Goal: Information Seeking & Learning: Learn about a topic

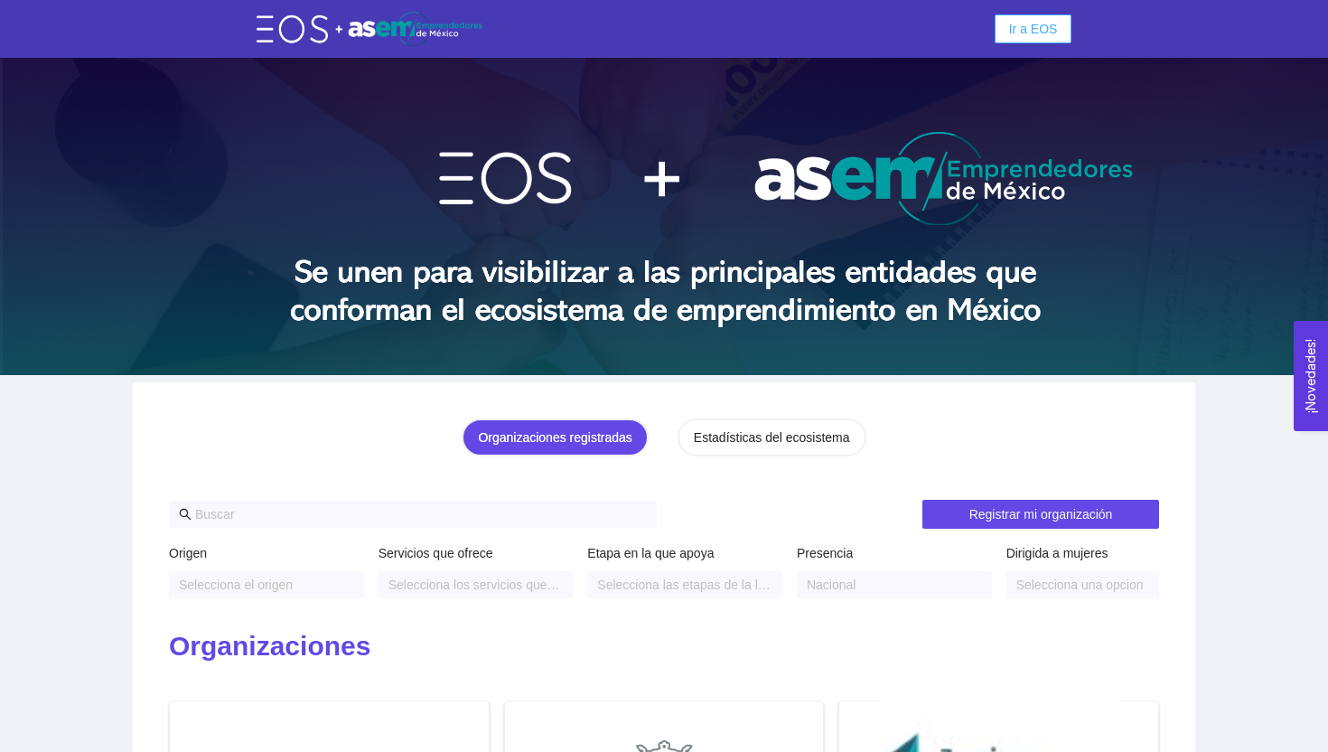
click at [1001, 32] on button "Ir a EOS" at bounding box center [1034, 28] width 78 height 29
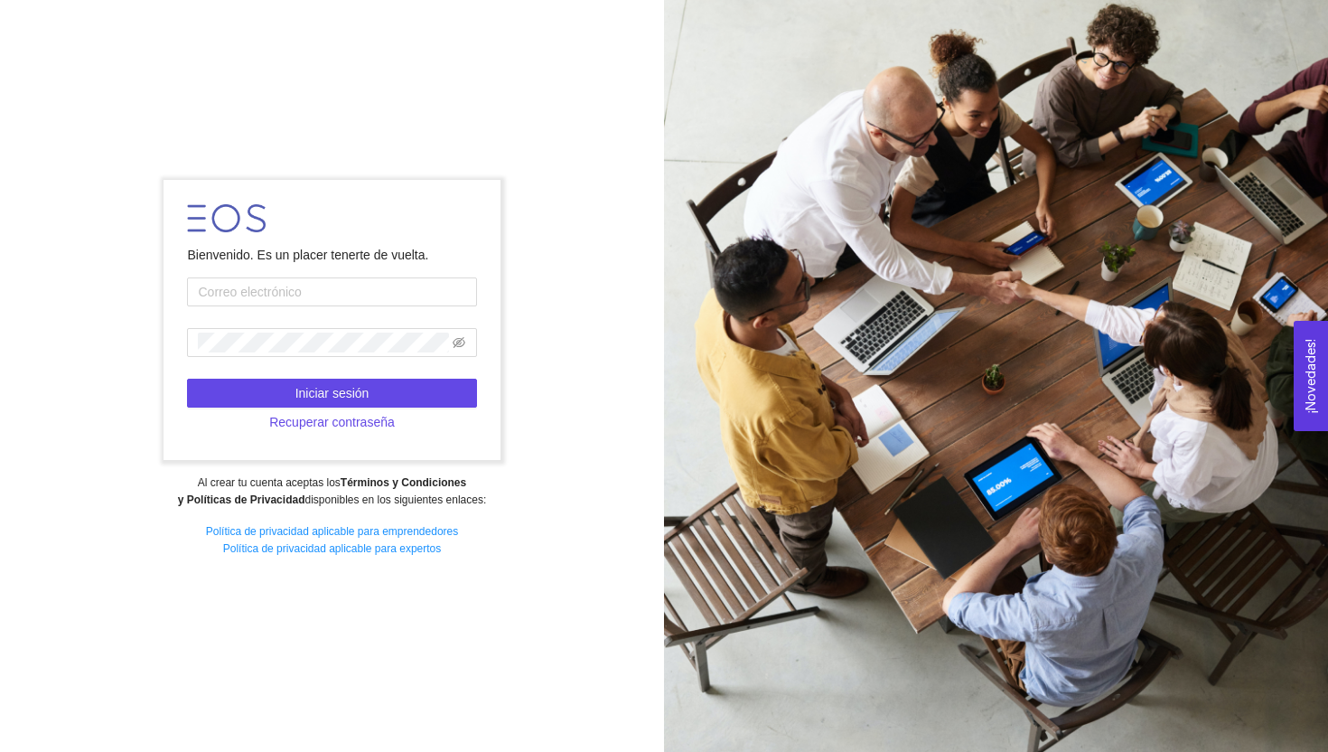
type input "a"
type input "[EMAIL_ADDRESS][DOMAIN_NAME]"
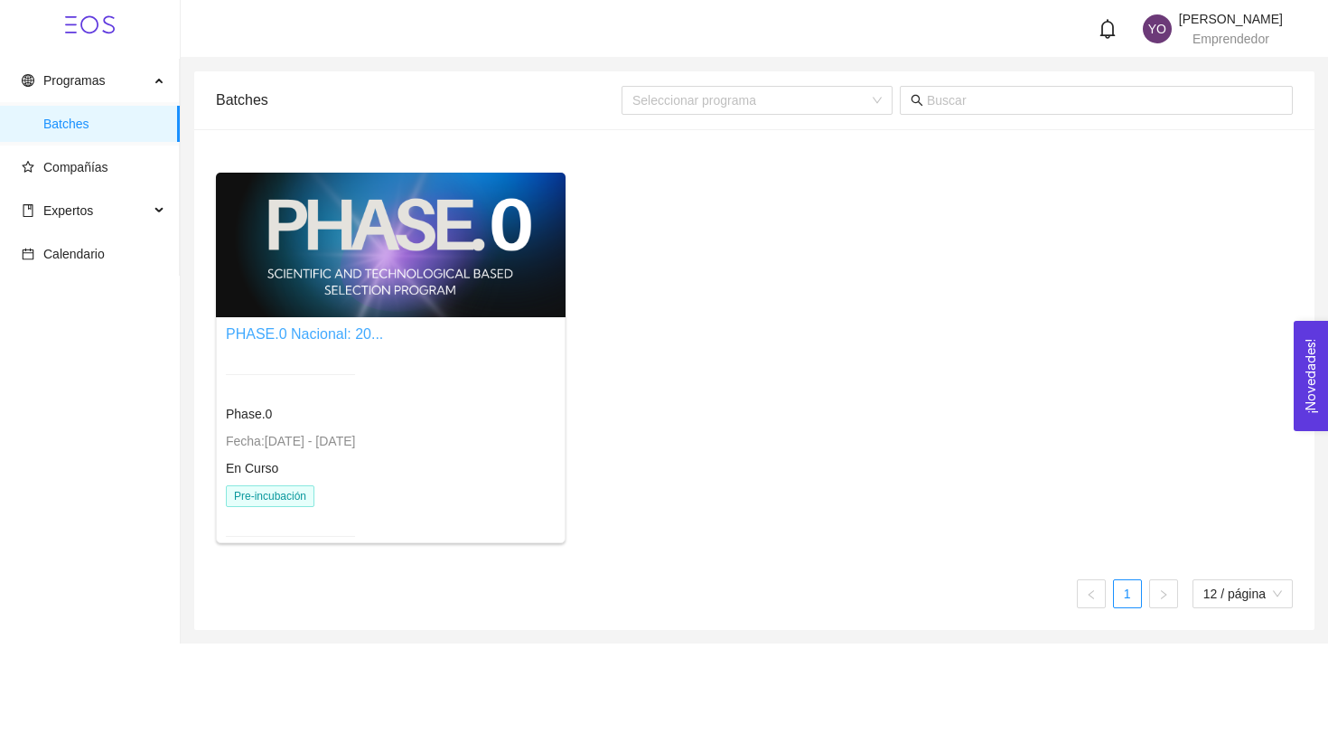
click at [314, 333] on link "PHASE.0 Nacional: 20..." at bounding box center [304, 333] width 157 height 15
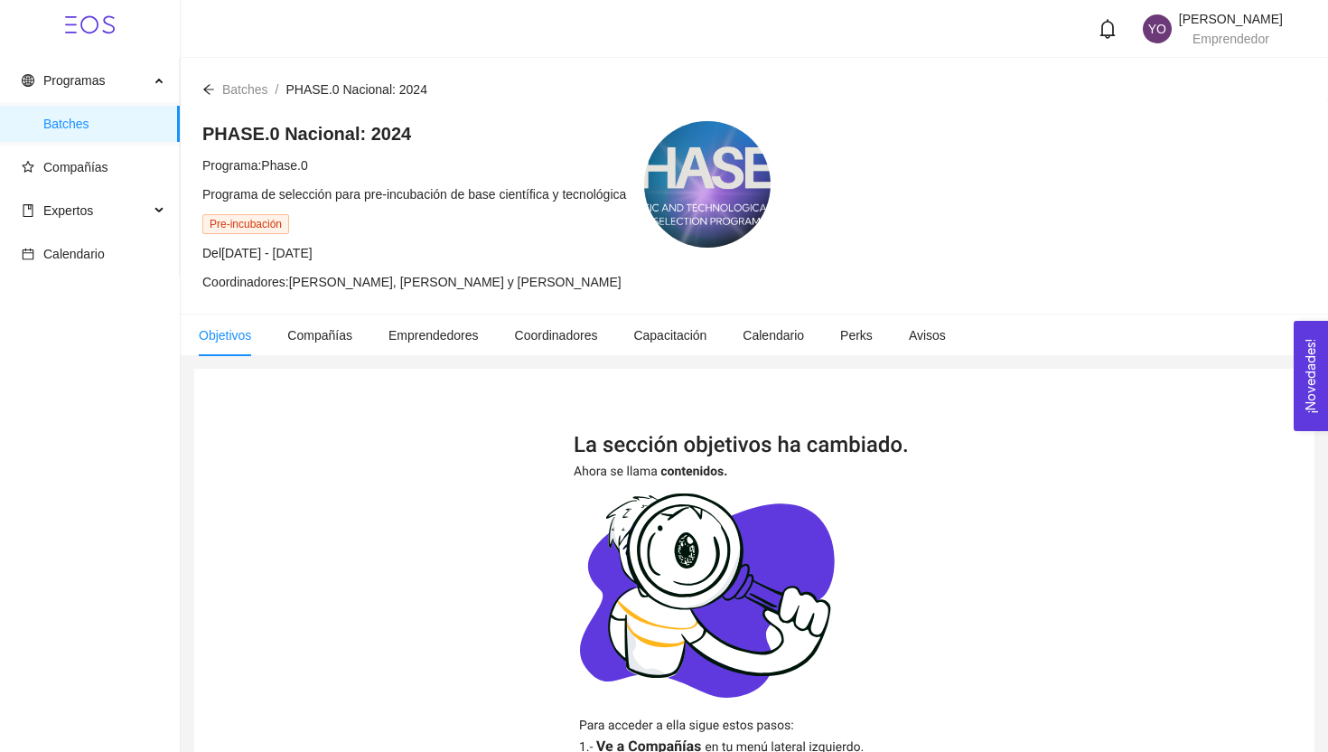
click at [253, 227] on span "Pre-incubación" at bounding box center [245, 224] width 87 height 20
click at [99, 174] on span "Compañías" at bounding box center [94, 167] width 144 height 36
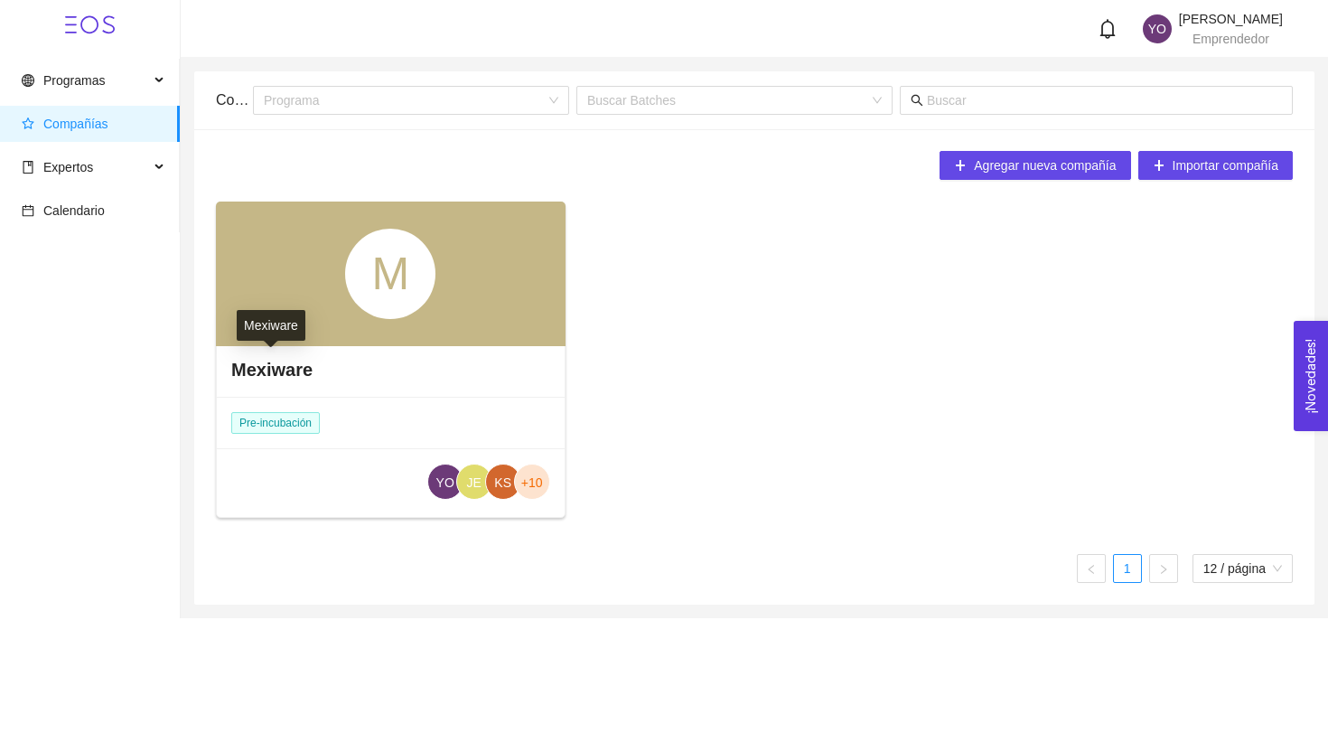
click at [291, 365] on h4 "Mexiware" at bounding box center [271, 369] width 81 height 25
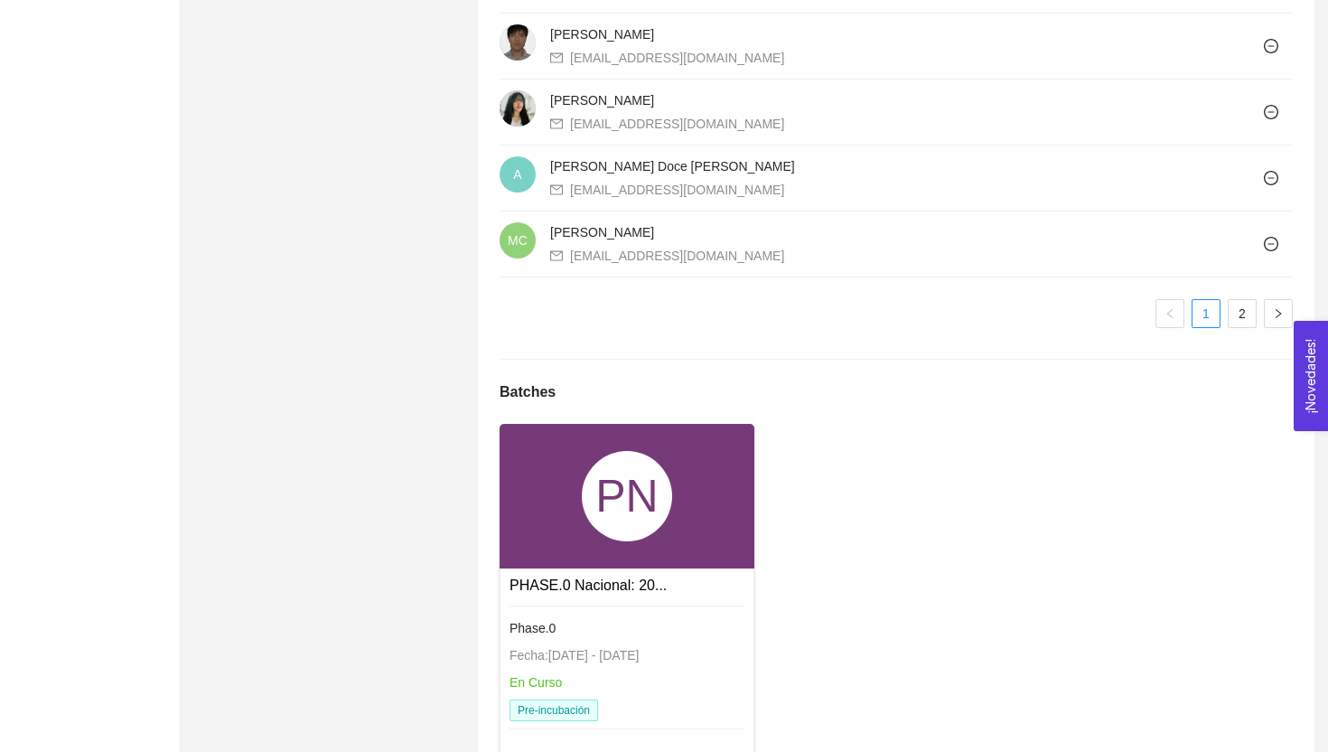
scroll to position [1729, 0]
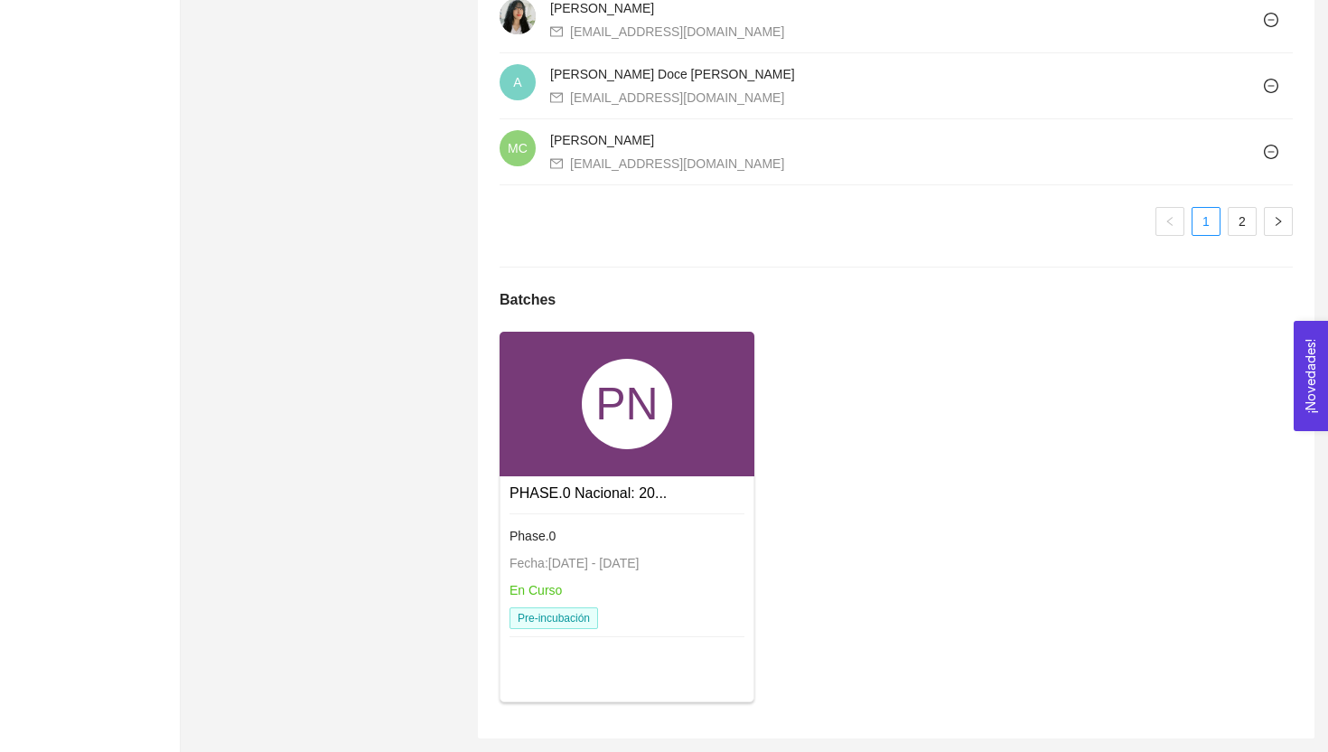
click at [577, 505] on div "Phase.0 Fecha: [DATE] - [DATE] En Curso Pre-incubación" at bounding box center [627, 572] width 235 height 137
click at [580, 491] on link "PHASE.0 Nacional: 20..." at bounding box center [588, 492] width 157 height 15
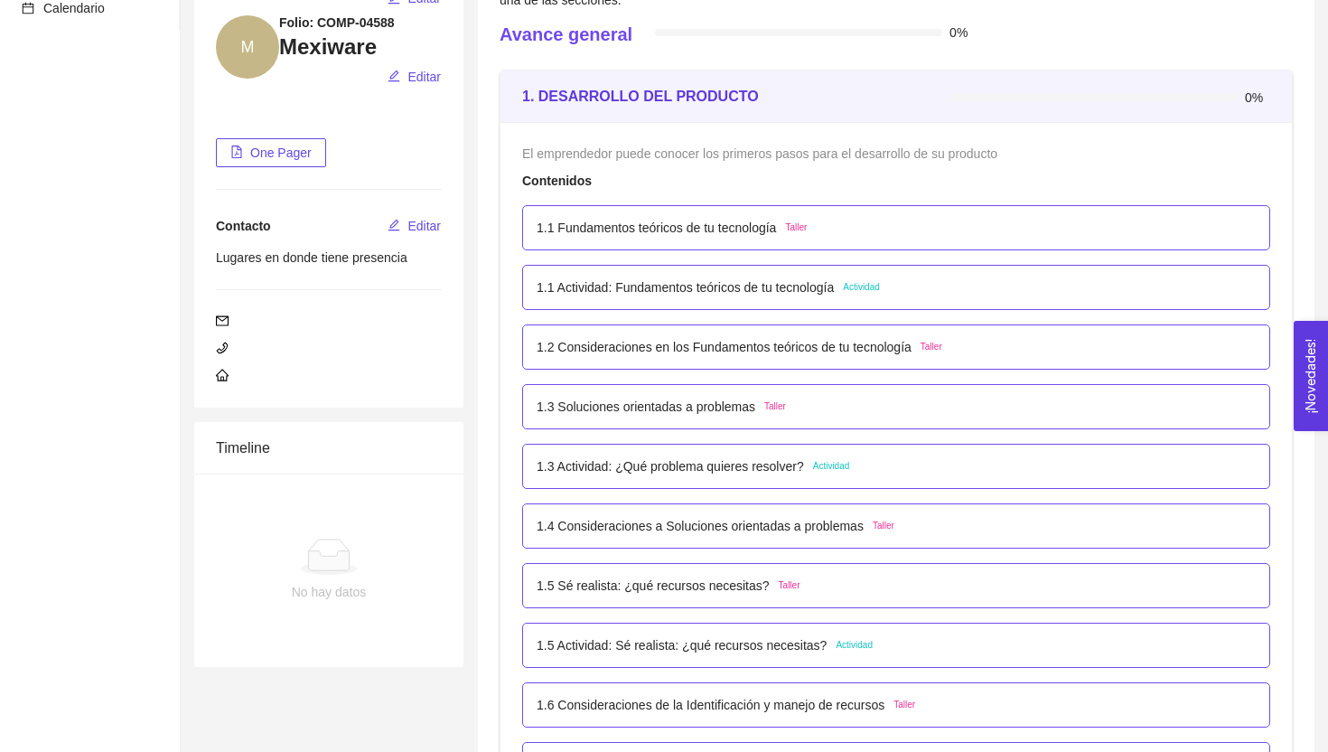
scroll to position [224, 0]
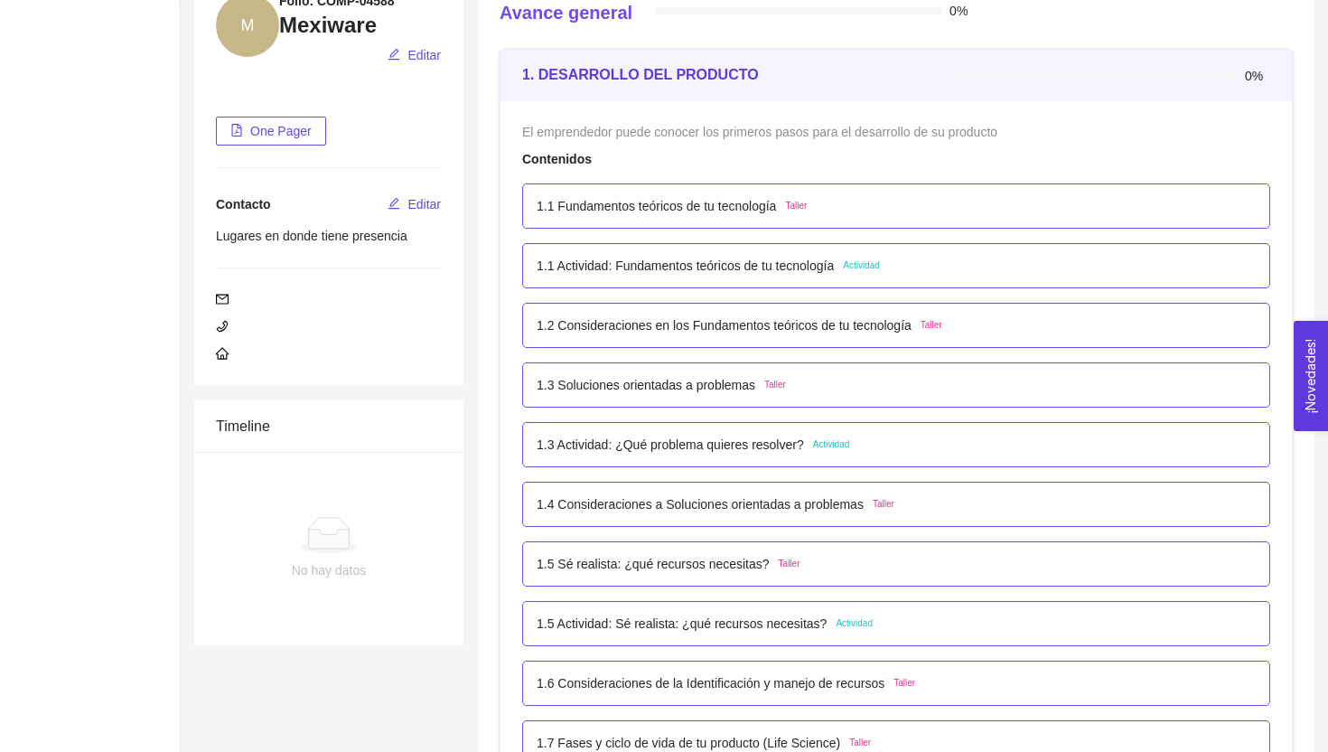
click at [776, 210] on p "1.1 Fundamentos teóricos de tu tecnología" at bounding box center [656, 206] width 239 height 20
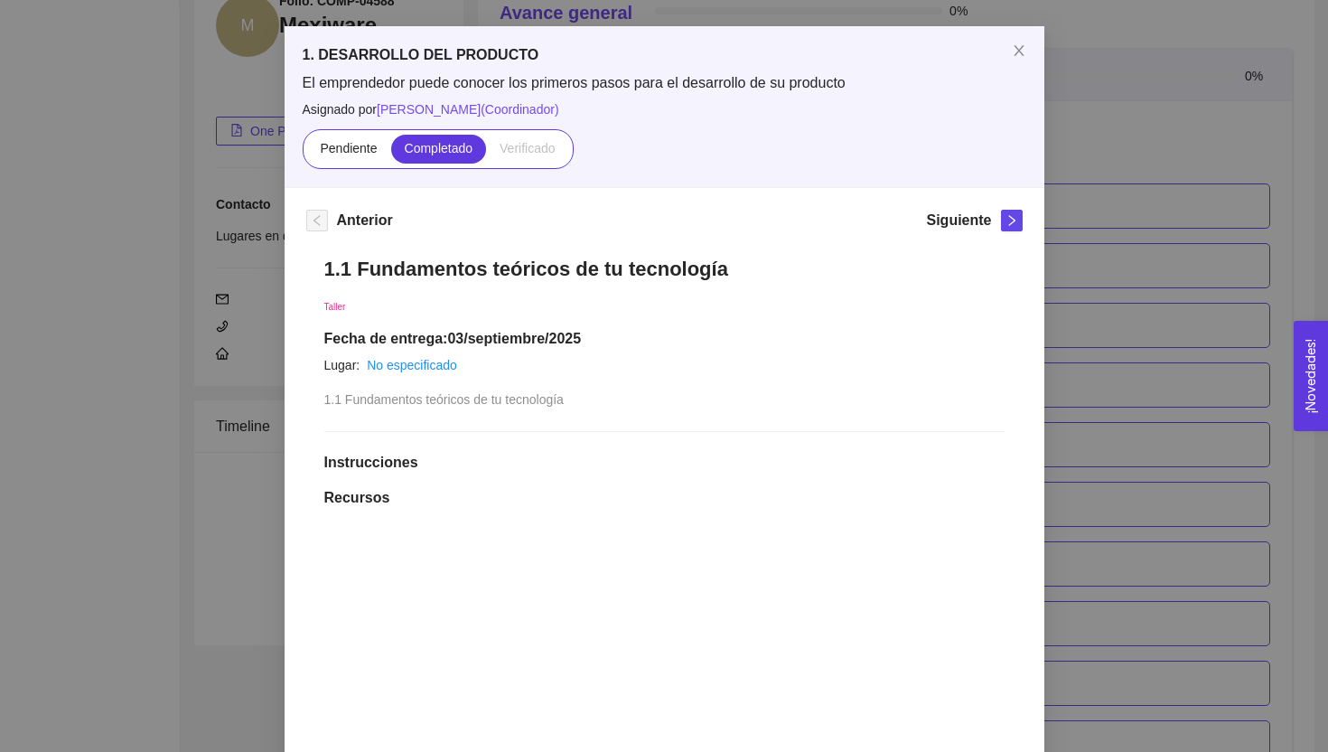
scroll to position [0, 0]
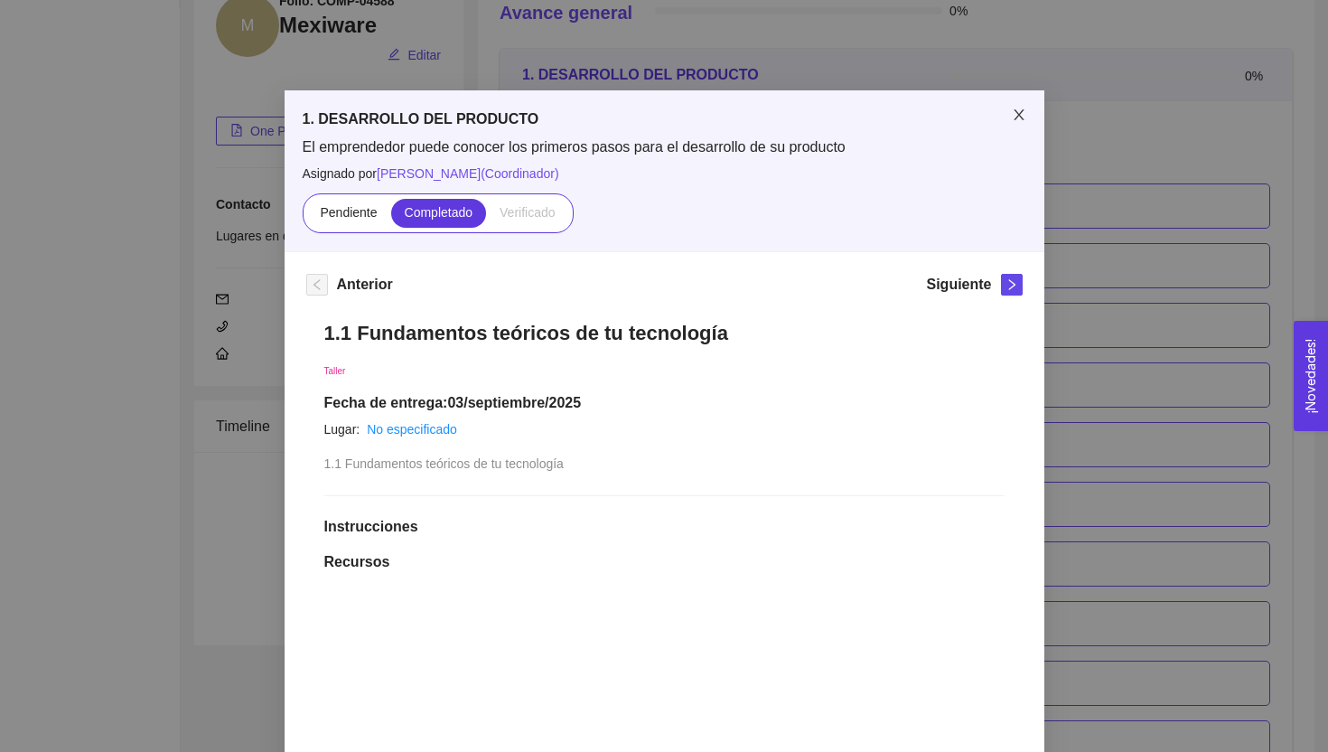
click at [1014, 117] on icon "close" at bounding box center [1019, 115] width 14 height 14
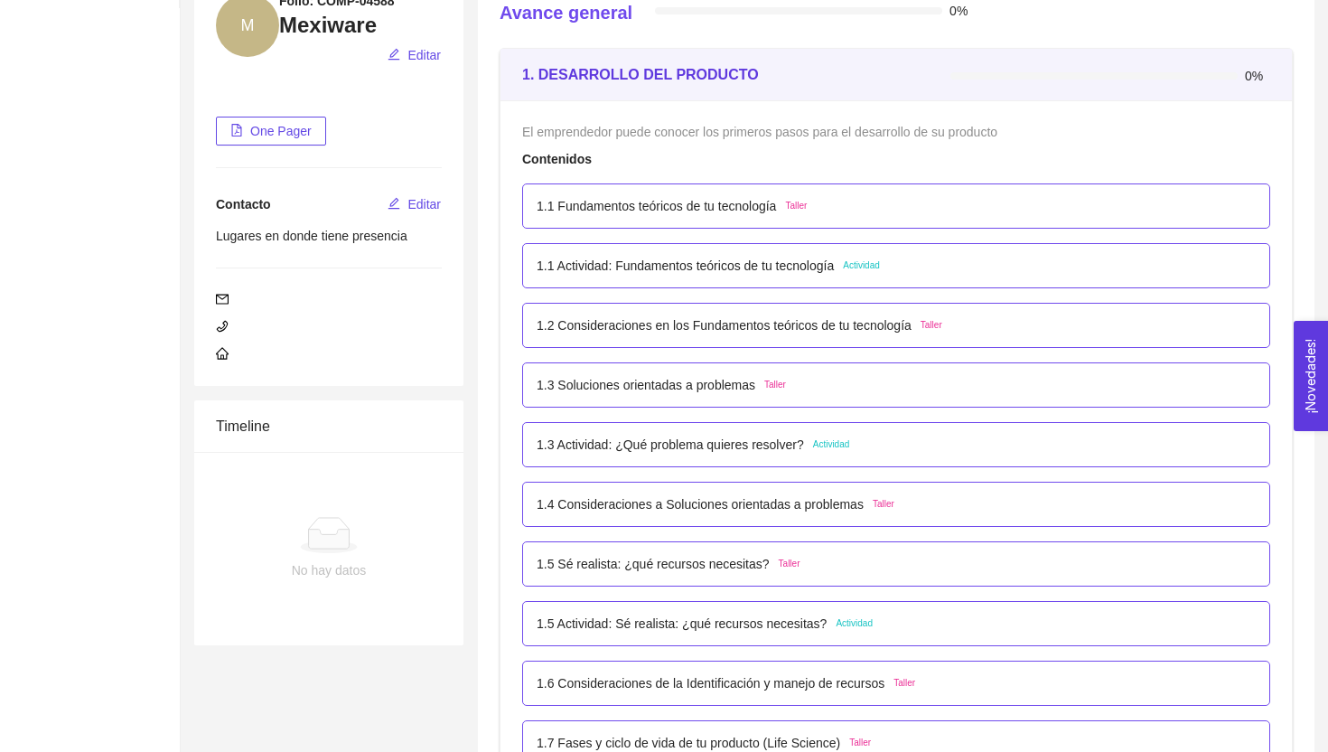
click at [727, 262] on p "1.1 Actividad: Fundamentos teóricos de tu tecnología" at bounding box center [685, 266] width 297 height 20
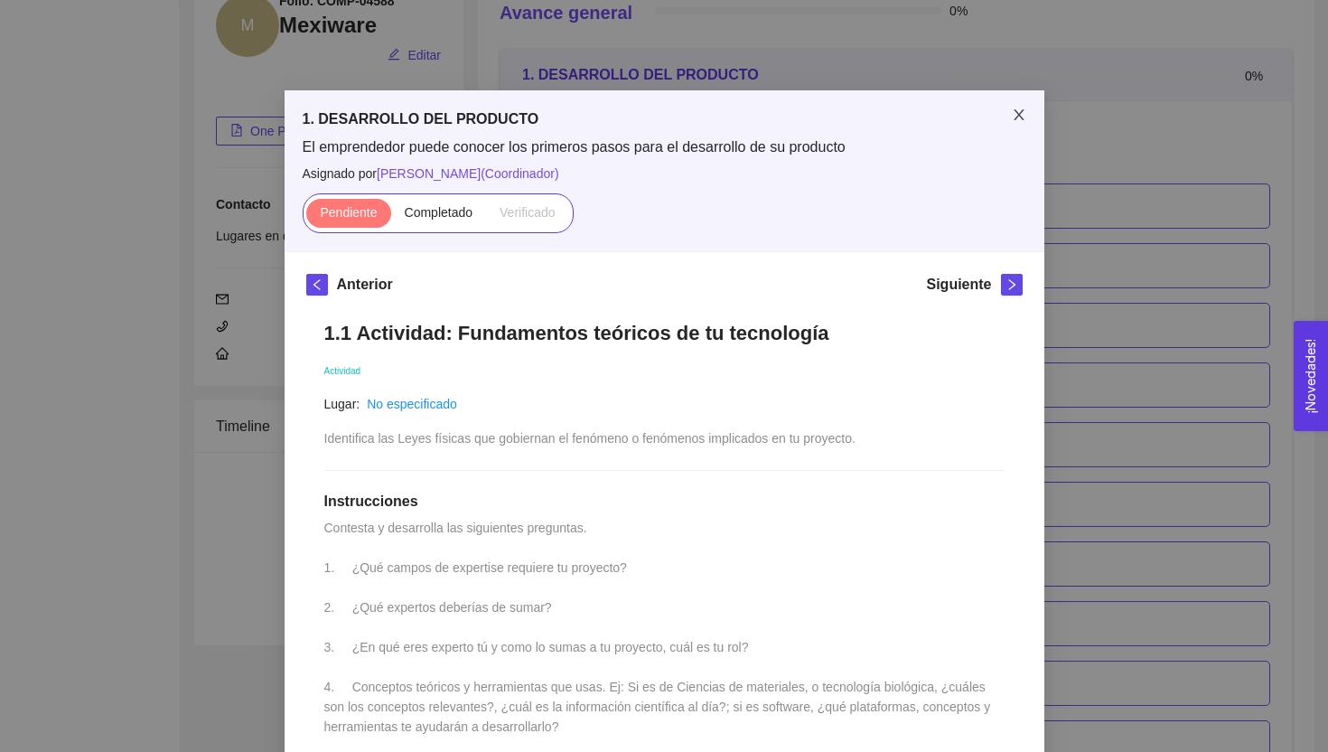
click at [1012, 115] on icon "close" at bounding box center [1019, 115] width 14 height 14
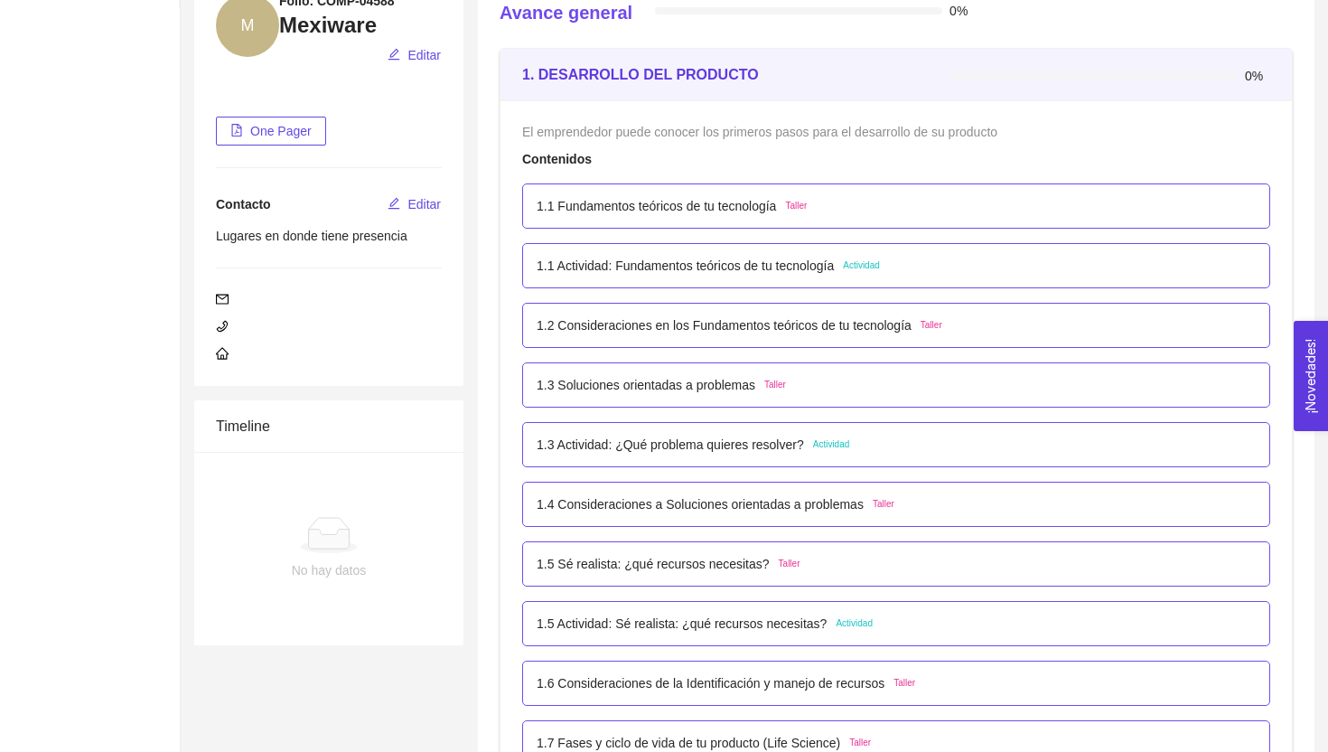
click at [822, 393] on div "1.3 Soluciones orientadas a problemas Taller" at bounding box center [896, 385] width 719 height 20
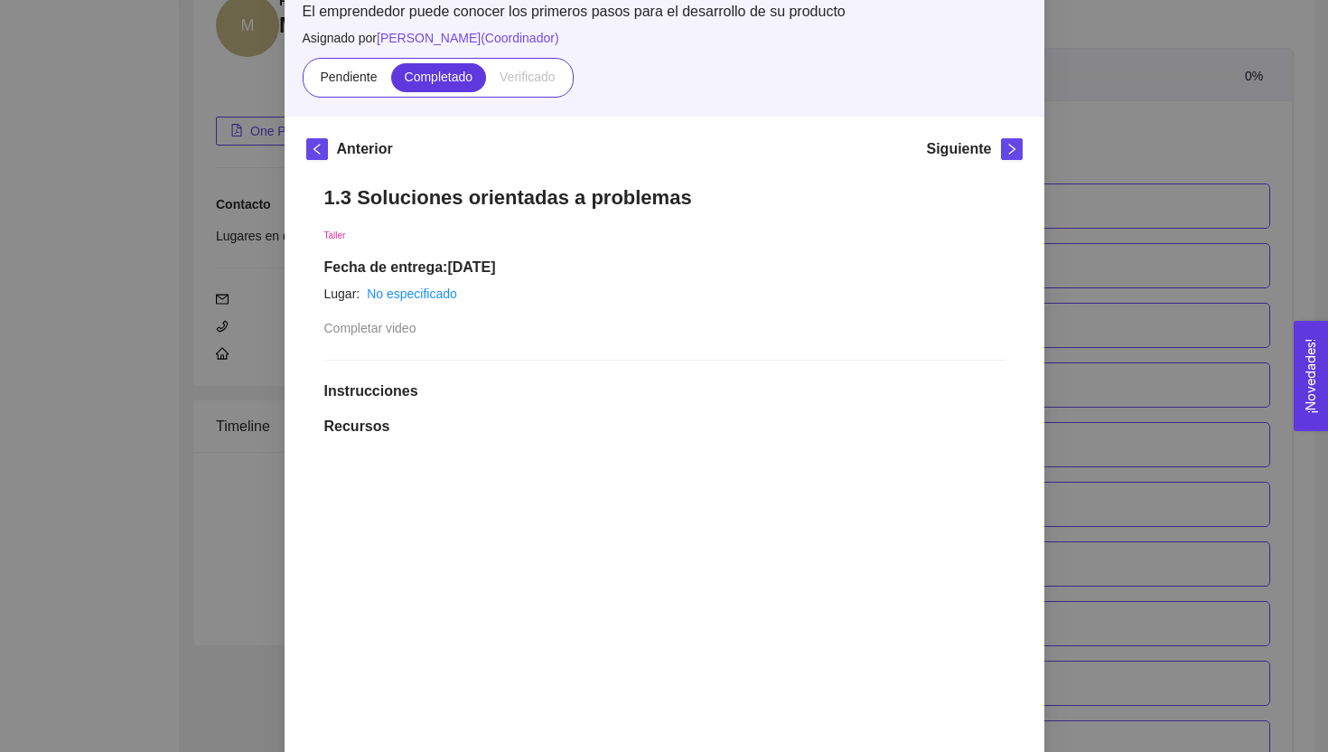
scroll to position [73, 0]
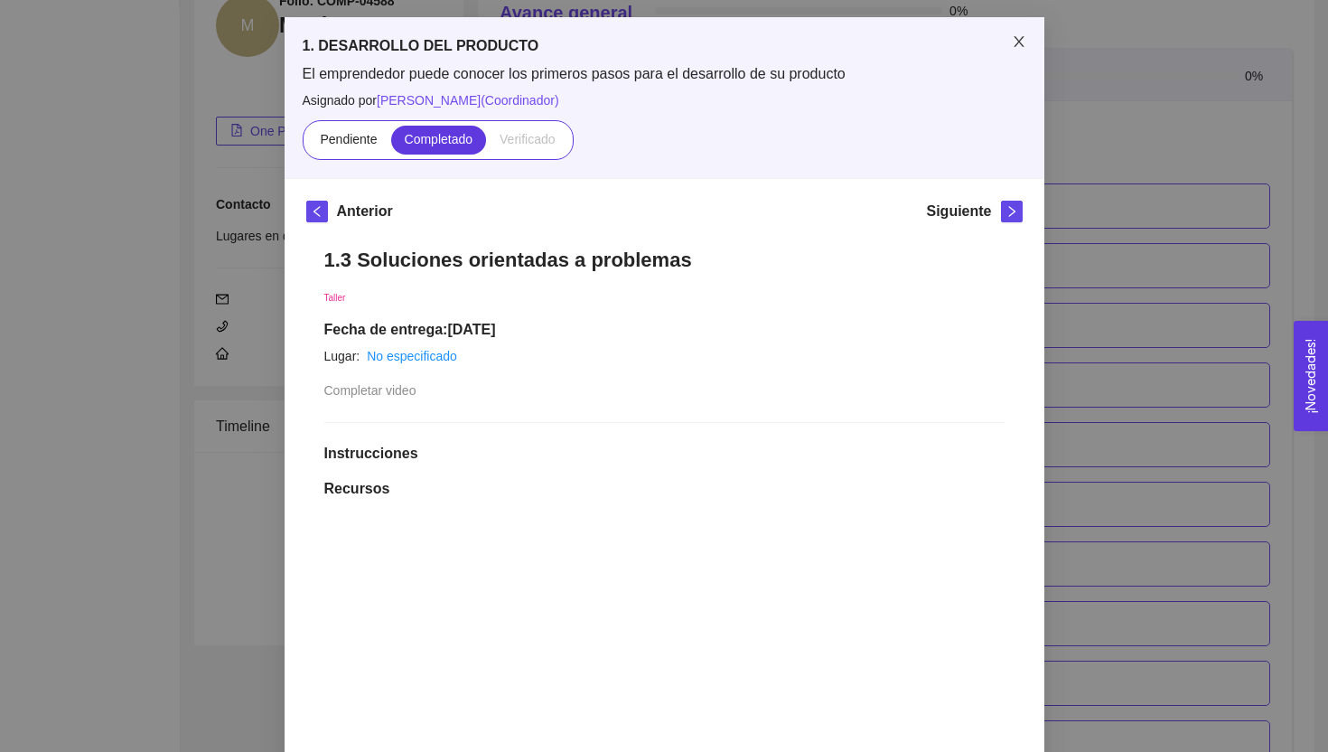
click at [1024, 40] on icon "close" at bounding box center [1019, 41] width 14 height 14
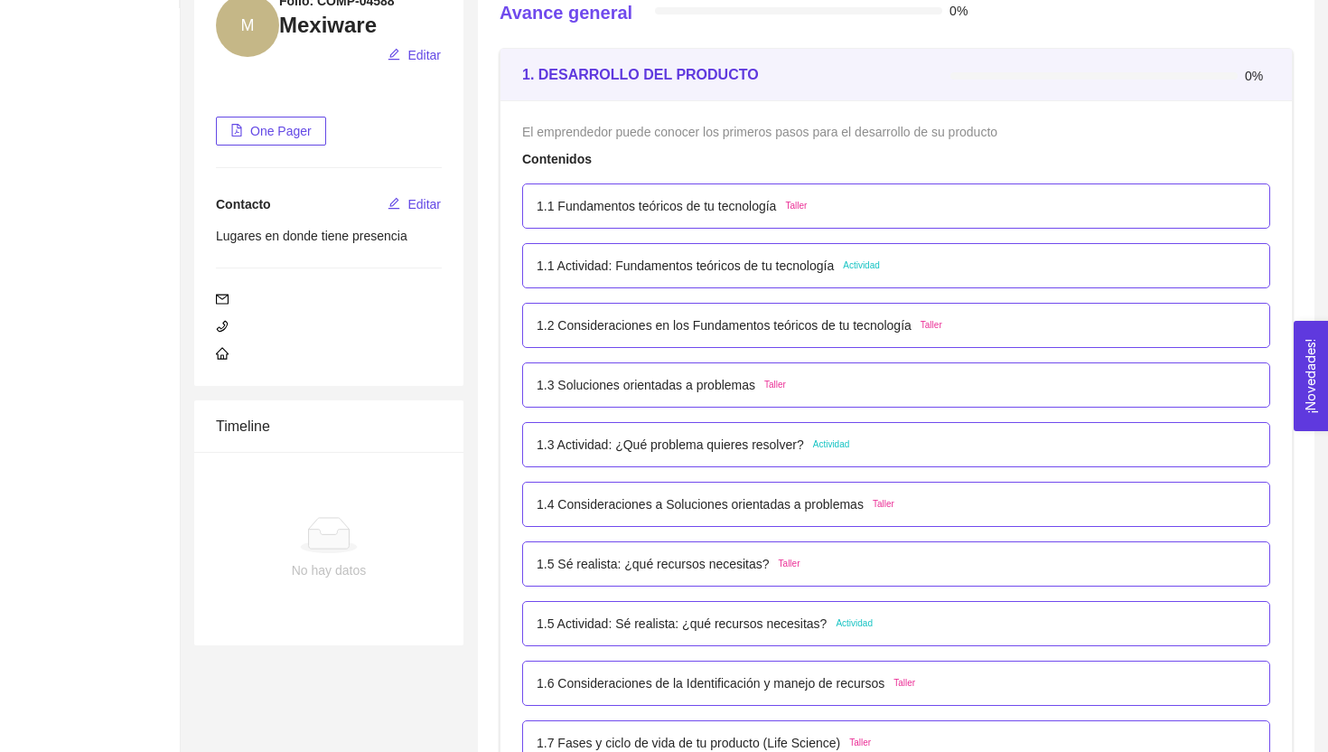
click at [735, 437] on p "1.3 Actividad: ¿Qué problema quieres resolver?" at bounding box center [671, 445] width 268 height 20
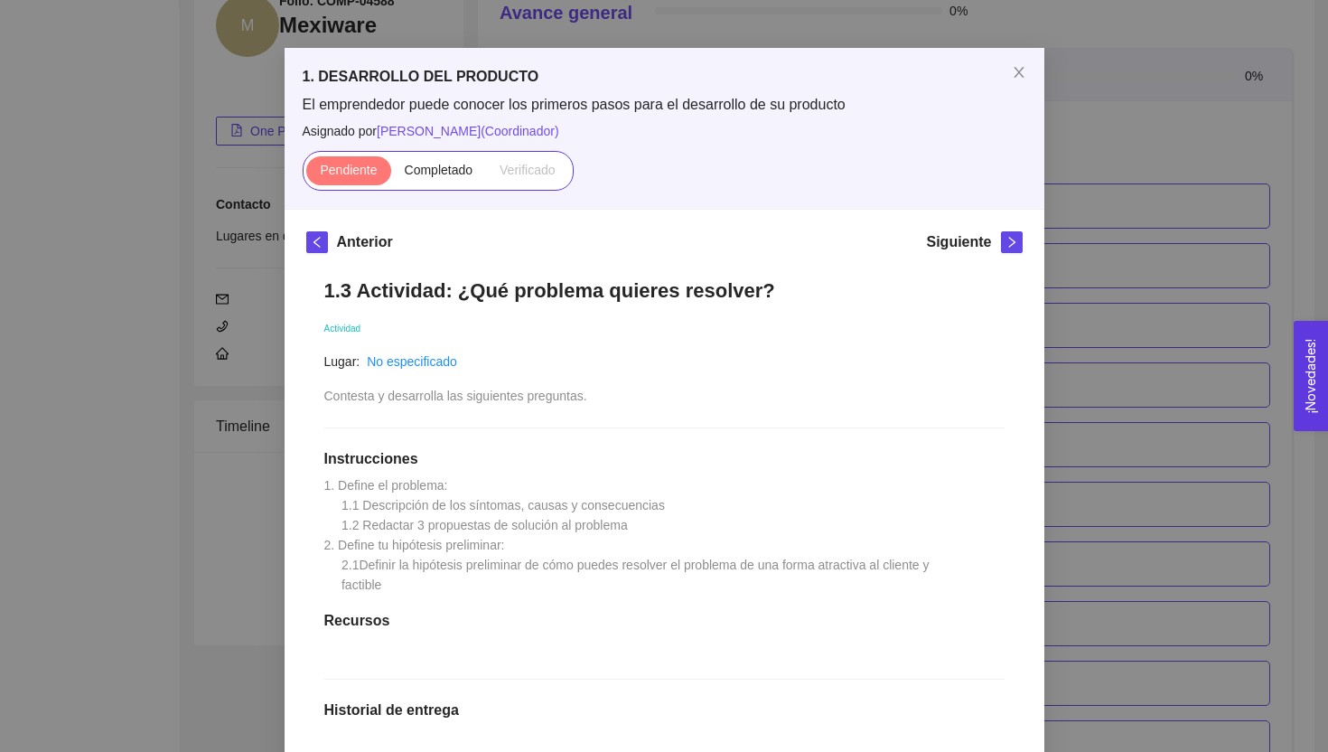
scroll to position [0, 0]
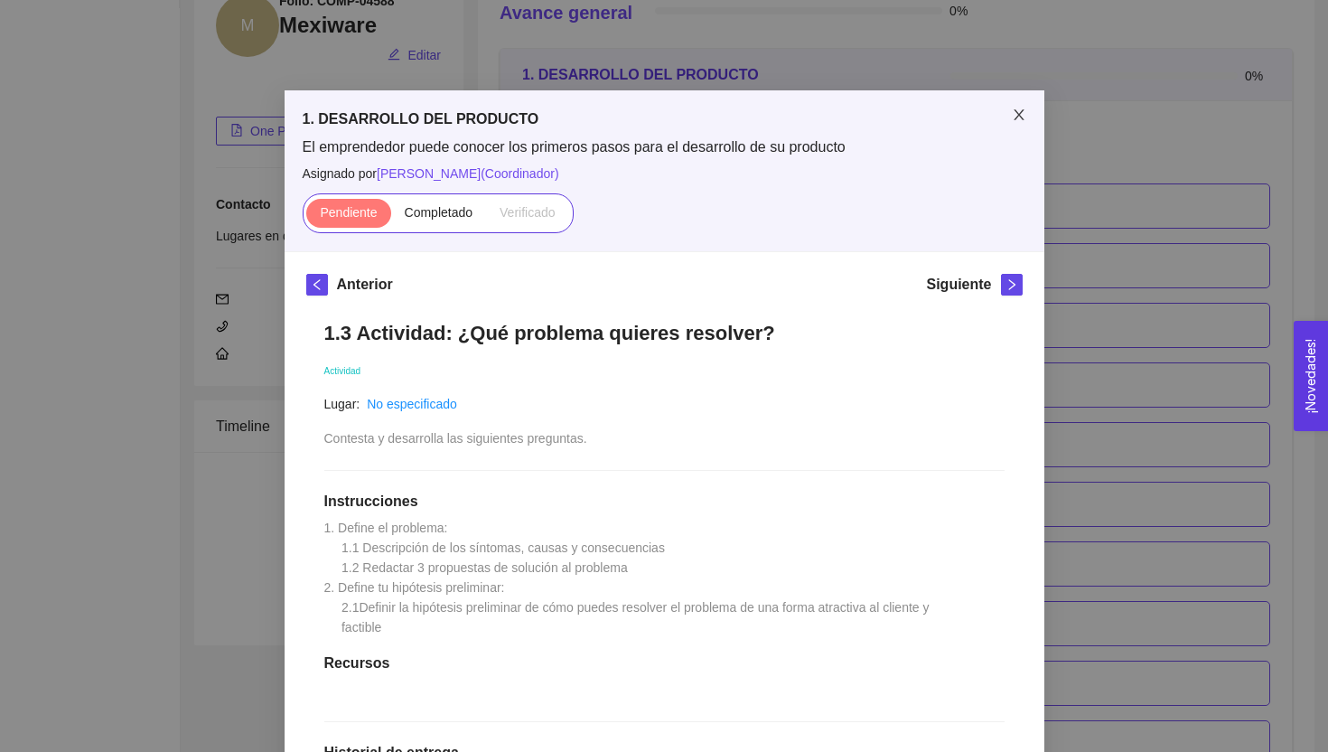
click at [1020, 122] on icon "close" at bounding box center [1019, 115] width 14 height 14
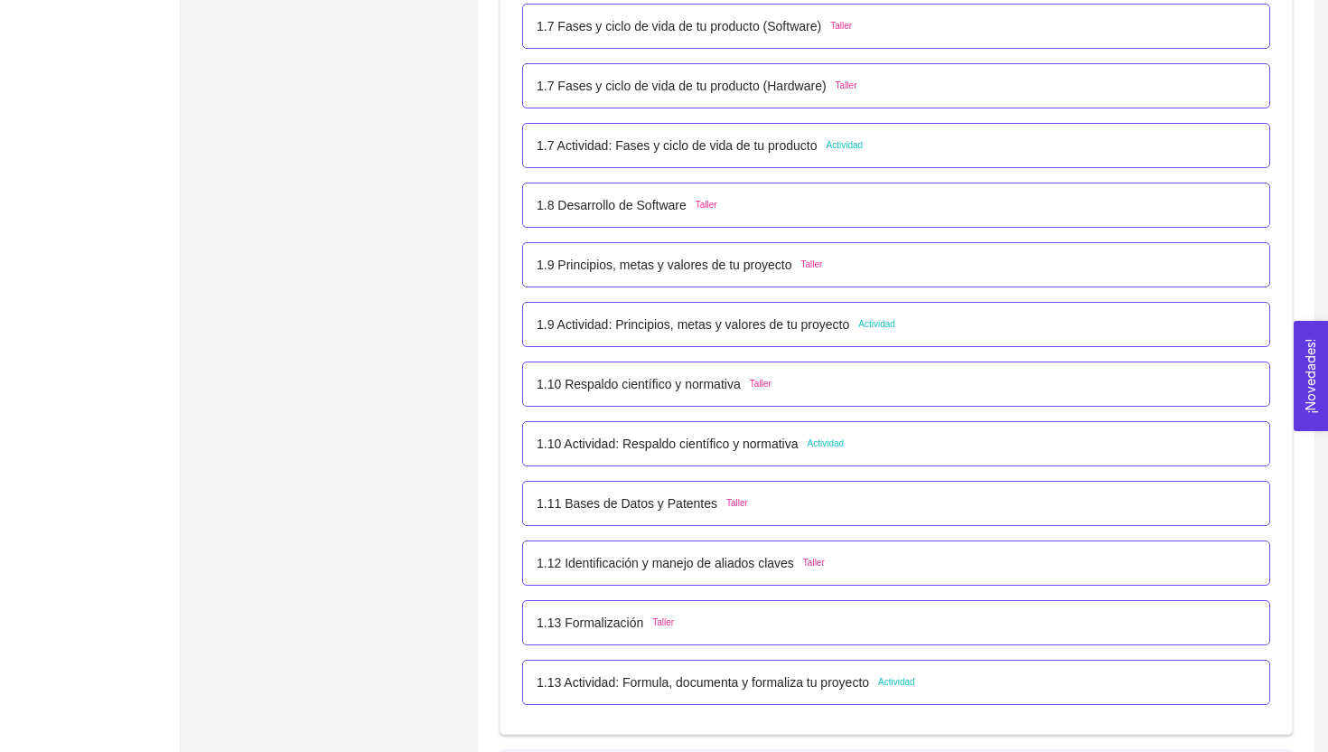
scroll to position [1009, 0]
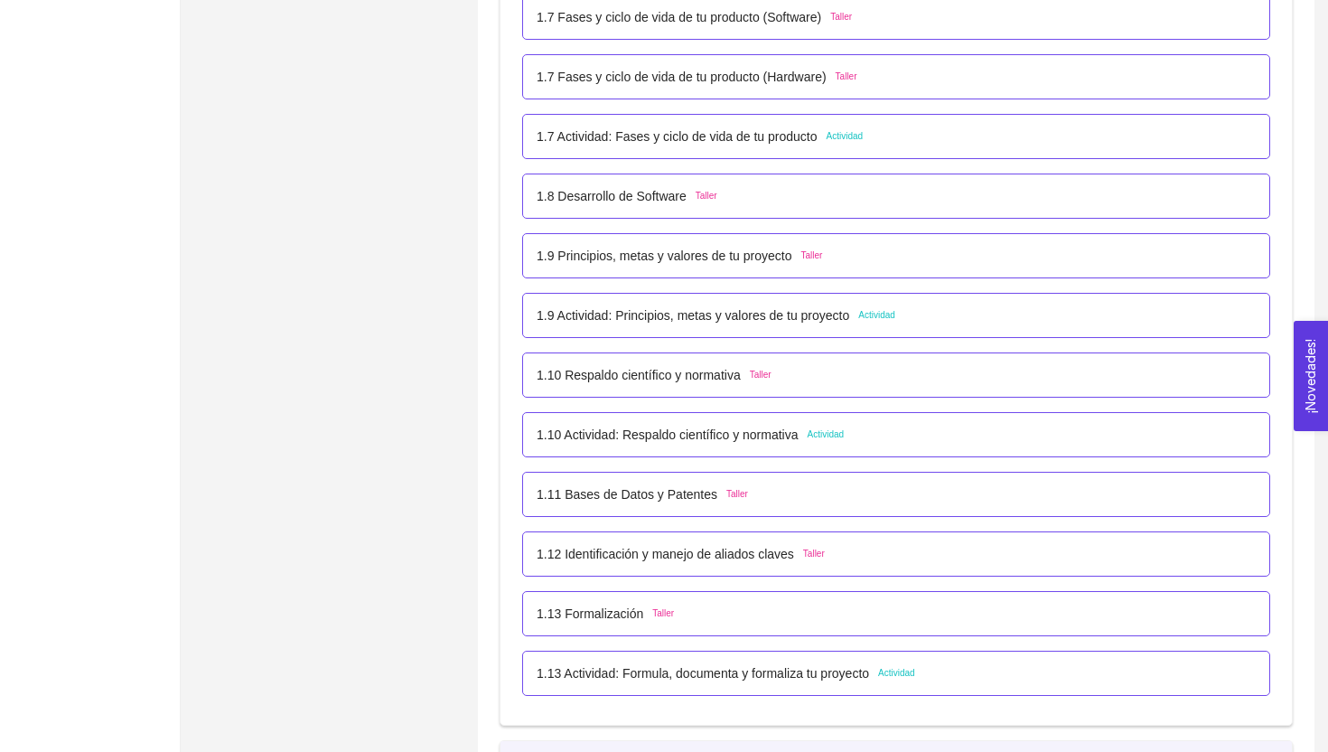
click at [827, 430] on span "Actividad" at bounding box center [826, 434] width 37 height 14
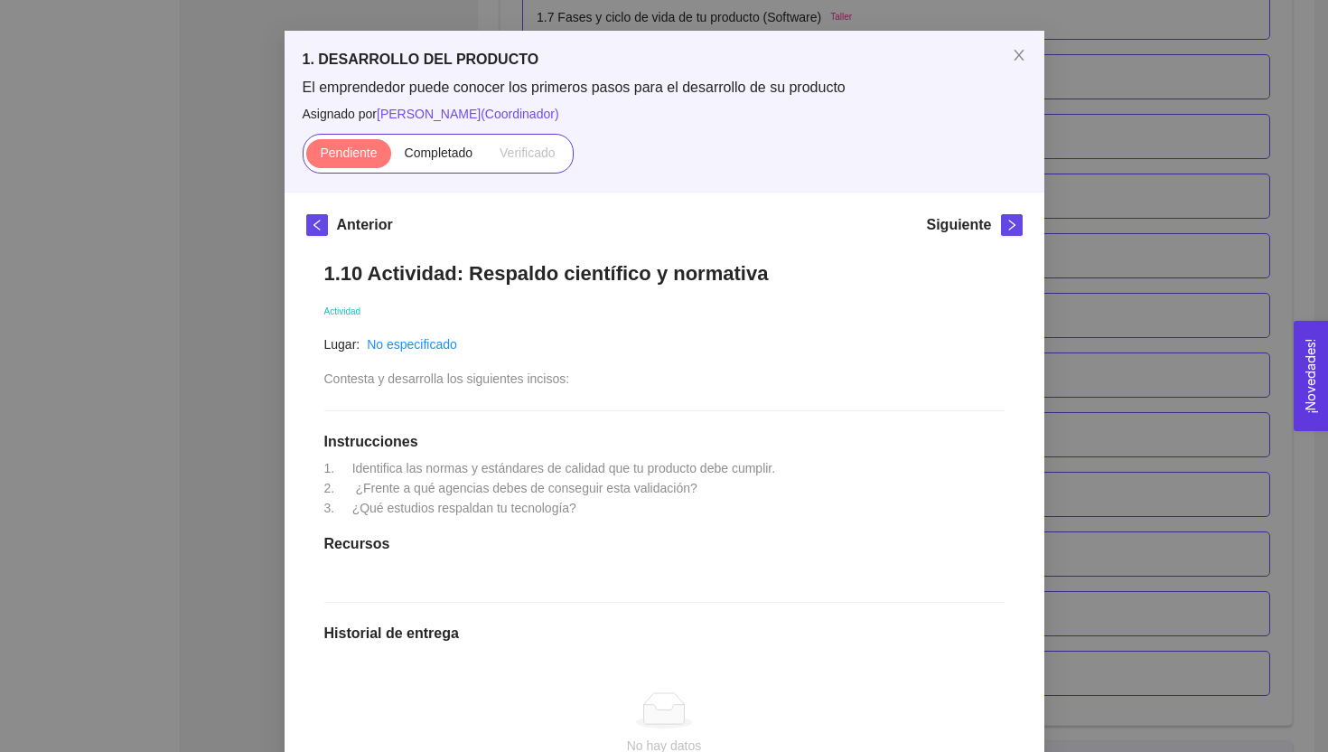
scroll to position [0, 0]
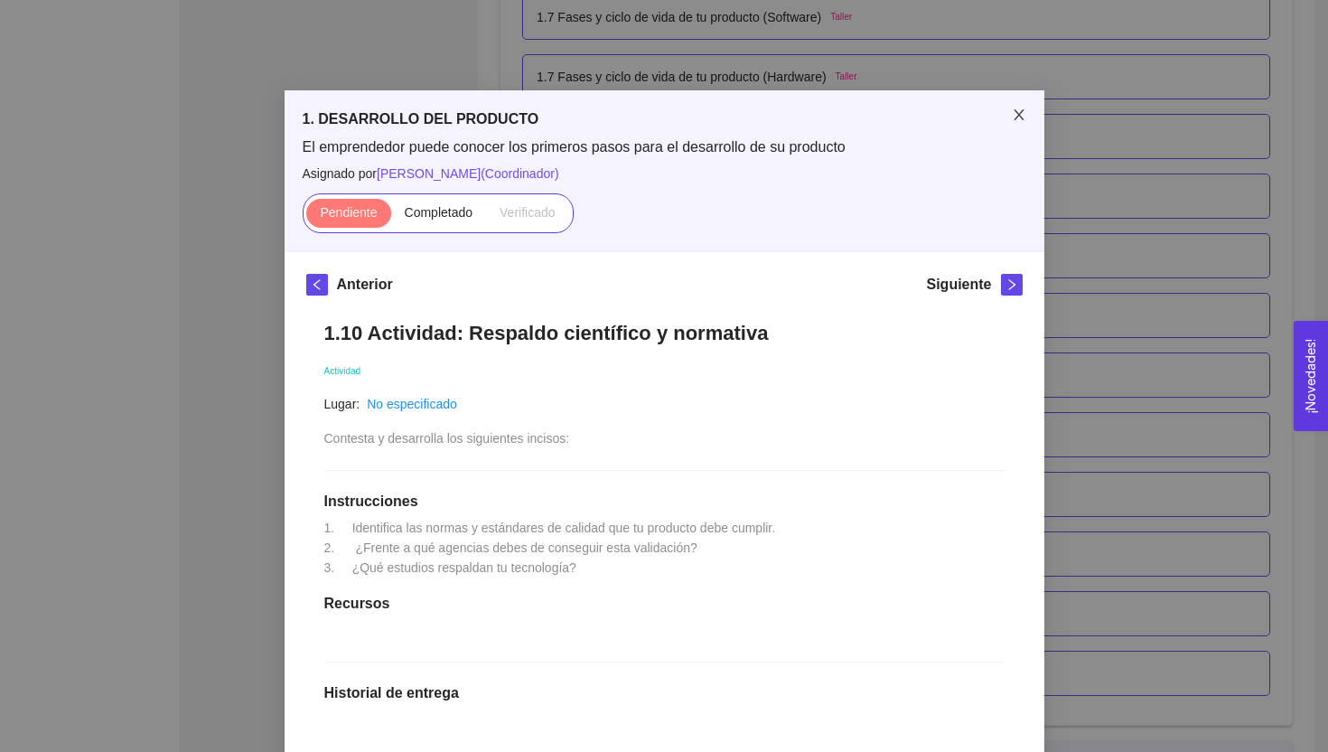
click at [1013, 124] on span "Close" at bounding box center [1019, 115] width 51 height 51
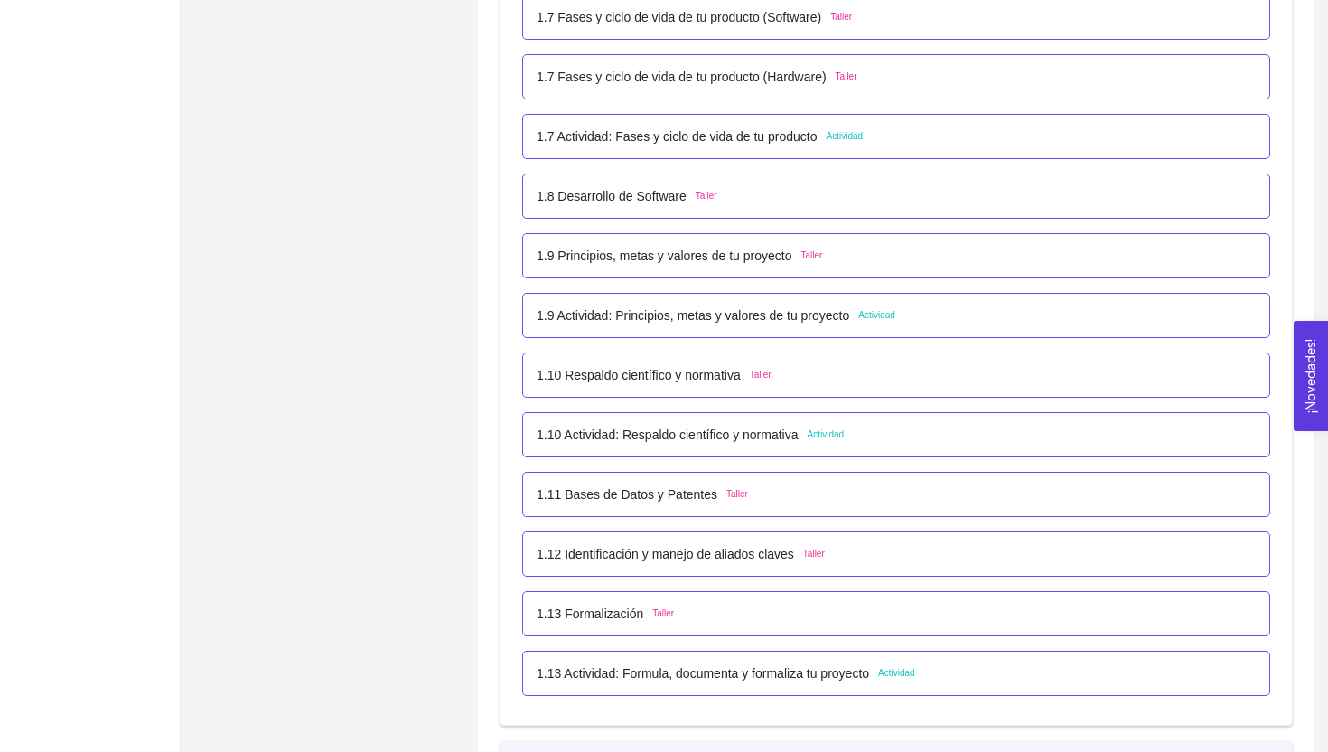
click at [736, 303] on div "1.9 Actividad: Principios, metas y valores de tu proyecto Actividad" at bounding box center [896, 315] width 748 height 45
click at [722, 323] on p "1.9 Actividad: Principios, metas y valores de tu proyecto" at bounding box center [693, 315] width 313 height 20
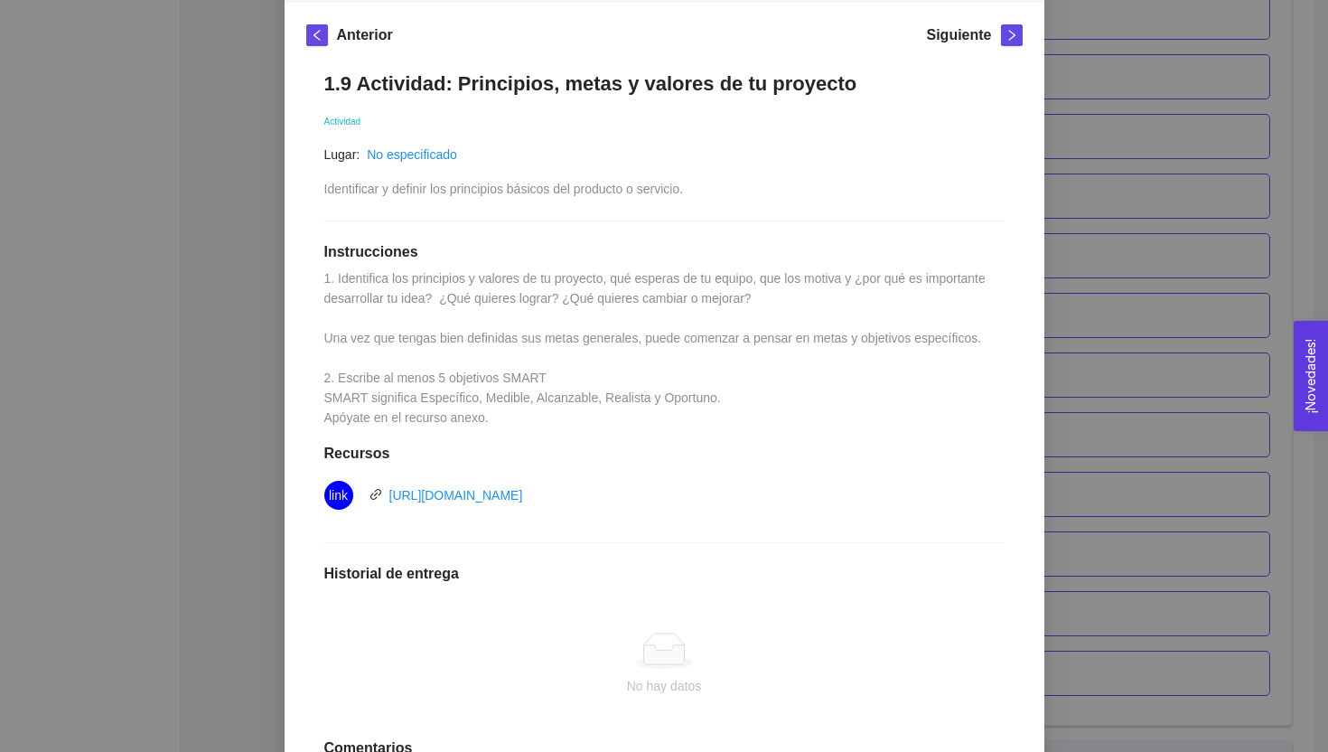
scroll to position [247, 0]
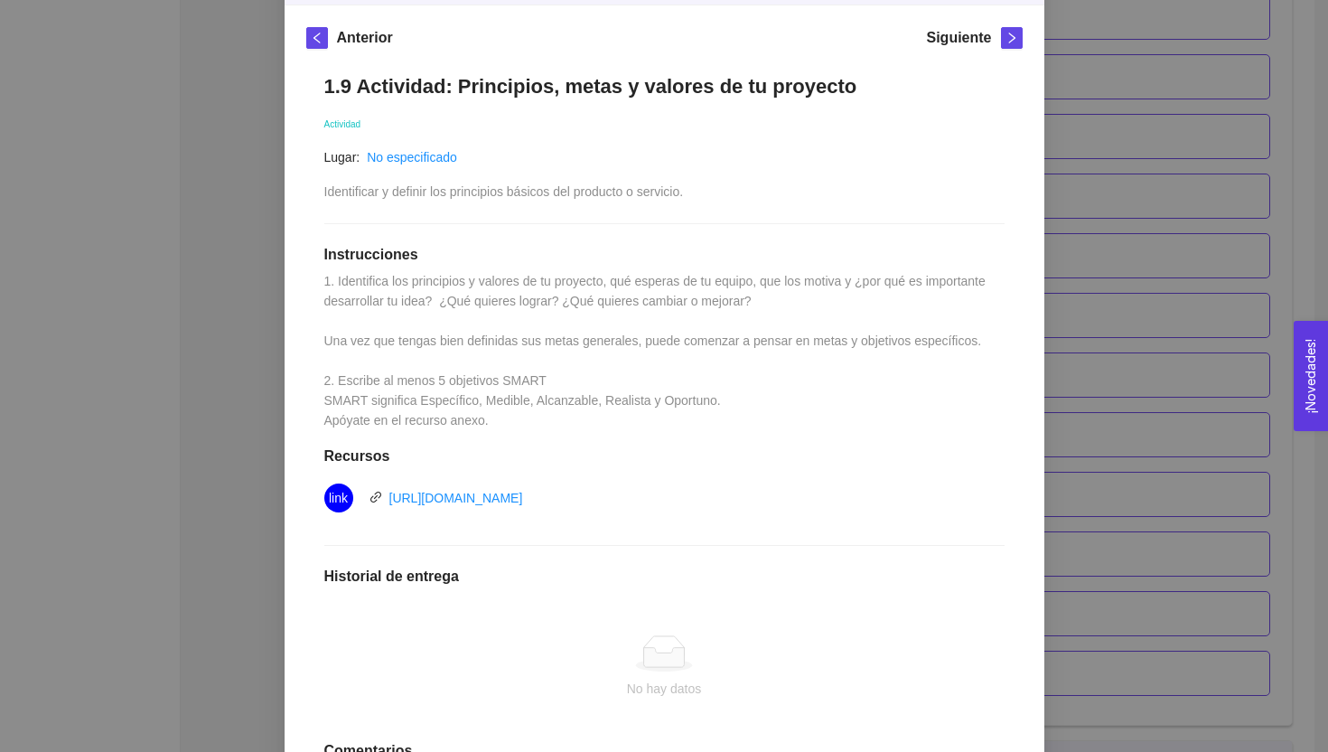
click at [245, 334] on div "1. DESARROLLO DEL PRODUCTO El emprendedor puede conocer los primeros pasos para…" at bounding box center [664, 376] width 1328 height 752
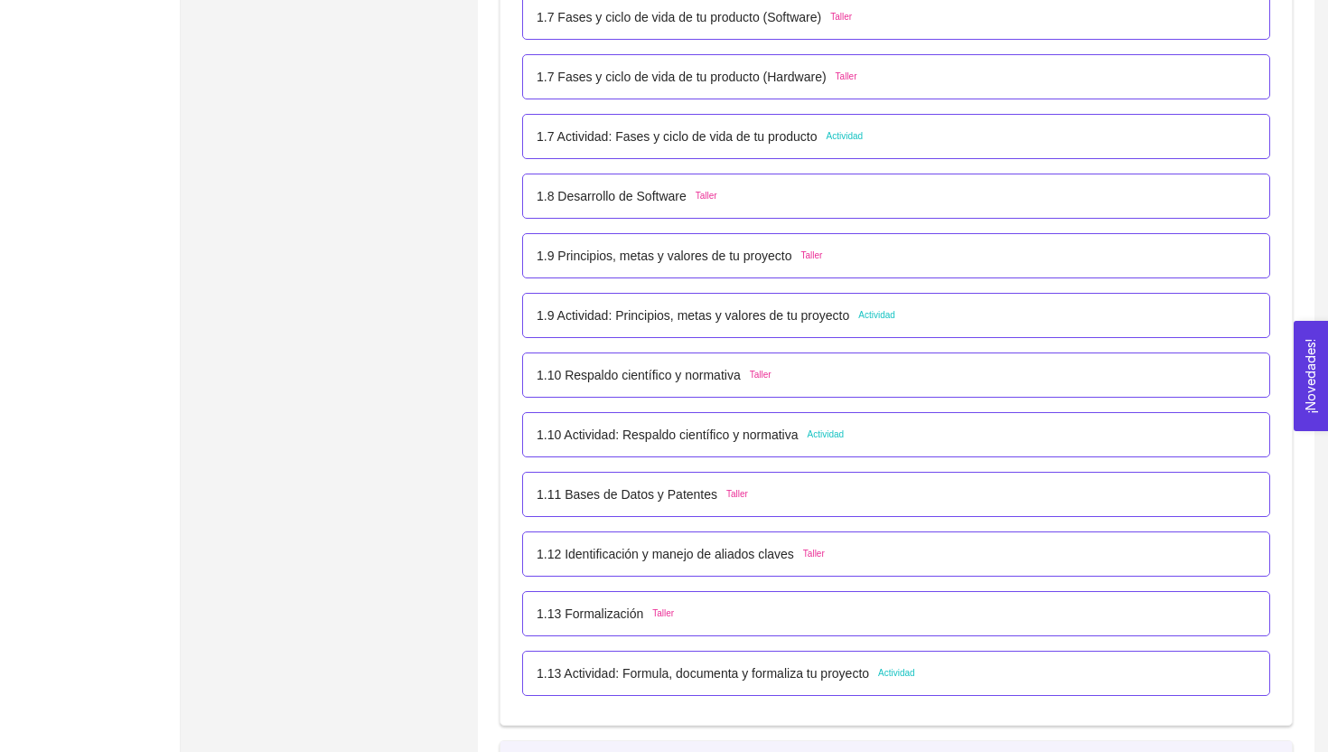
click at [652, 437] on p "1.10 Actividad: Respaldo científico y normativa" at bounding box center [668, 435] width 262 height 20
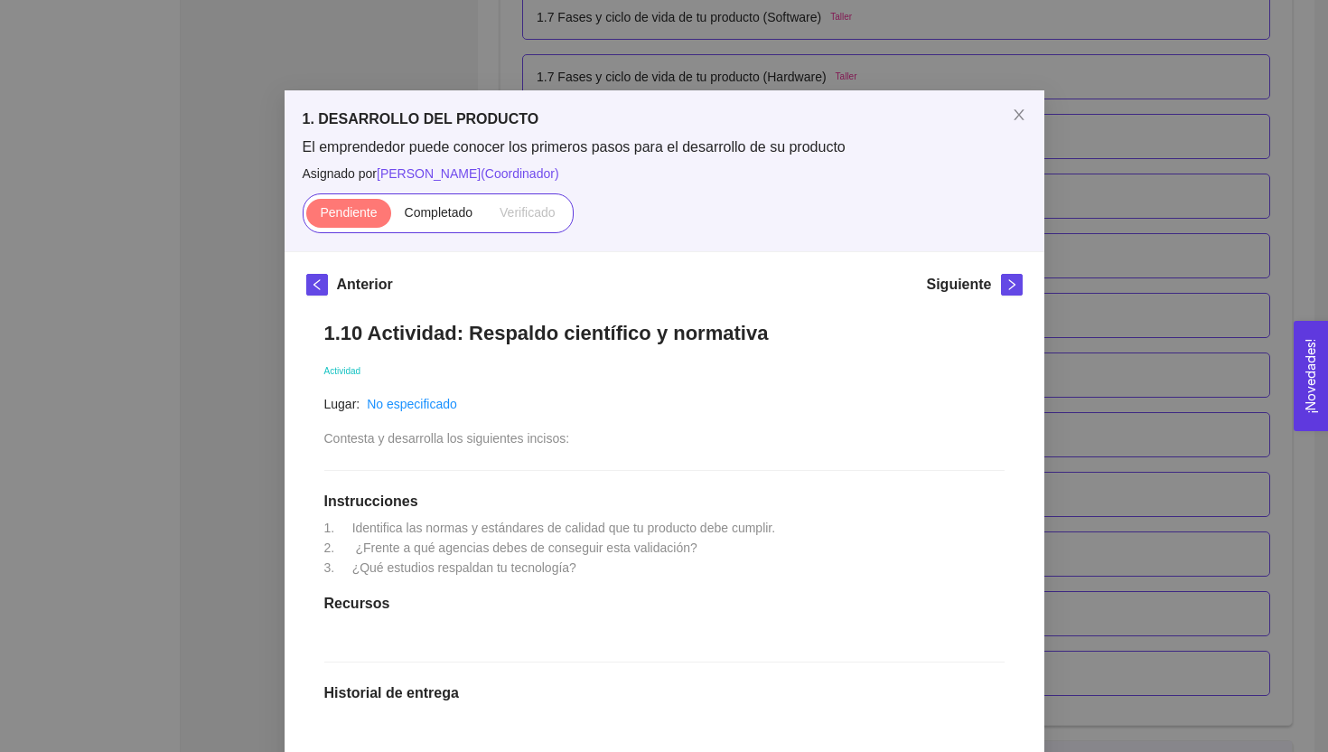
scroll to position [310, 0]
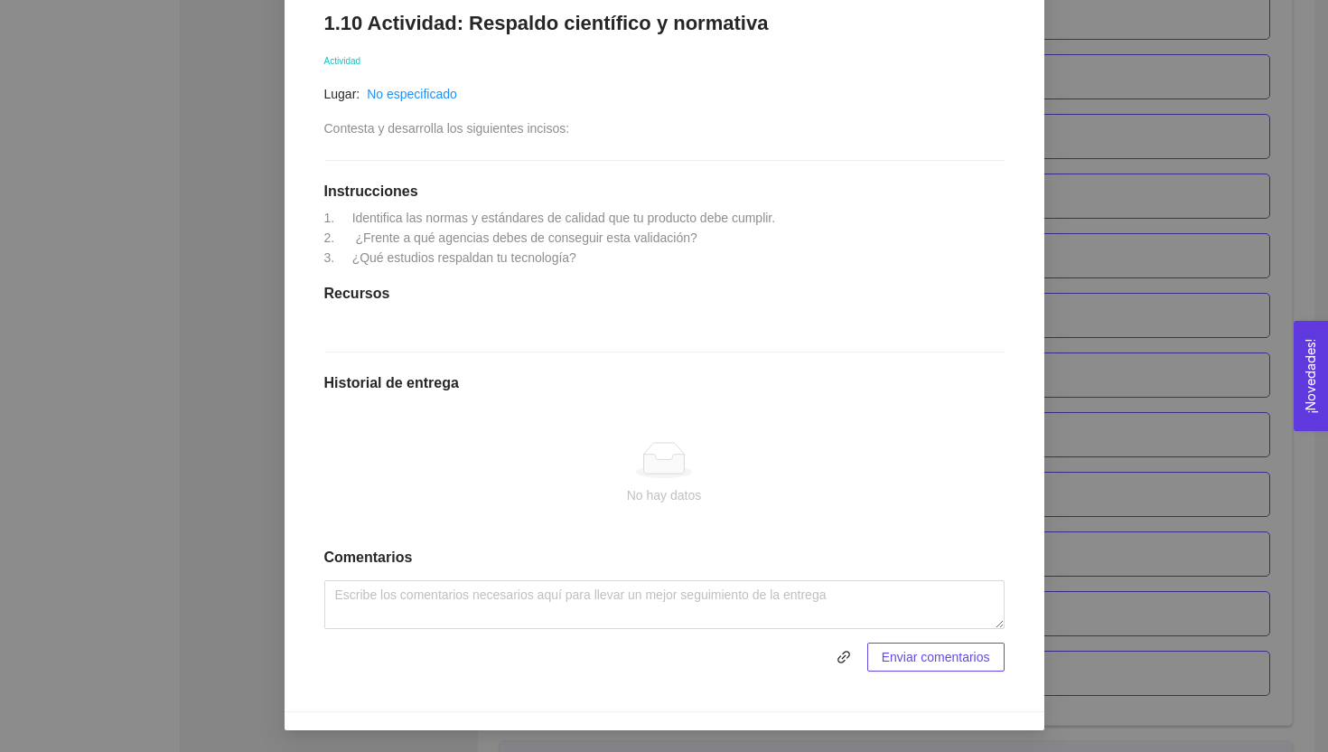
click at [203, 416] on div "1. DESARROLLO DEL PRODUCTO El emprendedor puede conocer los primeros pasos para…" at bounding box center [664, 376] width 1328 height 752
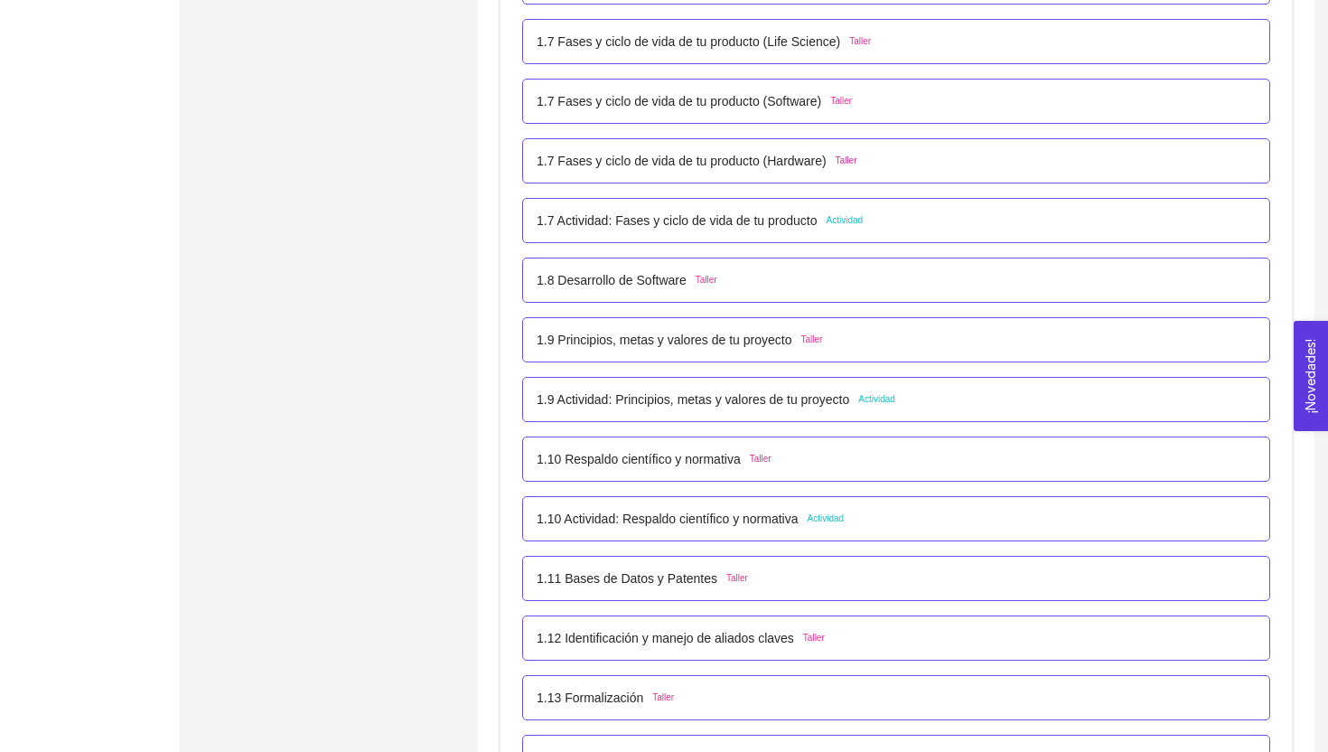
scroll to position [887, 0]
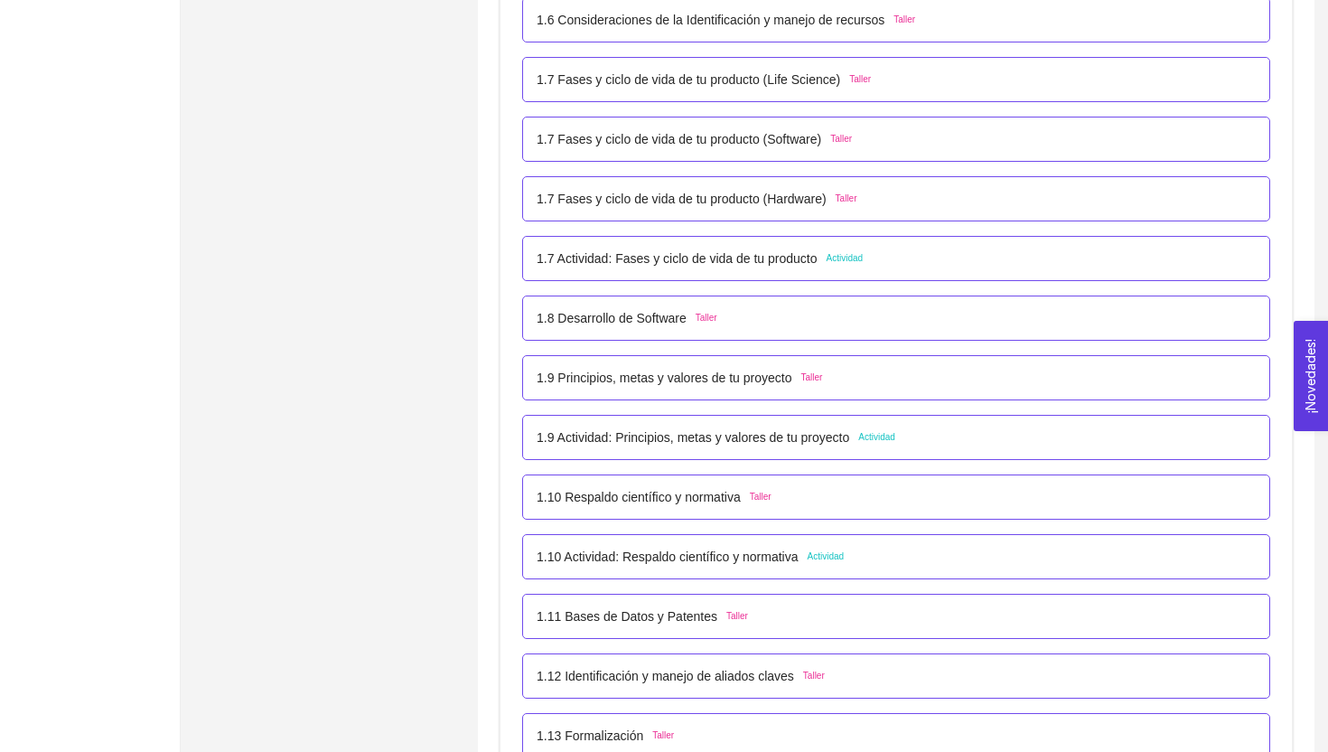
click at [699, 258] on p "1.7 Actividad: Fases y ciclo de vida de tu producto" at bounding box center [677, 259] width 281 height 20
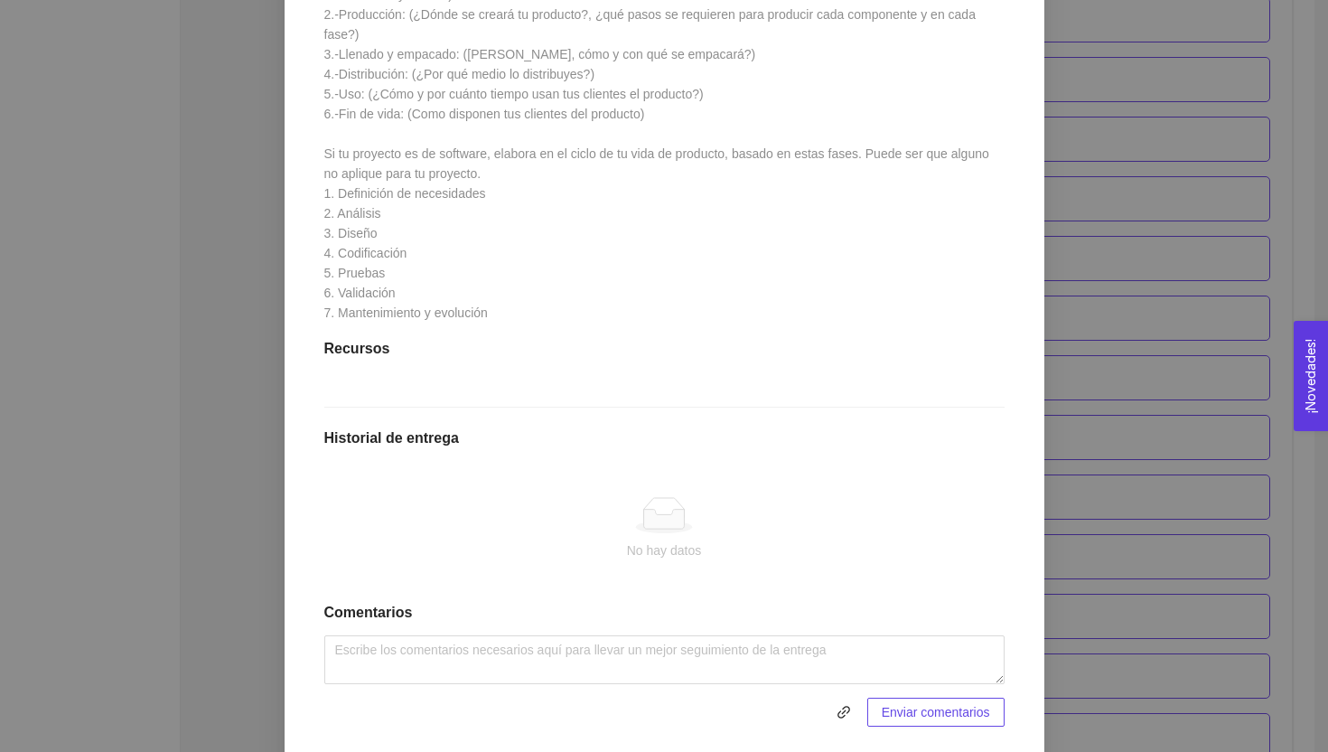
click at [173, 483] on div "1. DESARROLLO DEL PRODUCTO El emprendedor puede conocer los primeros pasos para…" at bounding box center [664, 376] width 1328 height 752
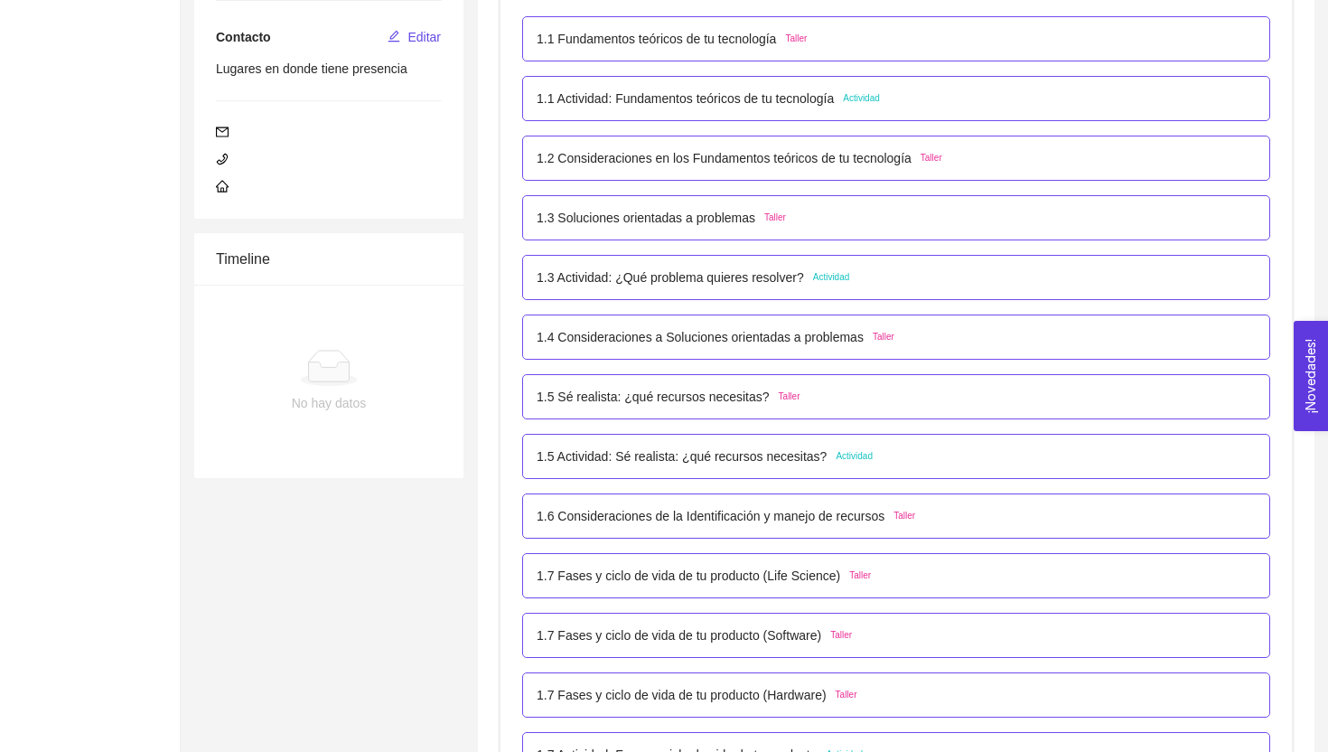
scroll to position [393, 0]
click at [757, 342] on p "1.4 Consideraciones a Soluciones orientadas a problemas" at bounding box center [700, 335] width 327 height 20
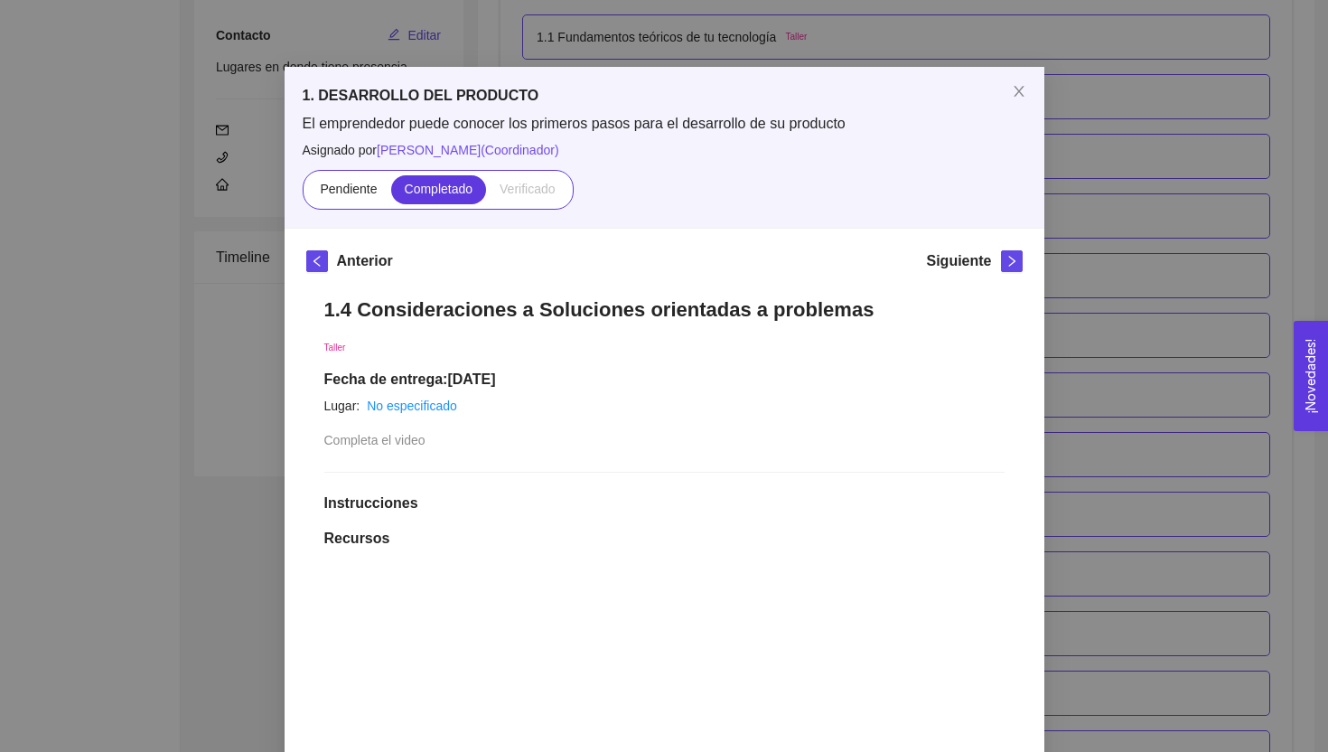
scroll to position [0, 0]
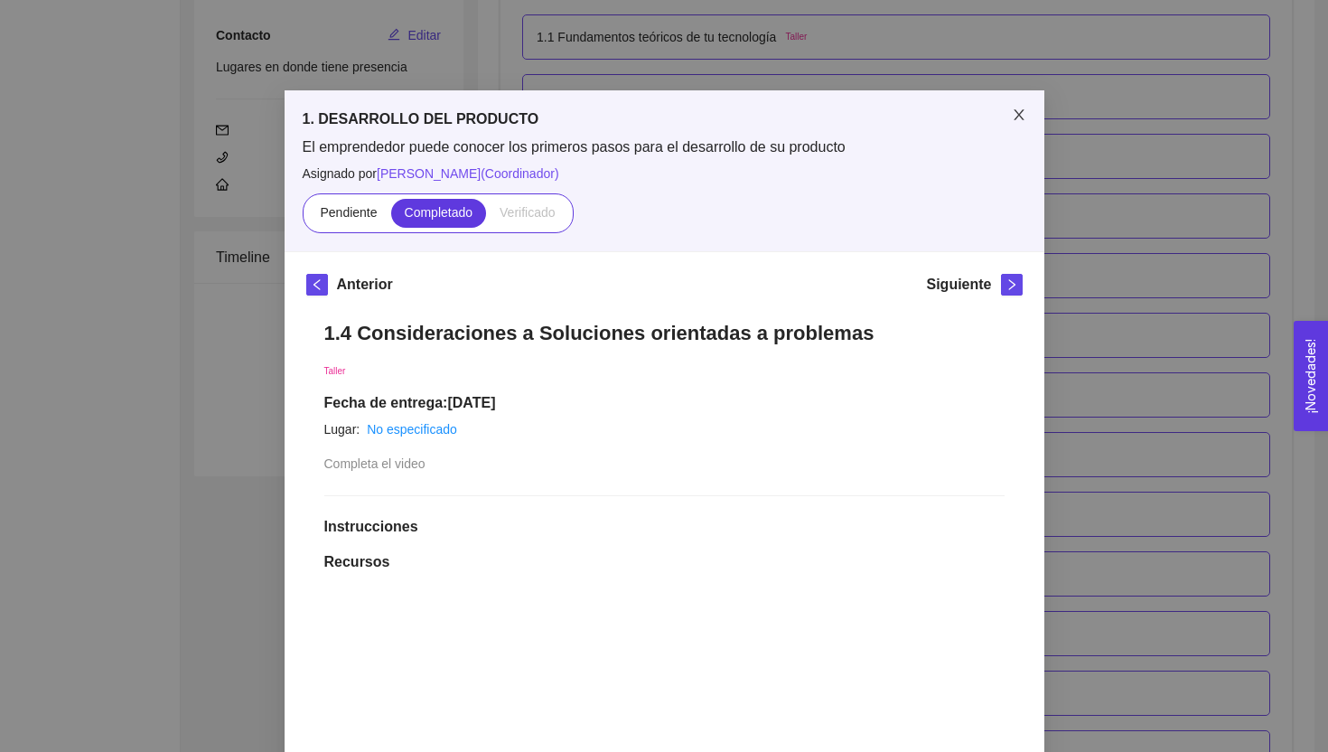
click at [1020, 119] on icon "close" at bounding box center [1019, 115] width 14 height 14
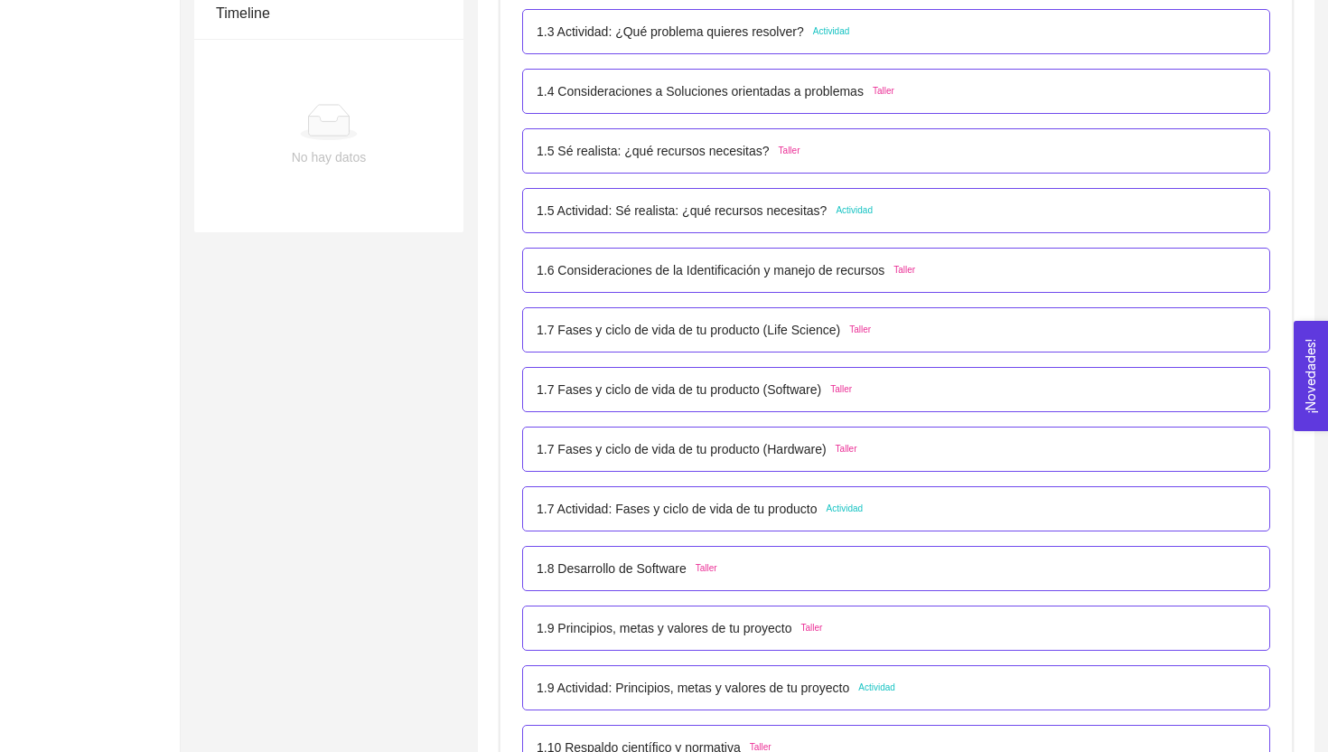
scroll to position [647, 0]
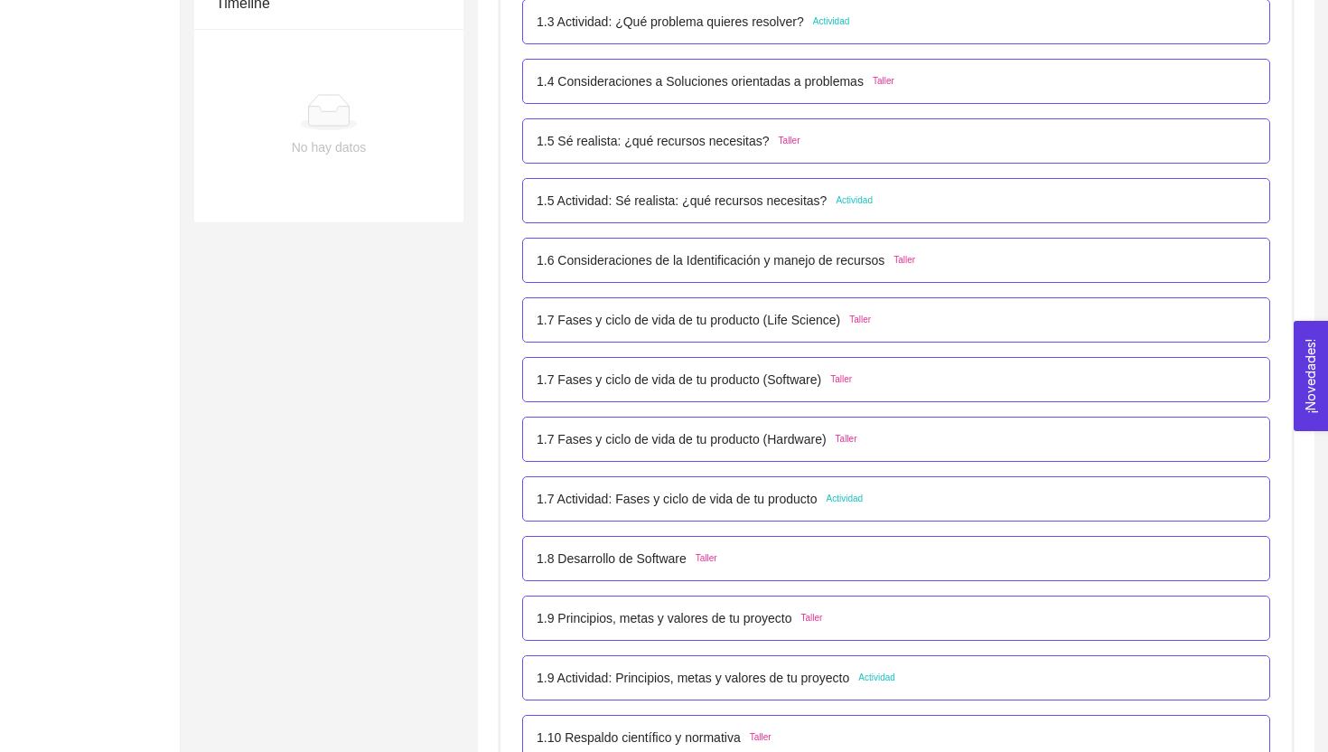
click at [729, 312] on p "1.7 Fases y ciclo de vida de tu producto (Life Science)" at bounding box center [689, 320] width 304 height 20
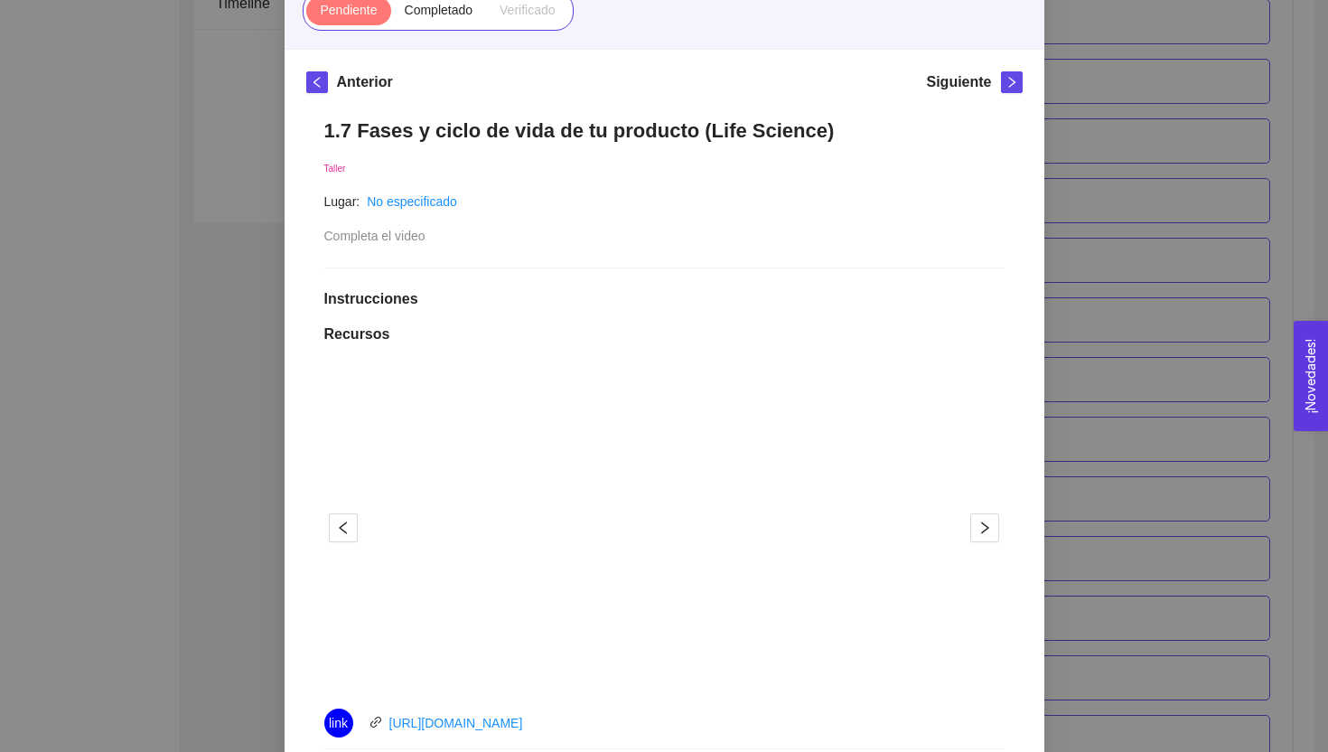
scroll to position [0, 0]
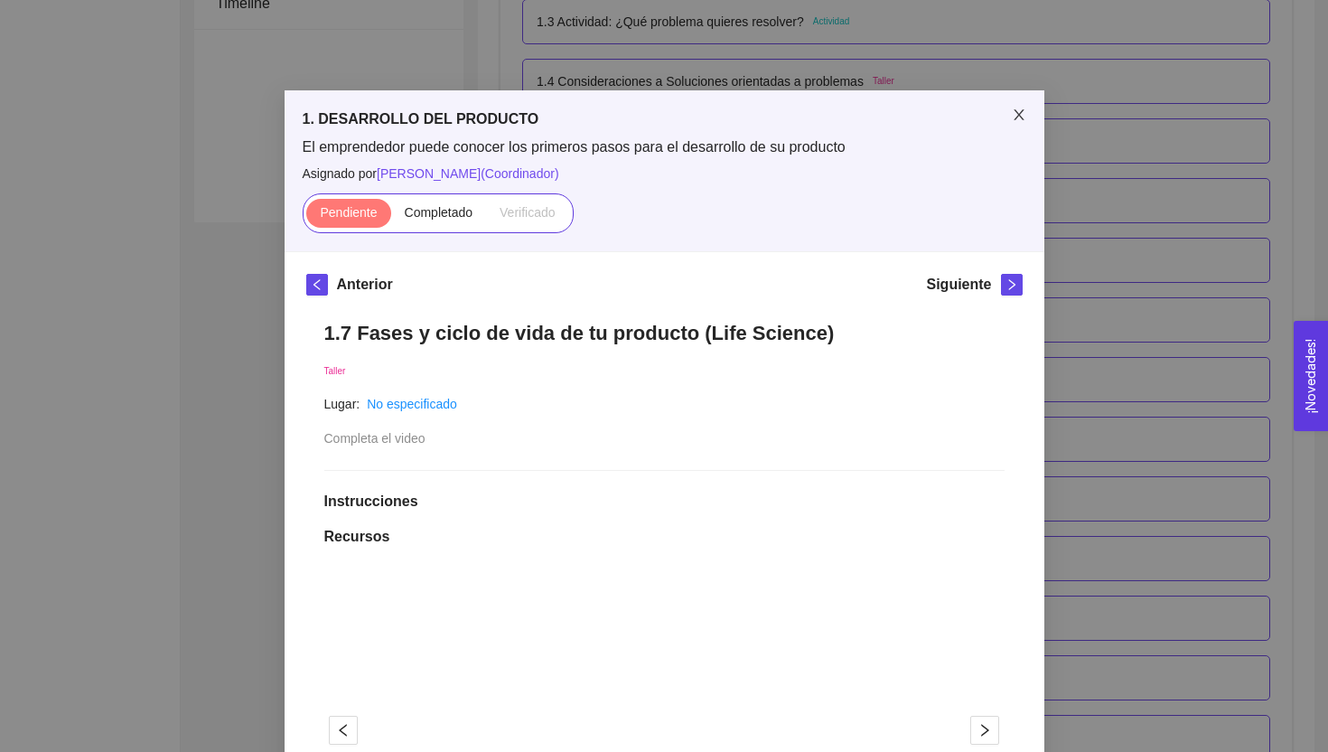
click at [1023, 116] on icon "close" at bounding box center [1019, 115] width 14 height 14
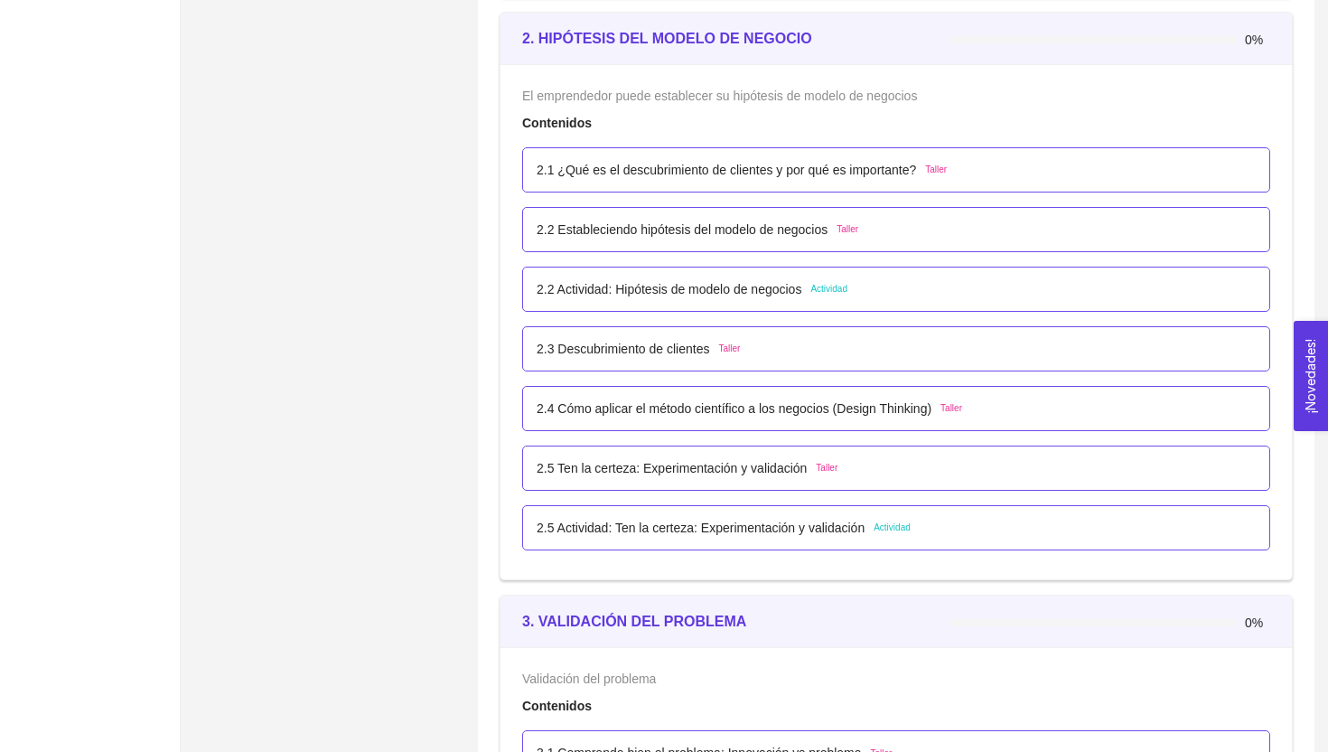
scroll to position [1755, 0]
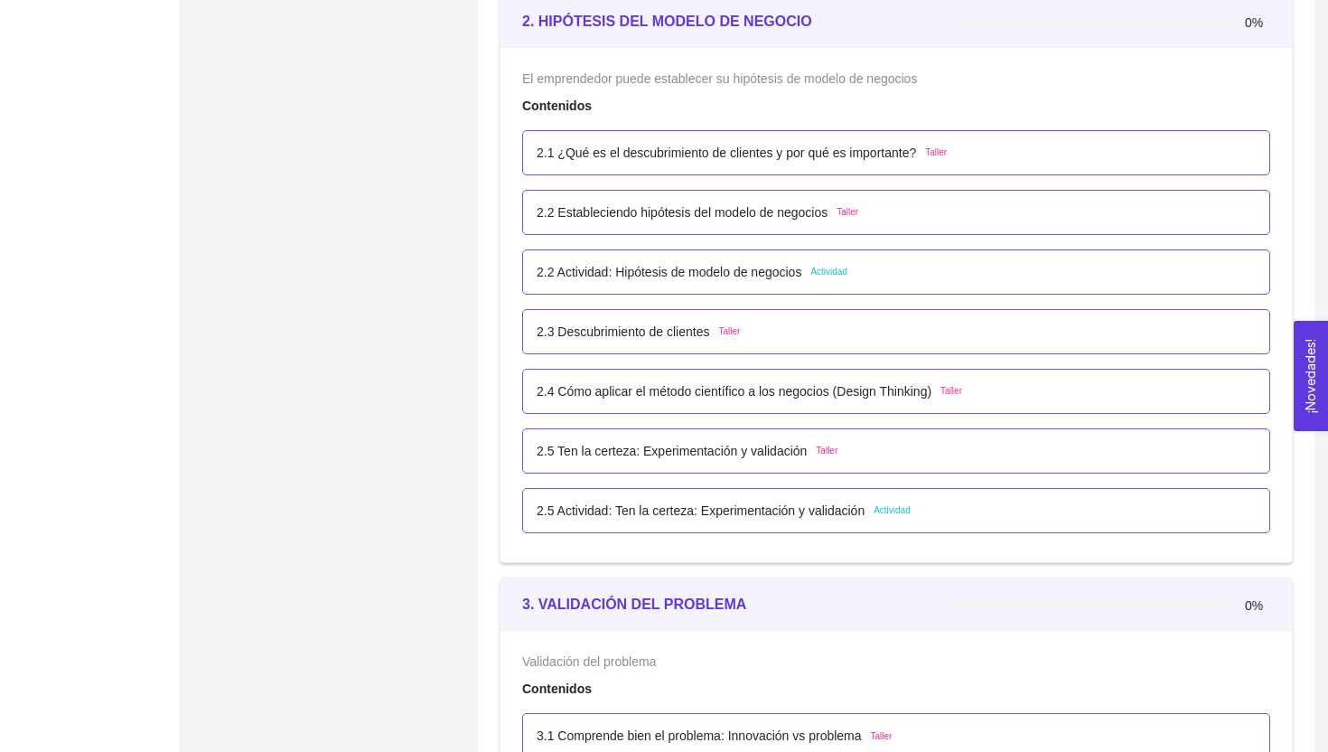
click at [872, 276] on div "2.2 Actividad: Hipótesis de modelo de negocios Actividad" at bounding box center [896, 272] width 719 height 20
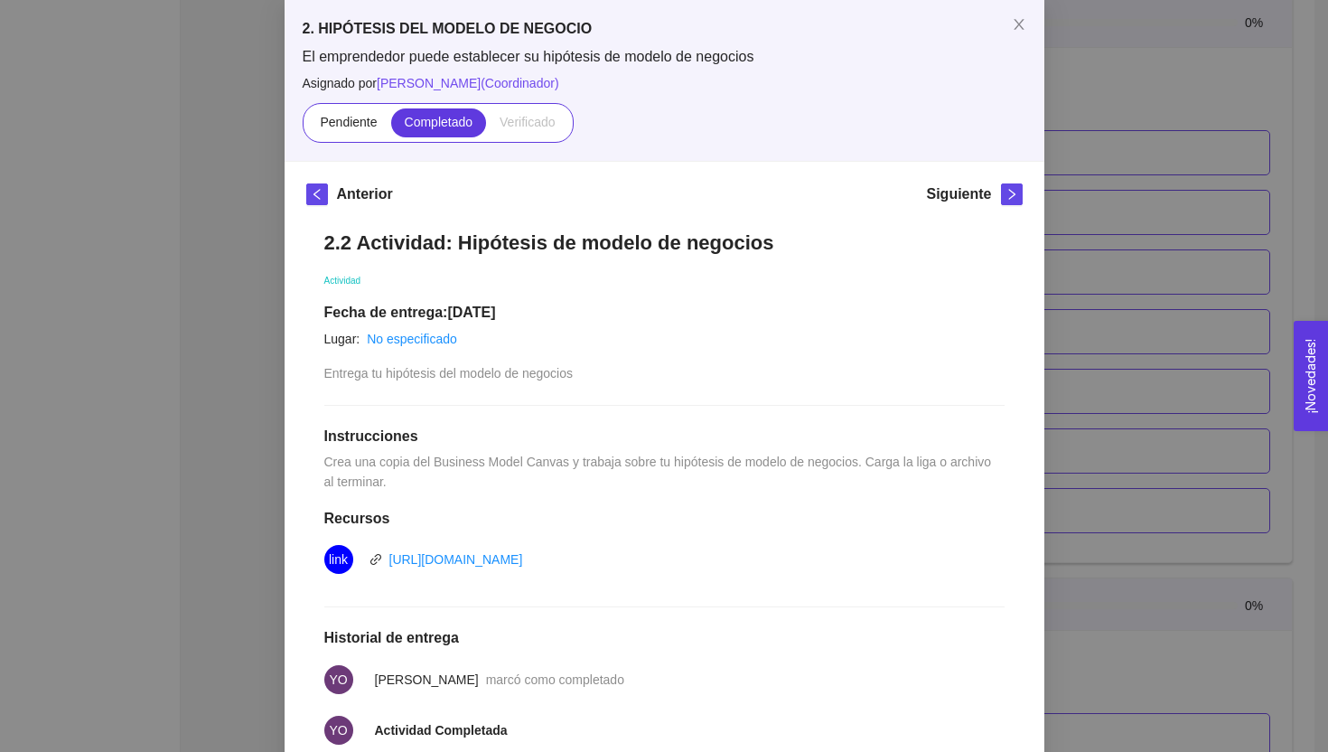
scroll to position [0, 0]
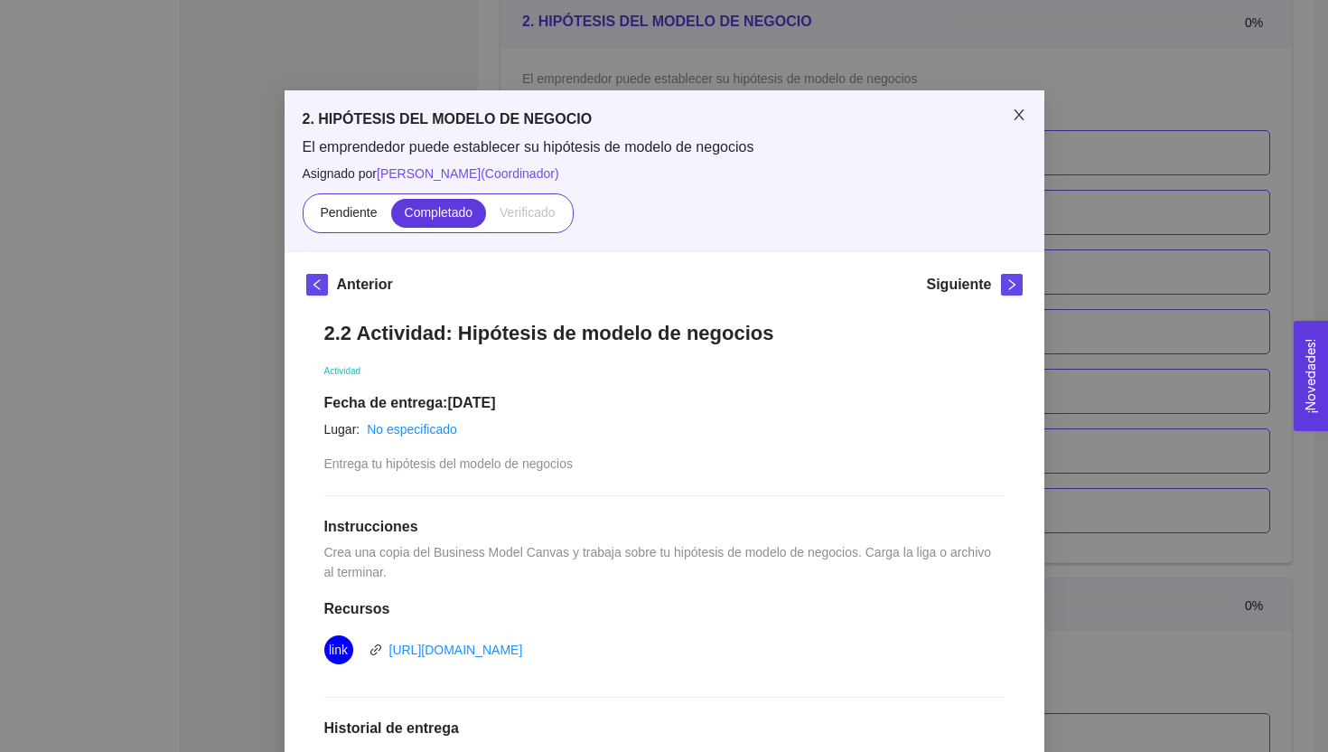
click at [1021, 113] on icon "close" at bounding box center [1019, 115] width 14 height 14
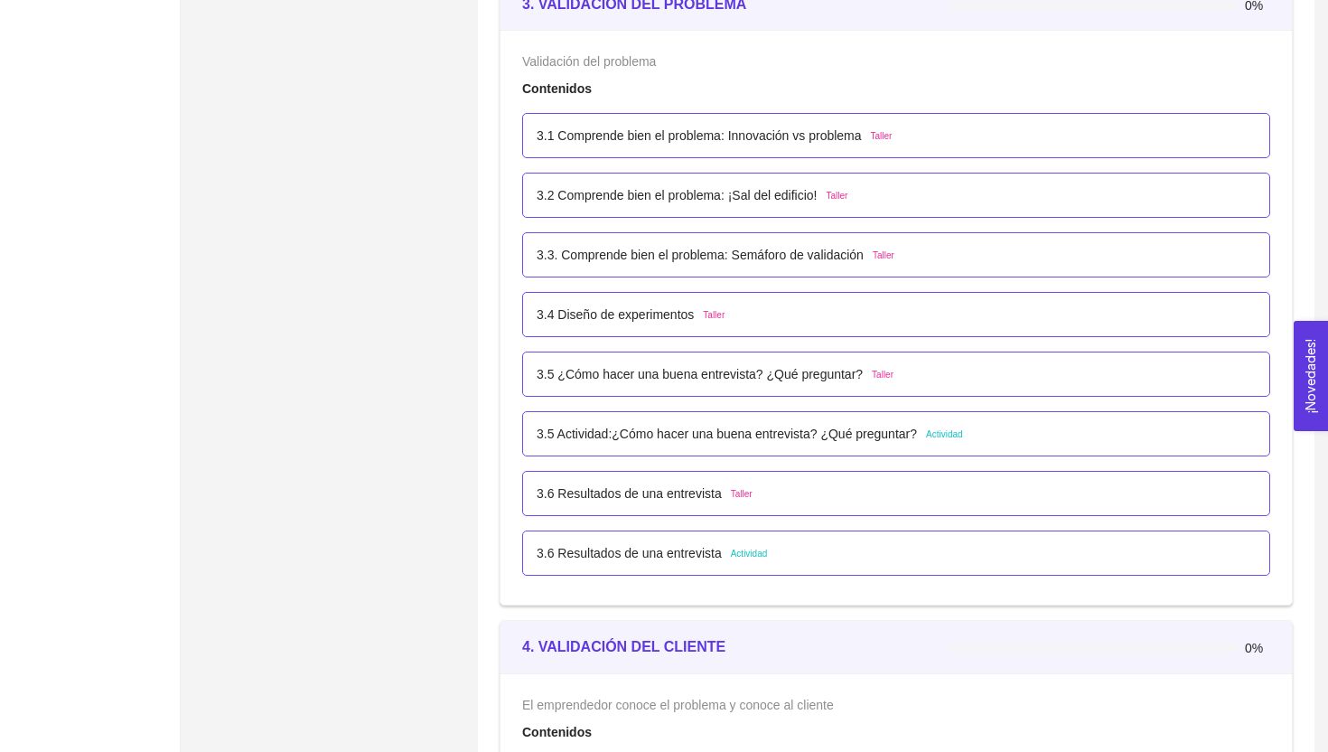
scroll to position [2358, 0]
click at [818, 202] on p "3.2 Comprende bien el problema: ¡Sal del edificio!" at bounding box center [677, 193] width 281 height 20
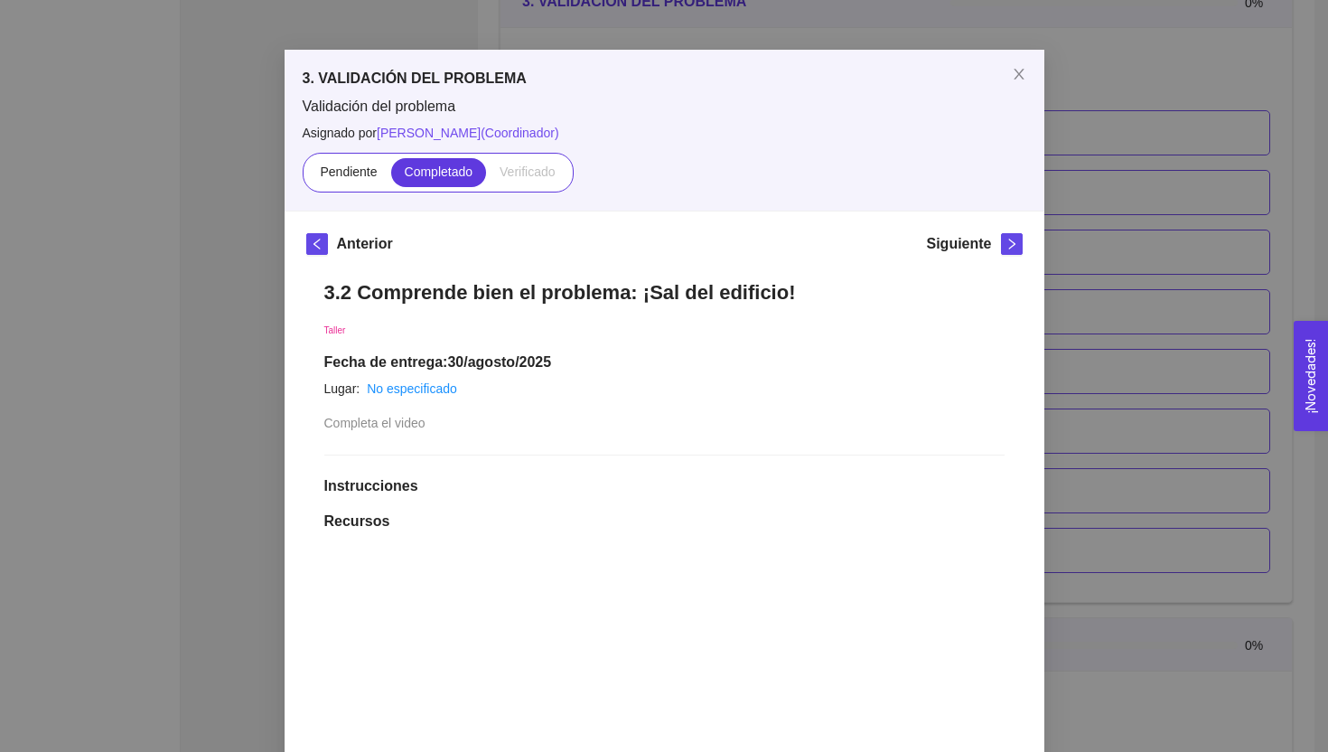
scroll to position [35, 0]
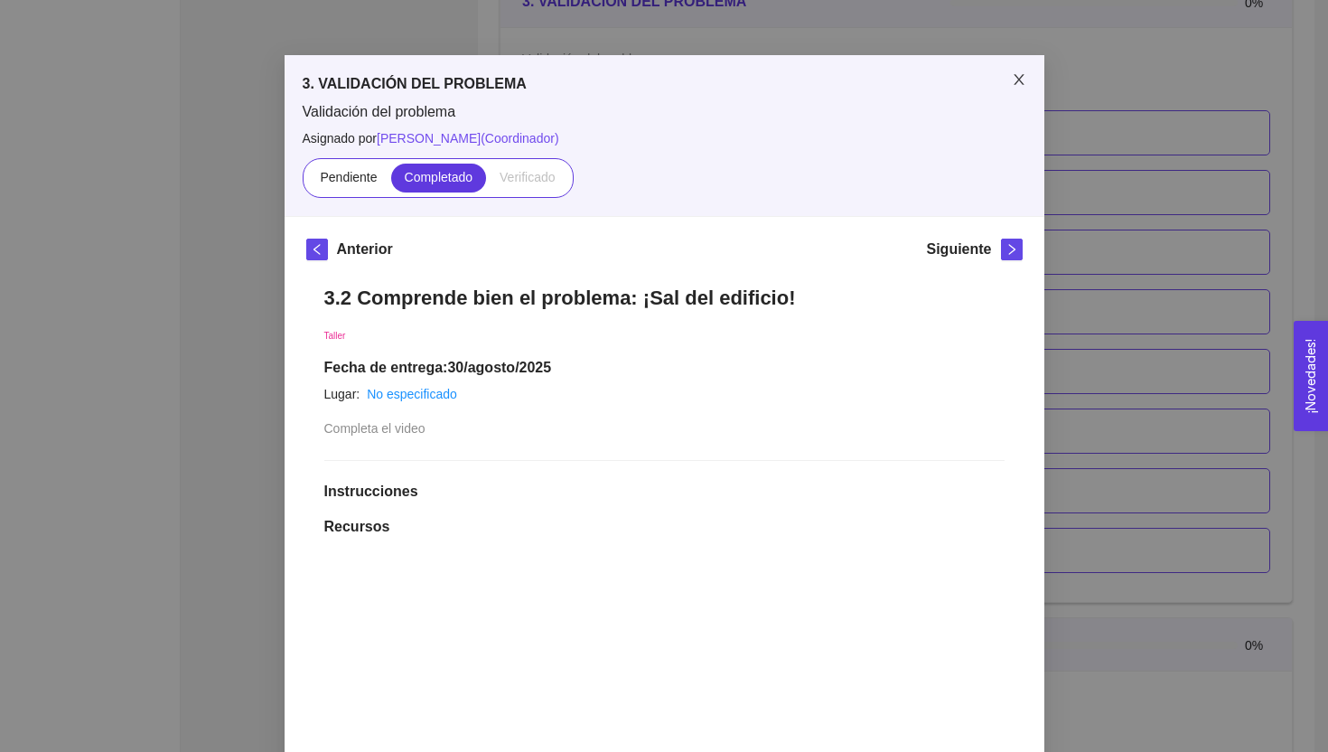
click at [1021, 69] on span "Close" at bounding box center [1019, 80] width 51 height 51
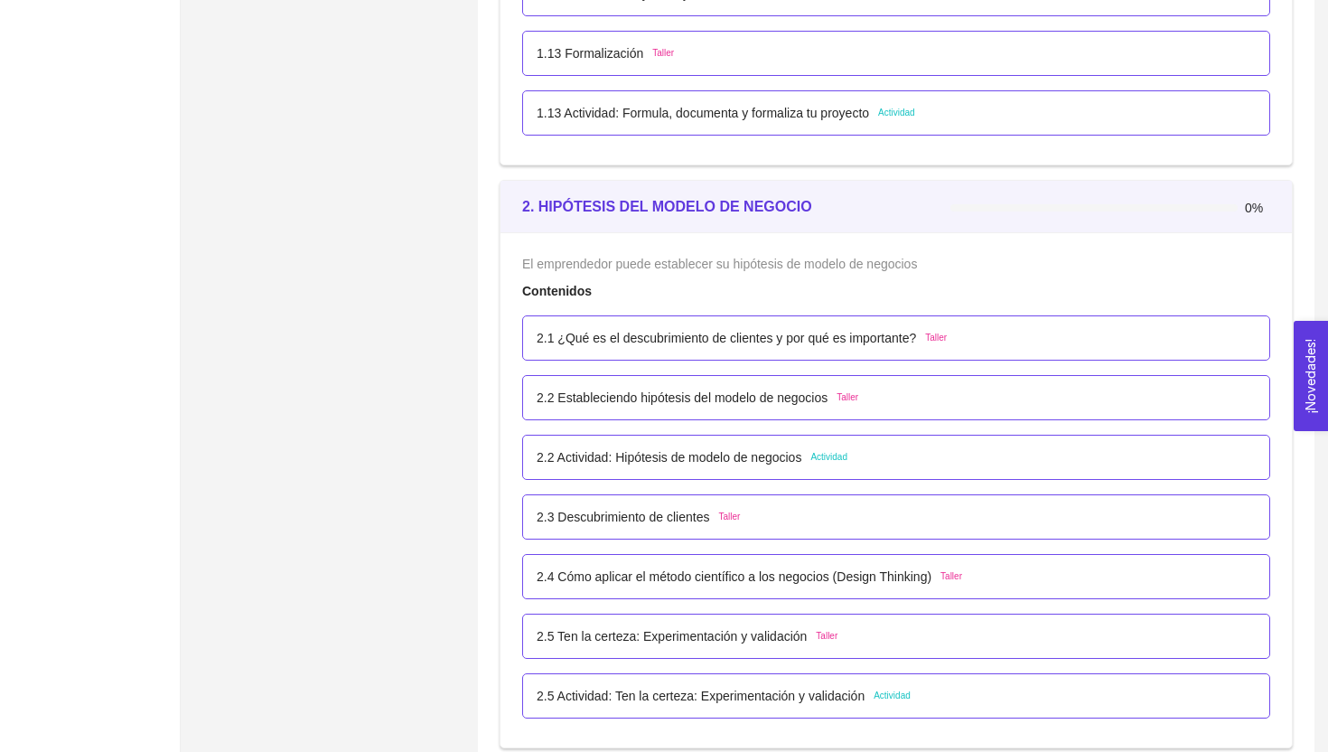
scroll to position [1569, 0]
click at [731, 346] on p "2.1 ¿Qué es el descubrimiento de clientes y por qué es importante?" at bounding box center [727, 339] width 380 height 20
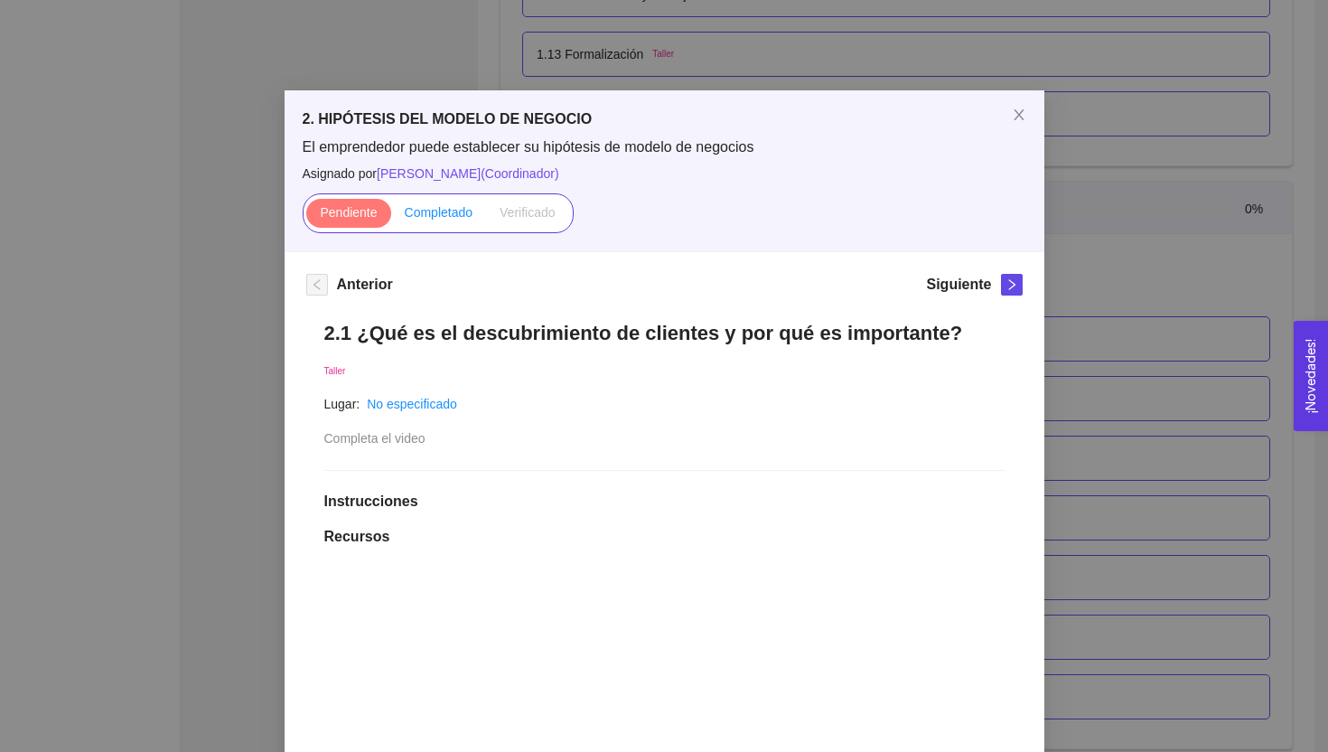
click at [437, 225] on label "Completado" at bounding box center [439, 213] width 96 height 29
click at [391, 217] on input "Completado" at bounding box center [391, 217] width 0 height 0
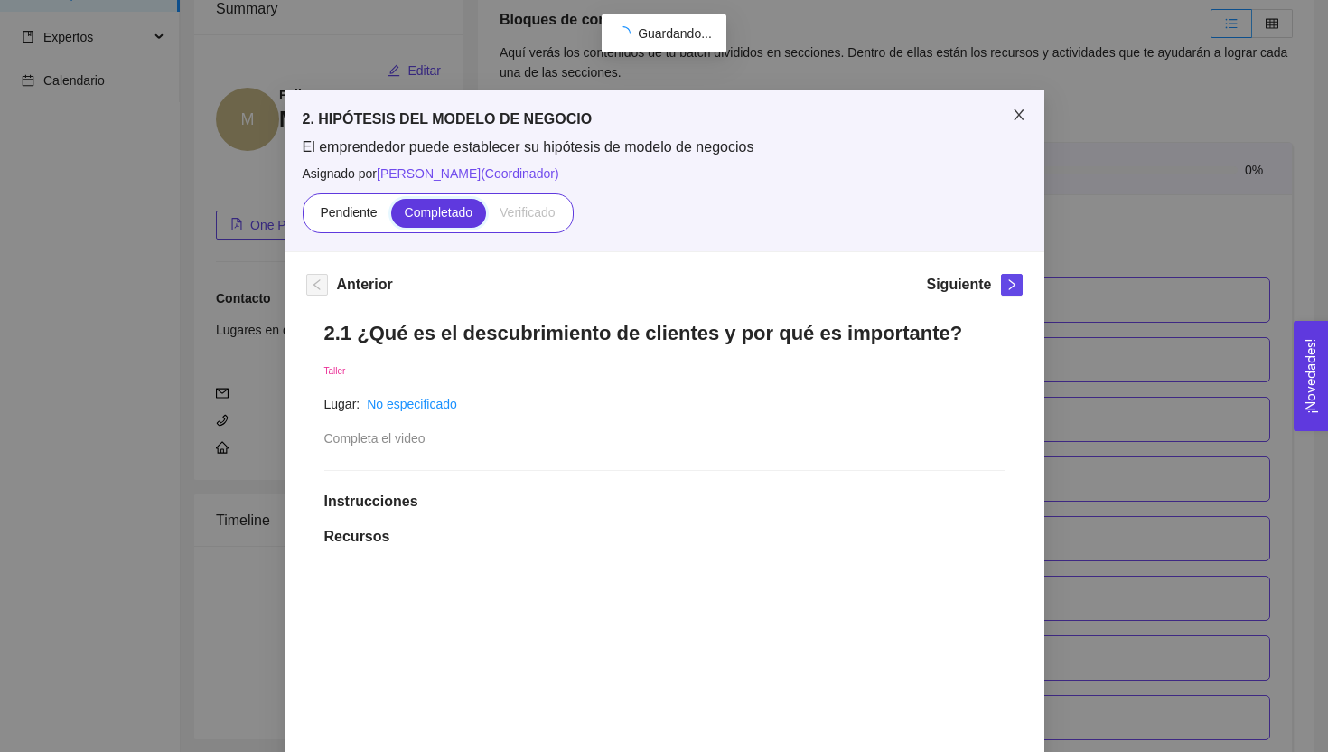
scroll to position [1569, 0]
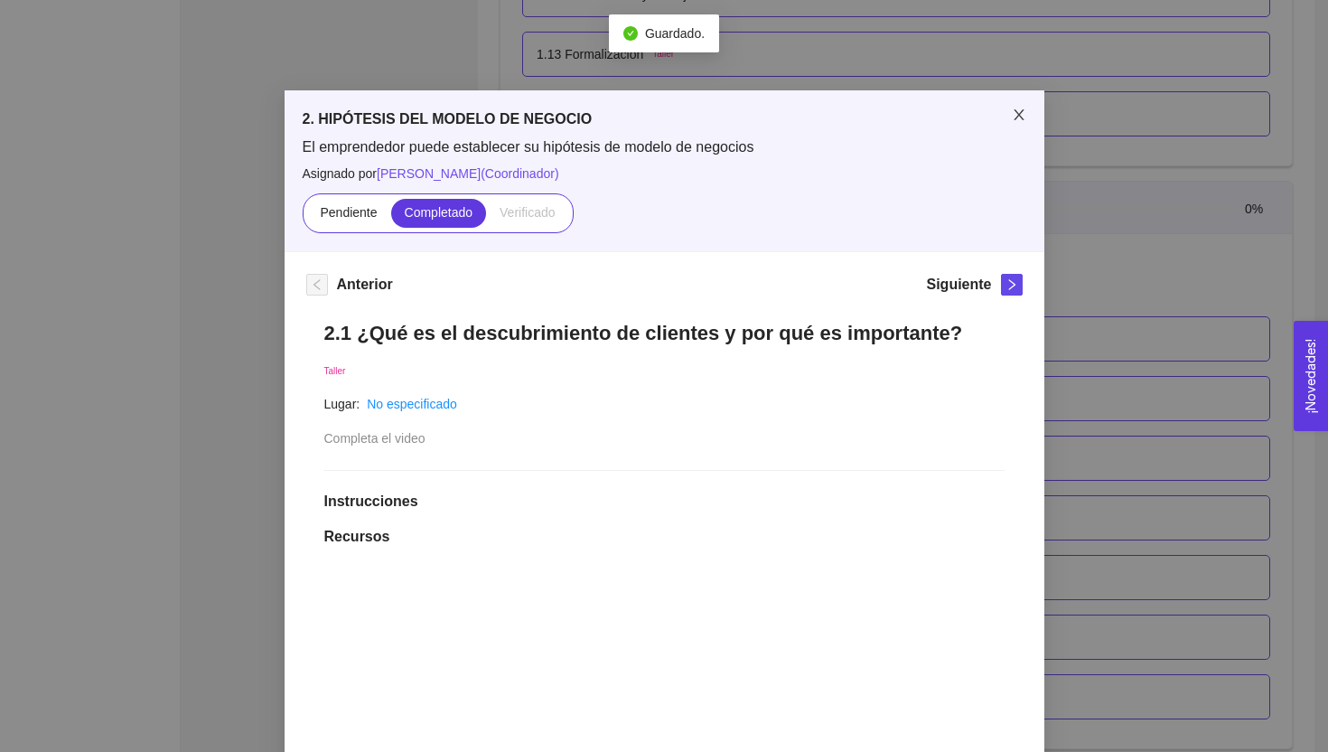
click at [1017, 115] on icon "close" at bounding box center [1019, 115] width 14 height 14
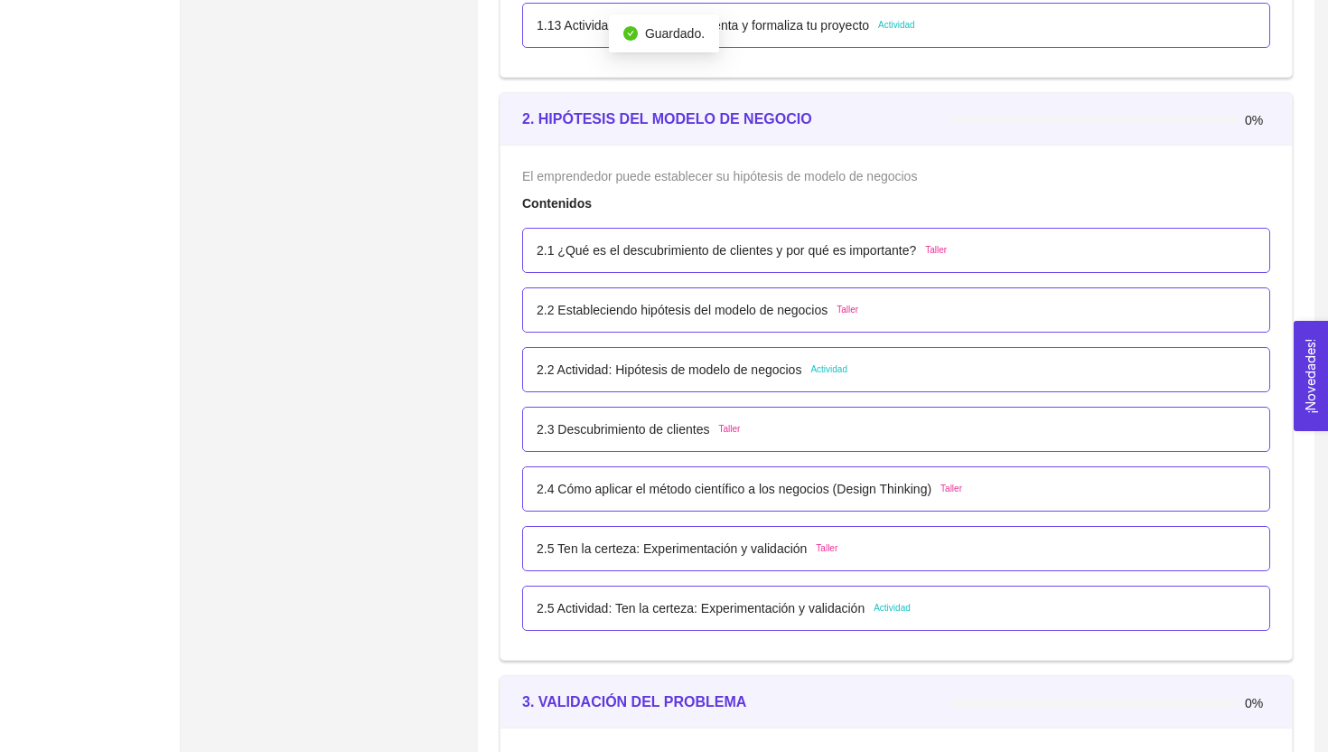
scroll to position [1664, 0]
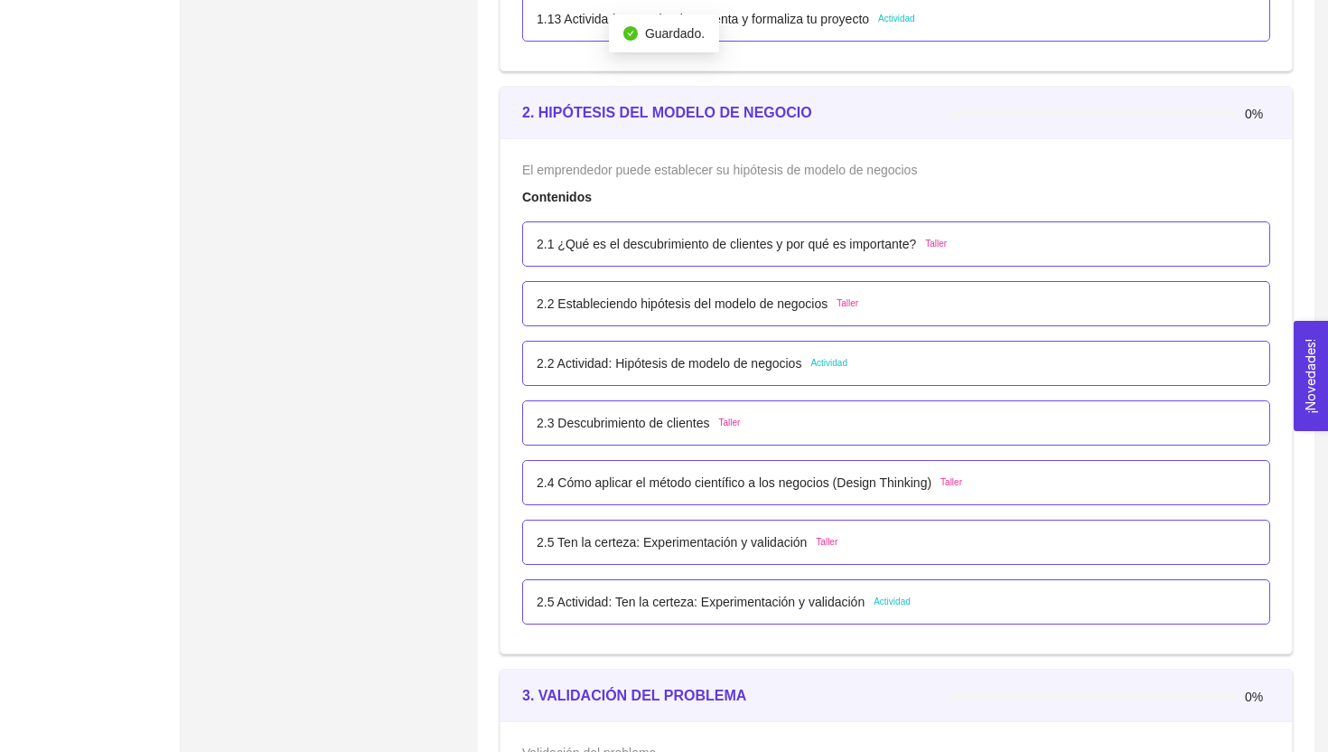
click at [739, 305] on p "2.2 Estableciendo hipótesis del modelo de negocios" at bounding box center [682, 304] width 291 height 20
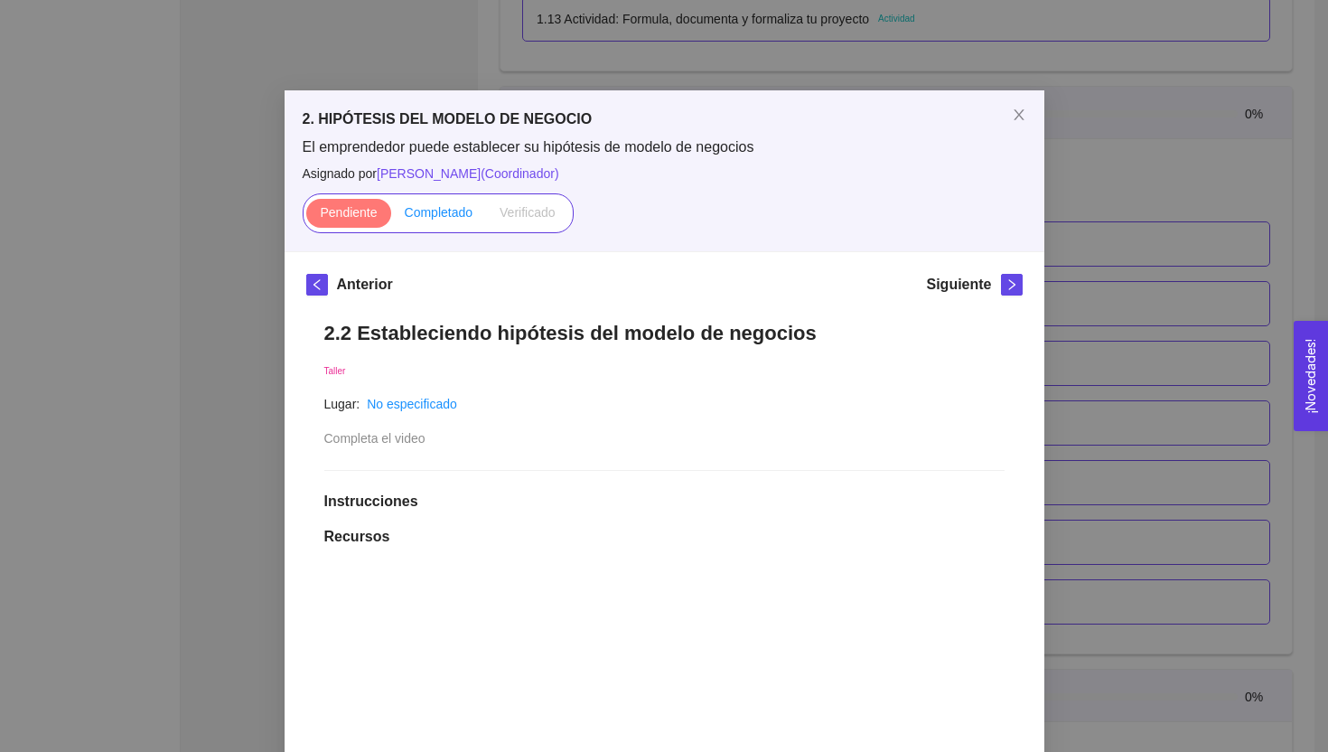
click at [469, 220] on label "Completado" at bounding box center [439, 213] width 96 height 29
click at [391, 217] on input "Completado" at bounding box center [391, 217] width 0 height 0
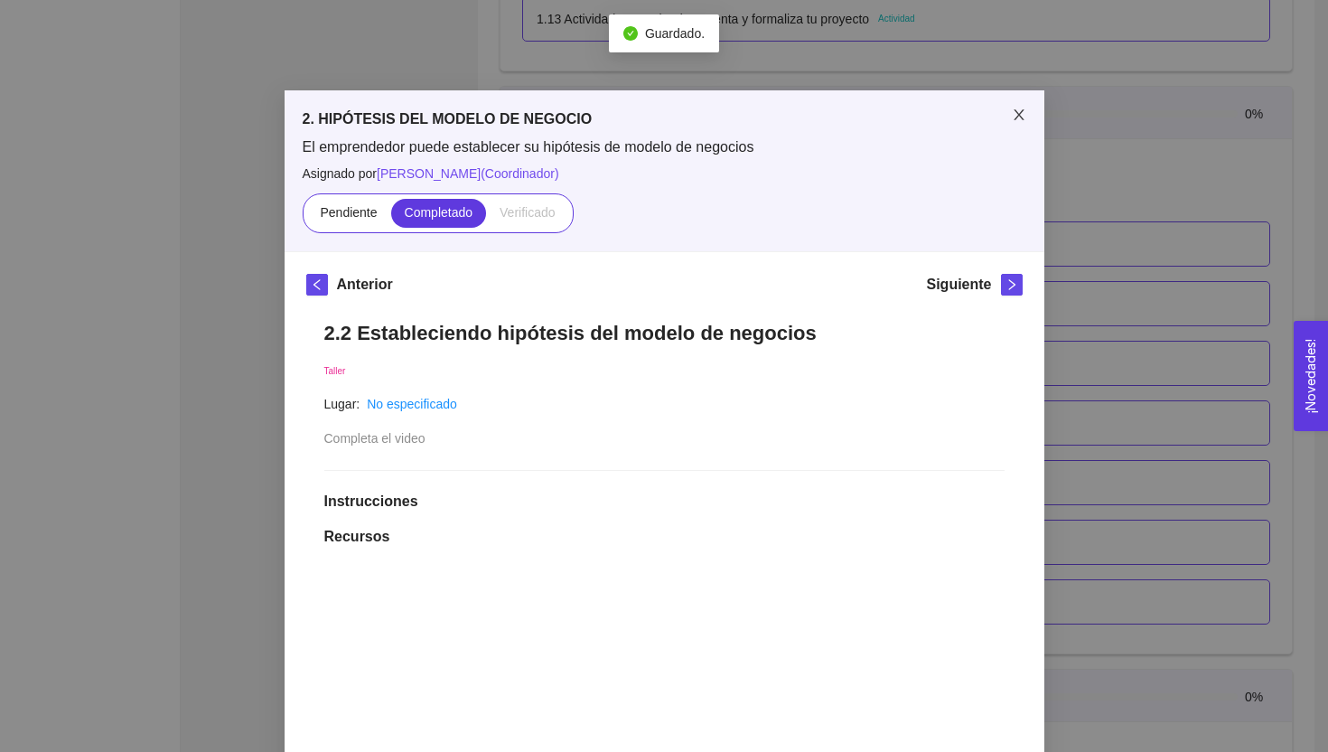
click at [1023, 119] on icon "close" at bounding box center [1019, 115] width 14 height 14
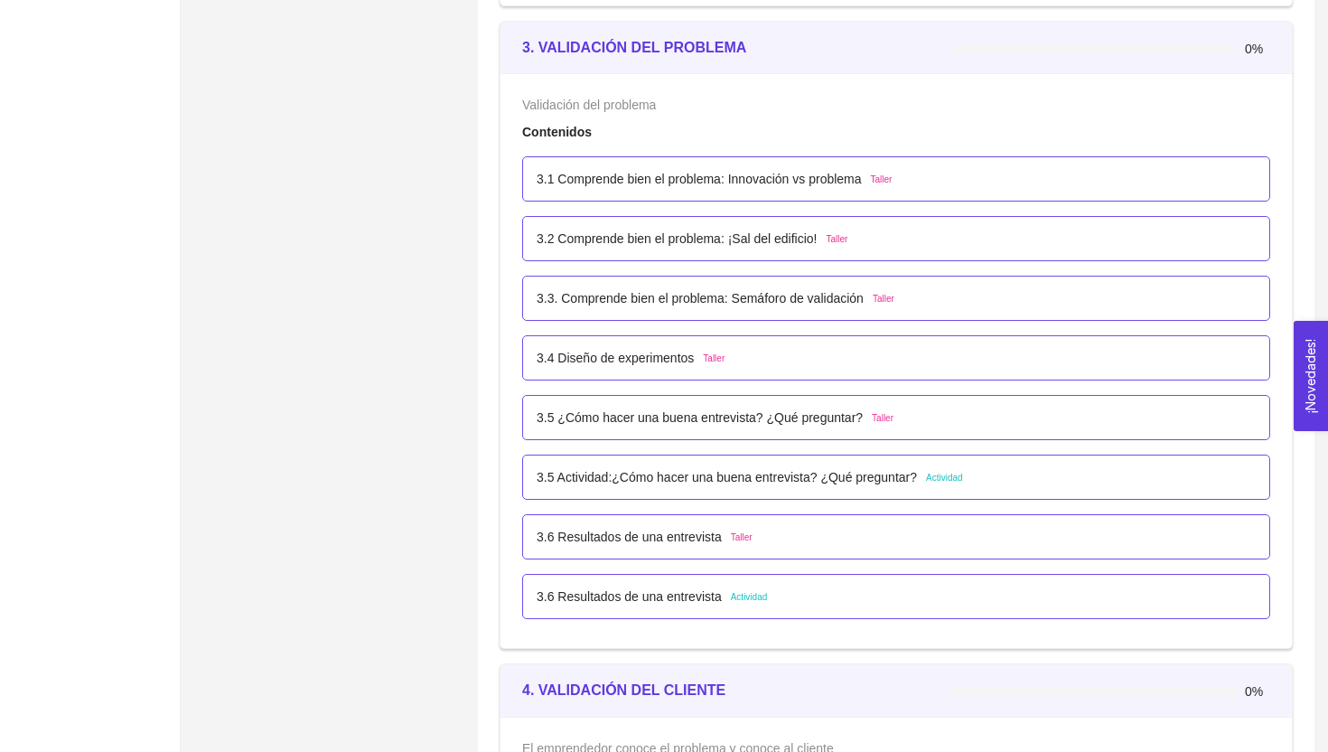
scroll to position [2332, 0]
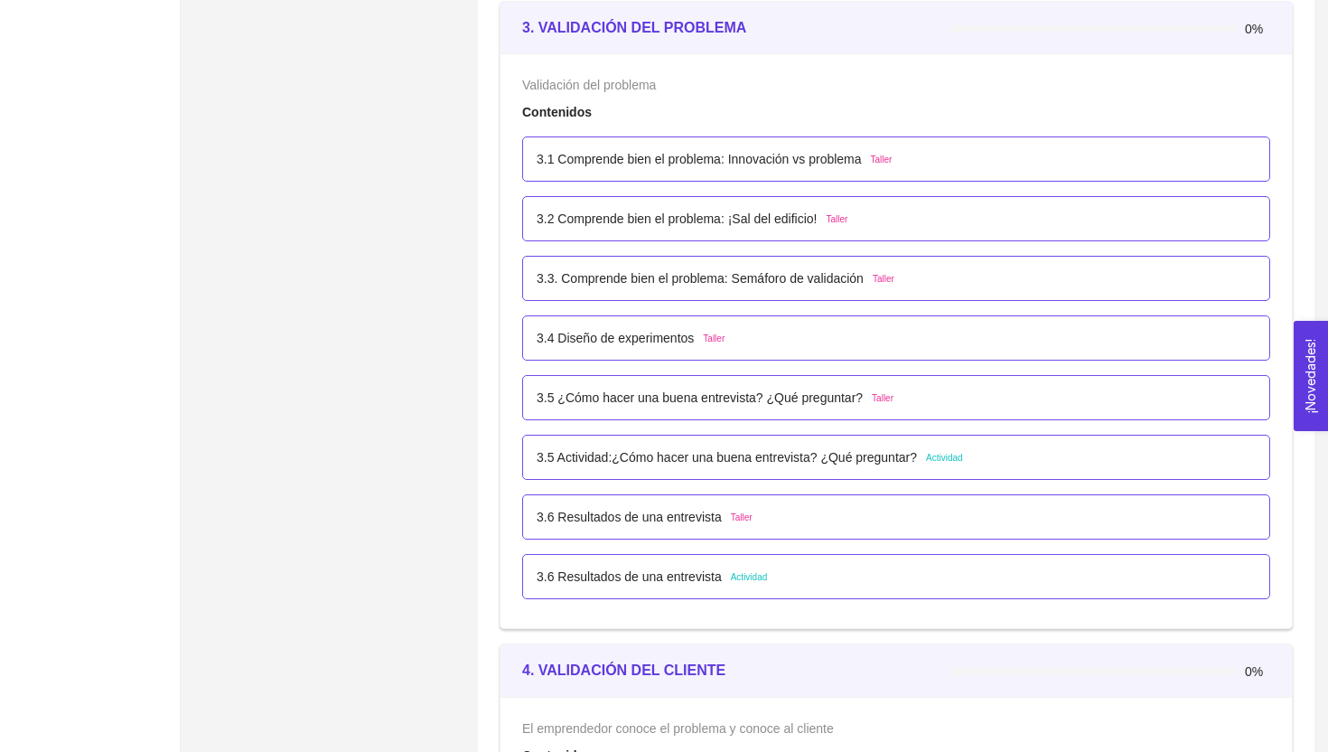
click at [708, 458] on p "3.5 Actividad:¿Cómo hacer una buena entrevista? ¿Qué preguntar?" at bounding box center [727, 457] width 380 height 20
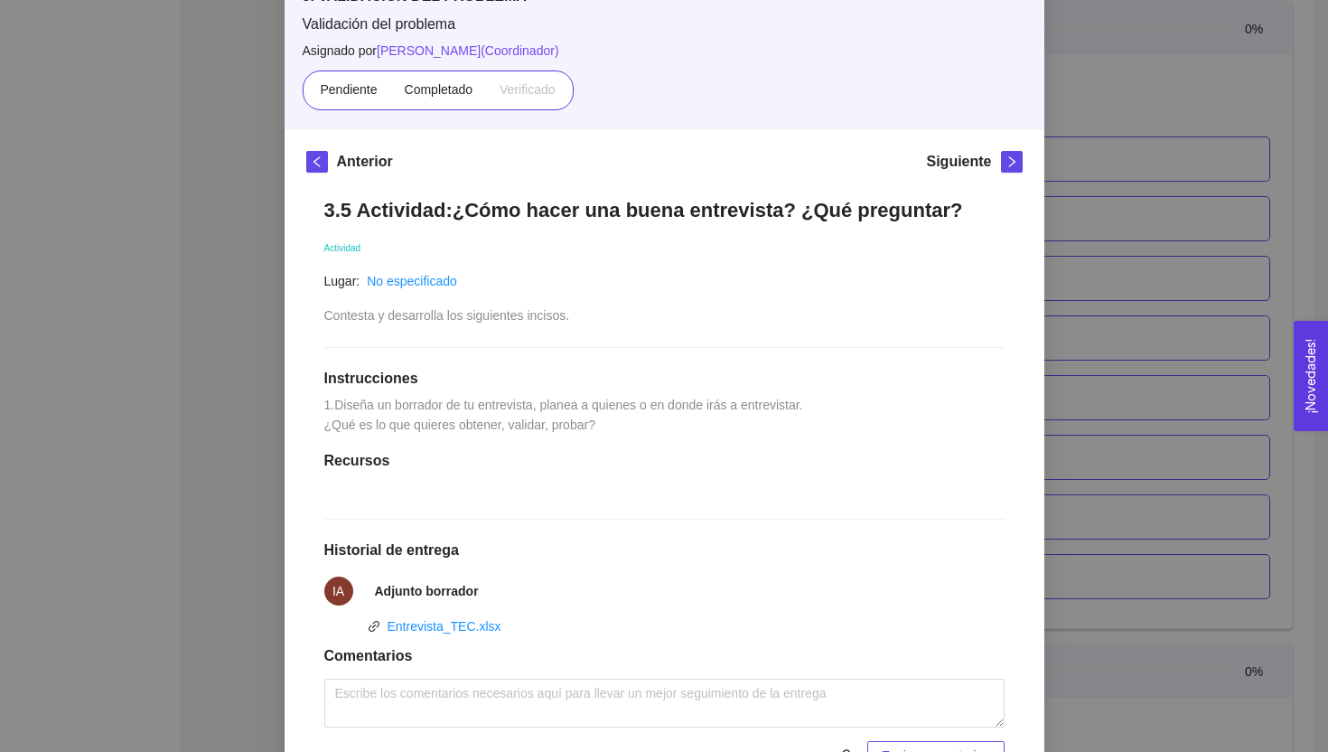
scroll to position [0, 0]
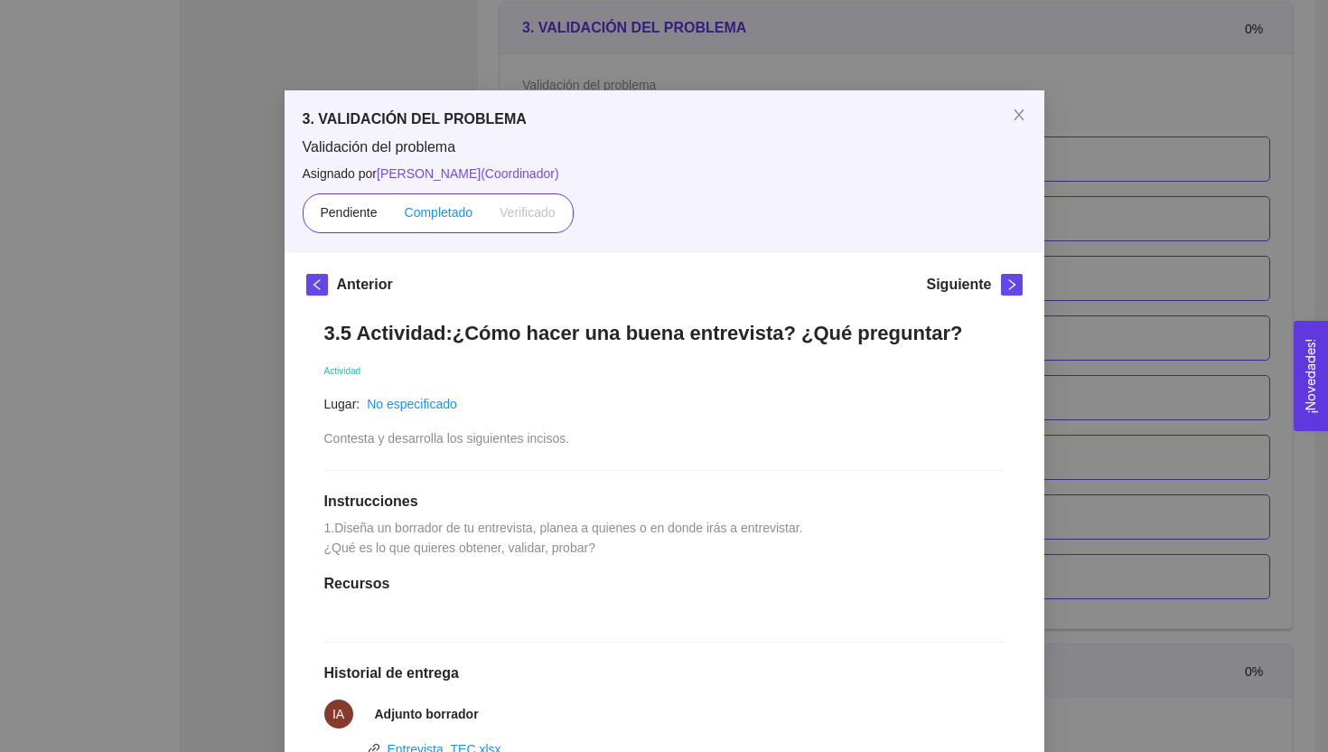
click at [440, 211] on span "Completado" at bounding box center [439, 212] width 69 height 14
click at [391, 217] on input "Completado" at bounding box center [391, 217] width 0 height 0
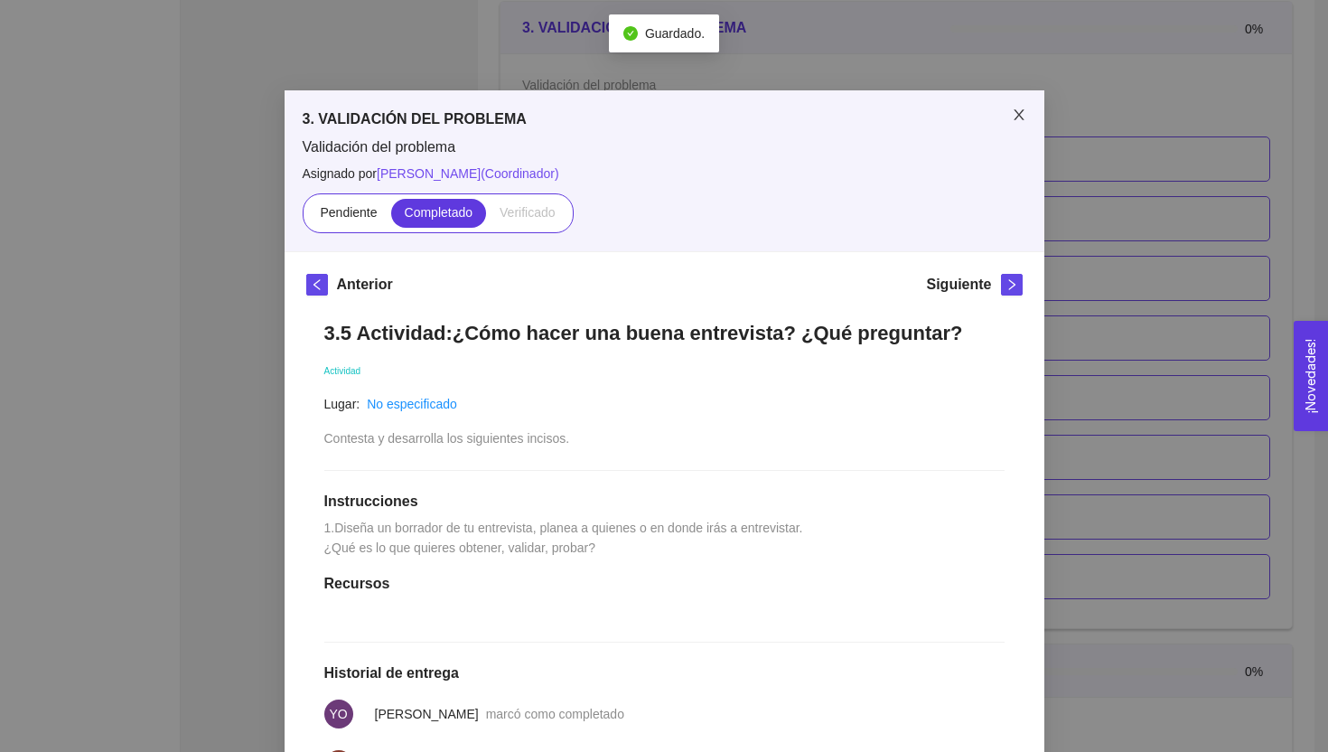
click at [1019, 114] on icon "close" at bounding box center [1019, 115] width 14 height 14
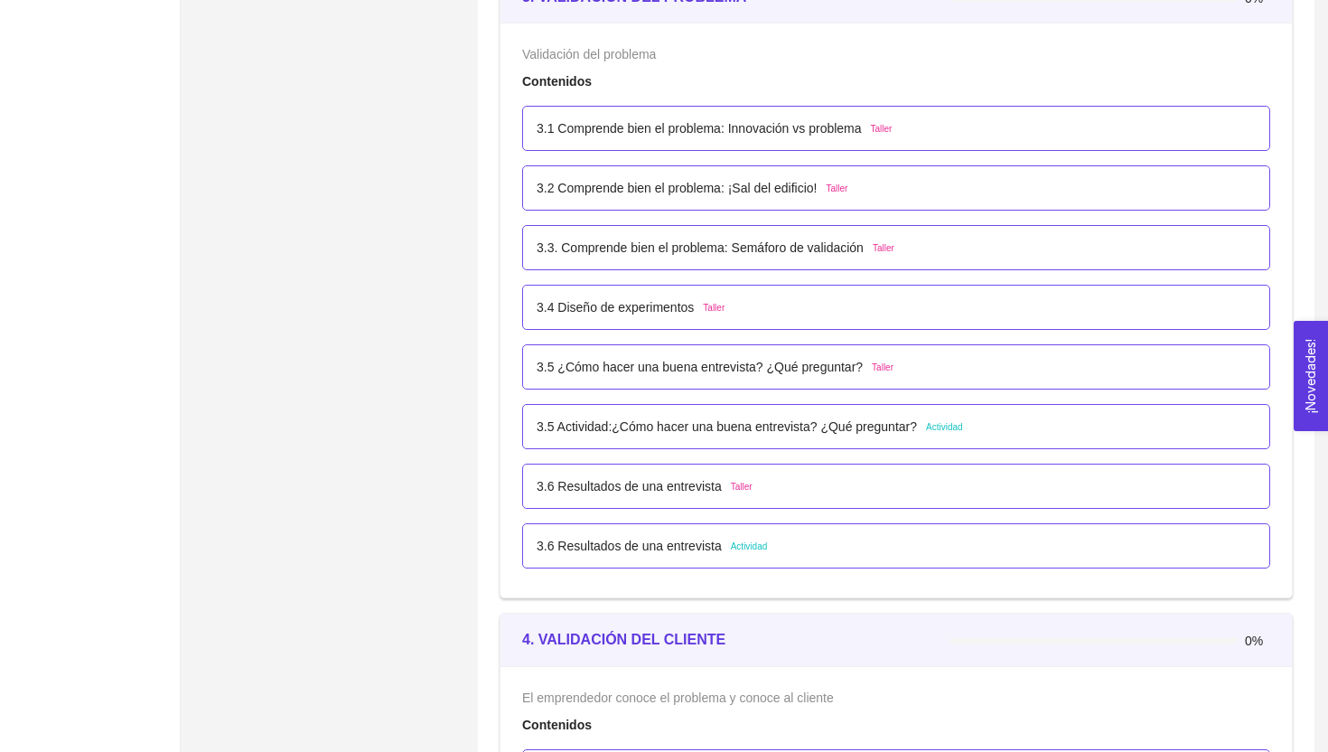
scroll to position [2389, 0]
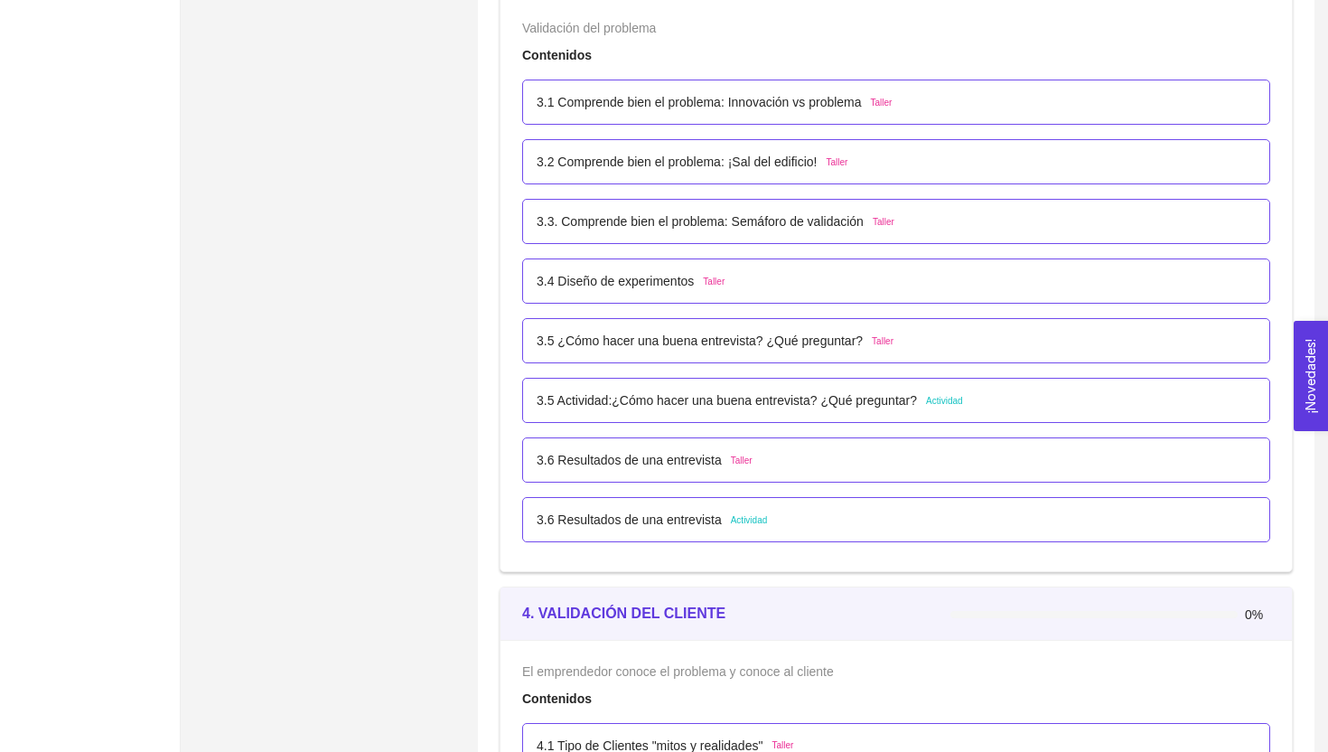
click at [831, 513] on div "3.6 Resultados de una entrevista Actividad" at bounding box center [896, 520] width 719 height 20
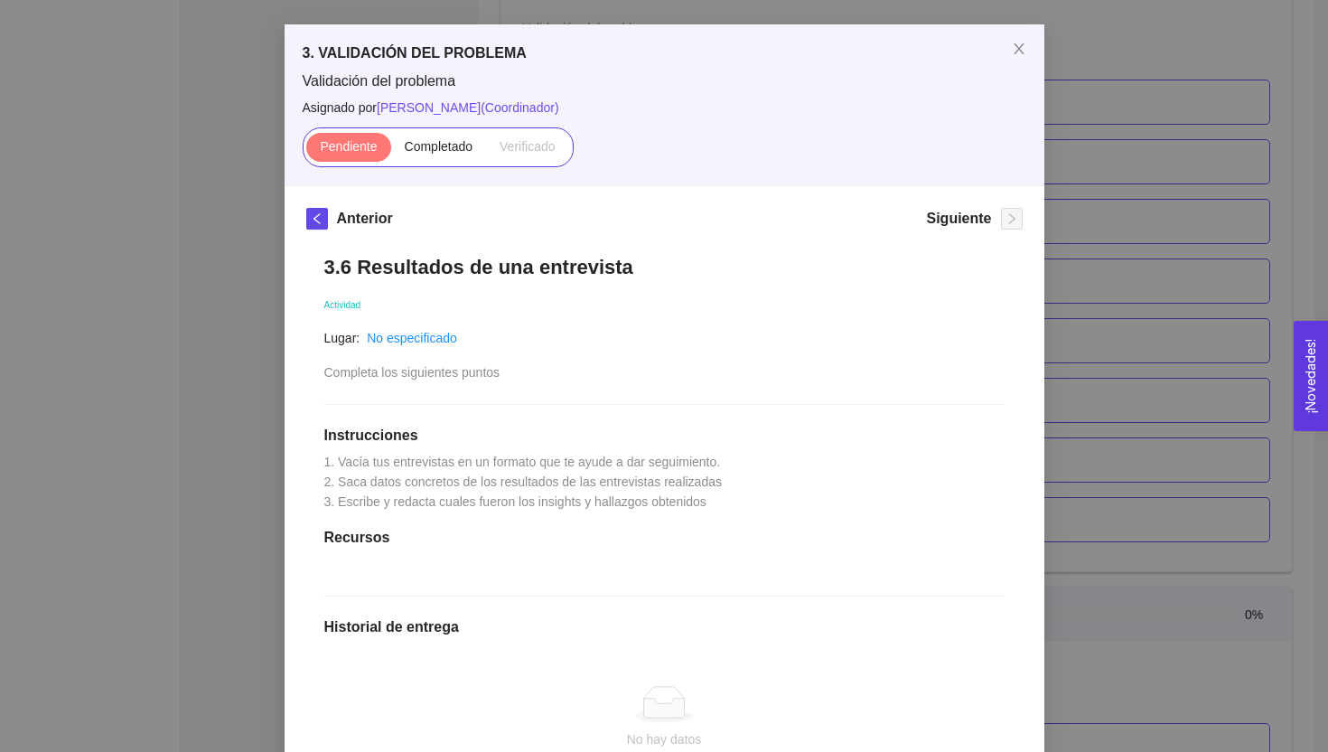
scroll to position [0, 0]
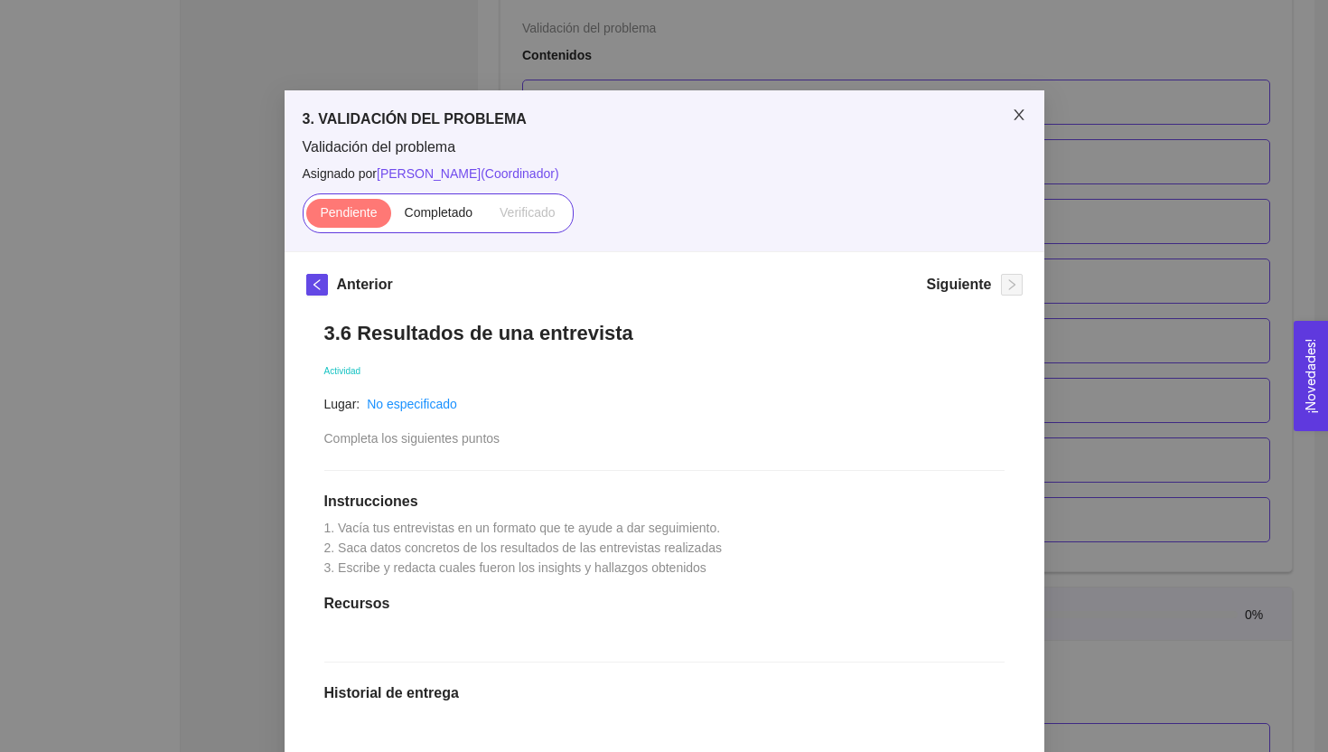
click at [1017, 113] on icon "close" at bounding box center [1019, 114] width 10 height 11
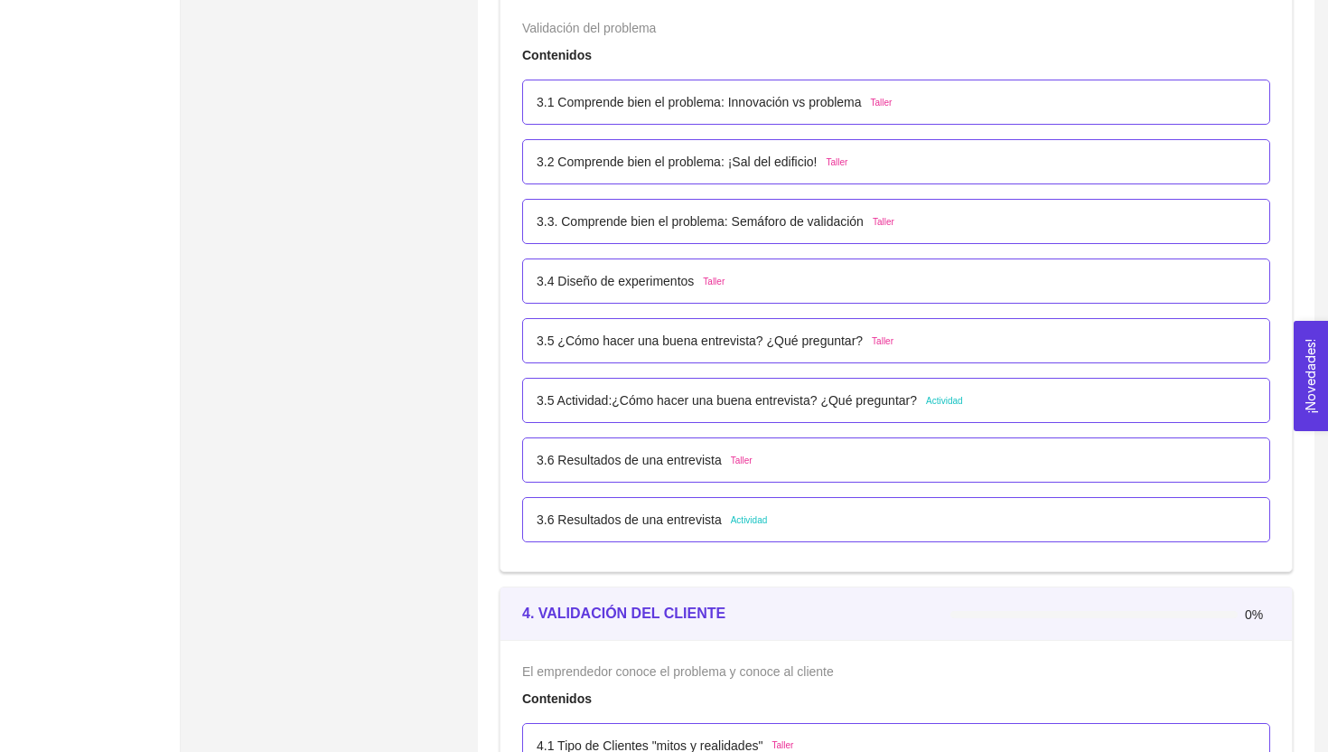
click at [835, 397] on p "3.5 Actividad:¿Cómo hacer una buena entrevista? ¿Qué preguntar?" at bounding box center [727, 400] width 380 height 20
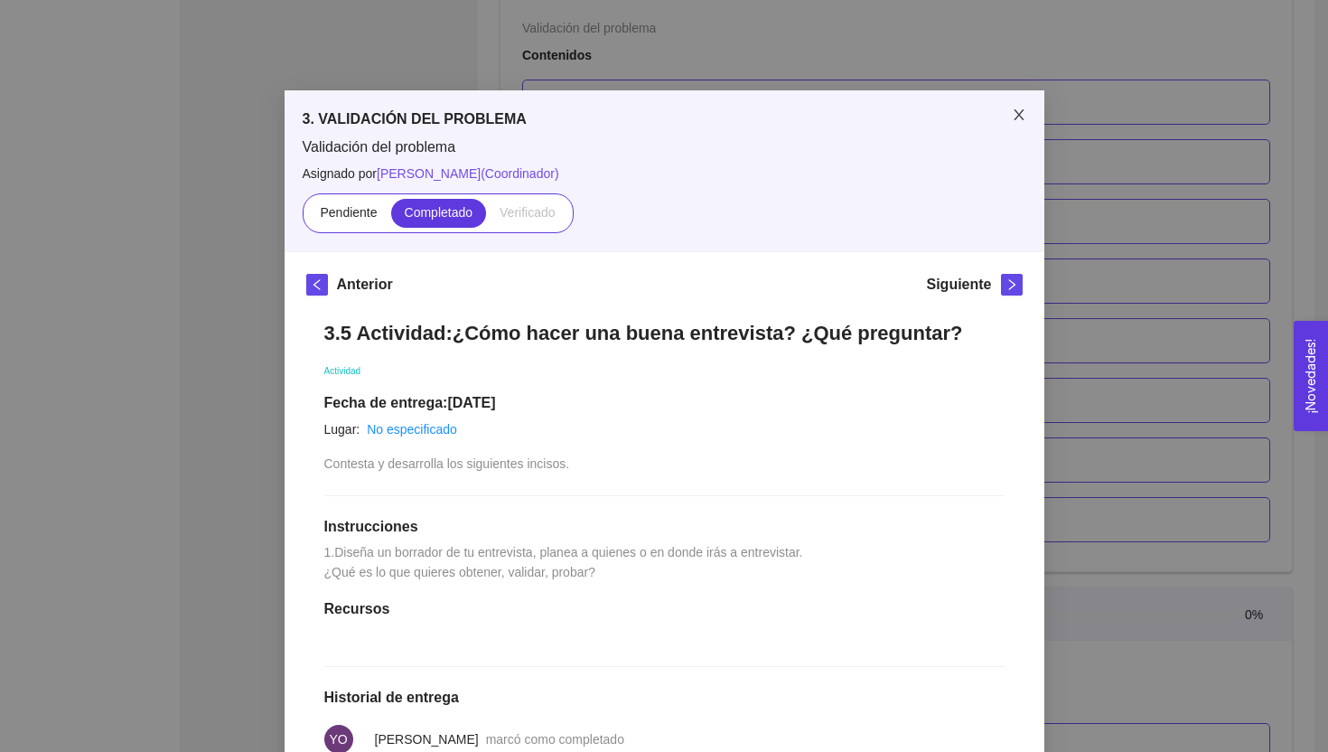
click at [1029, 100] on span "Close" at bounding box center [1019, 115] width 51 height 51
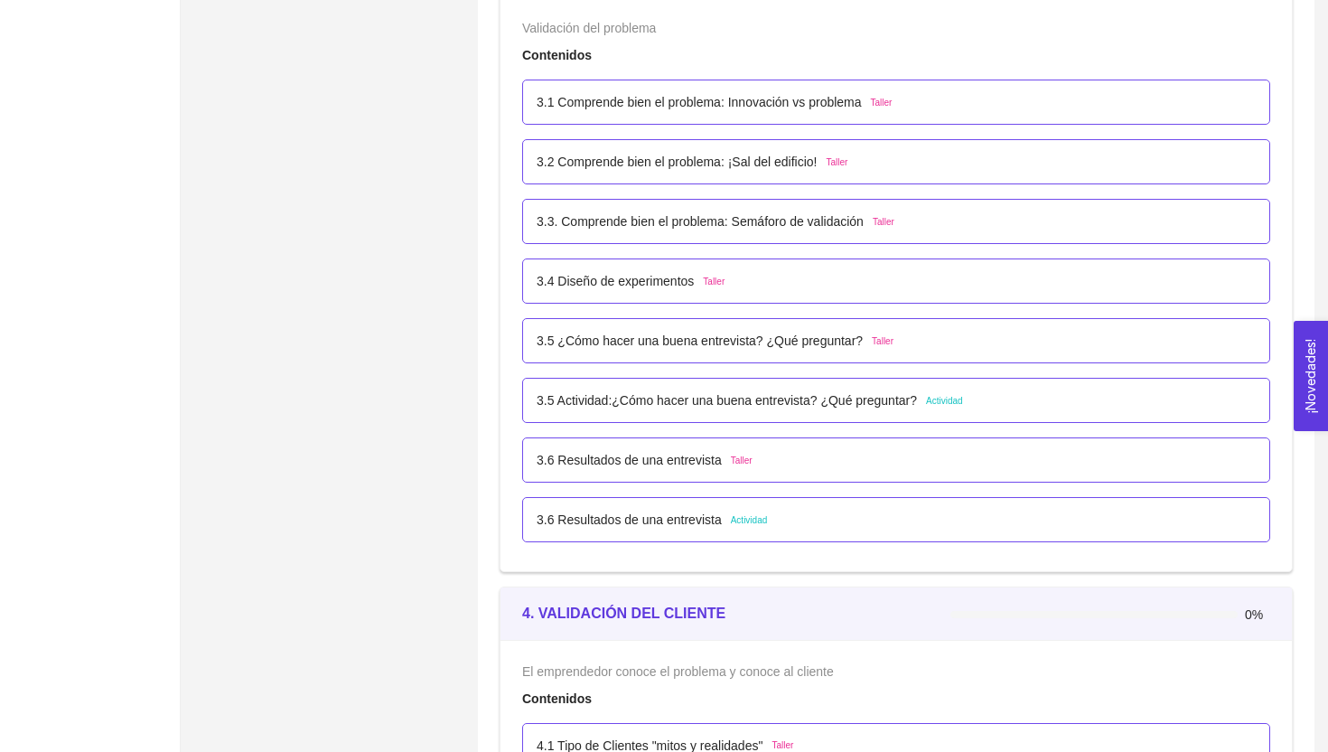
click at [777, 343] on p "3.5 ¿Cómo hacer una buena entrevista? ¿Qué preguntar?" at bounding box center [700, 341] width 326 height 20
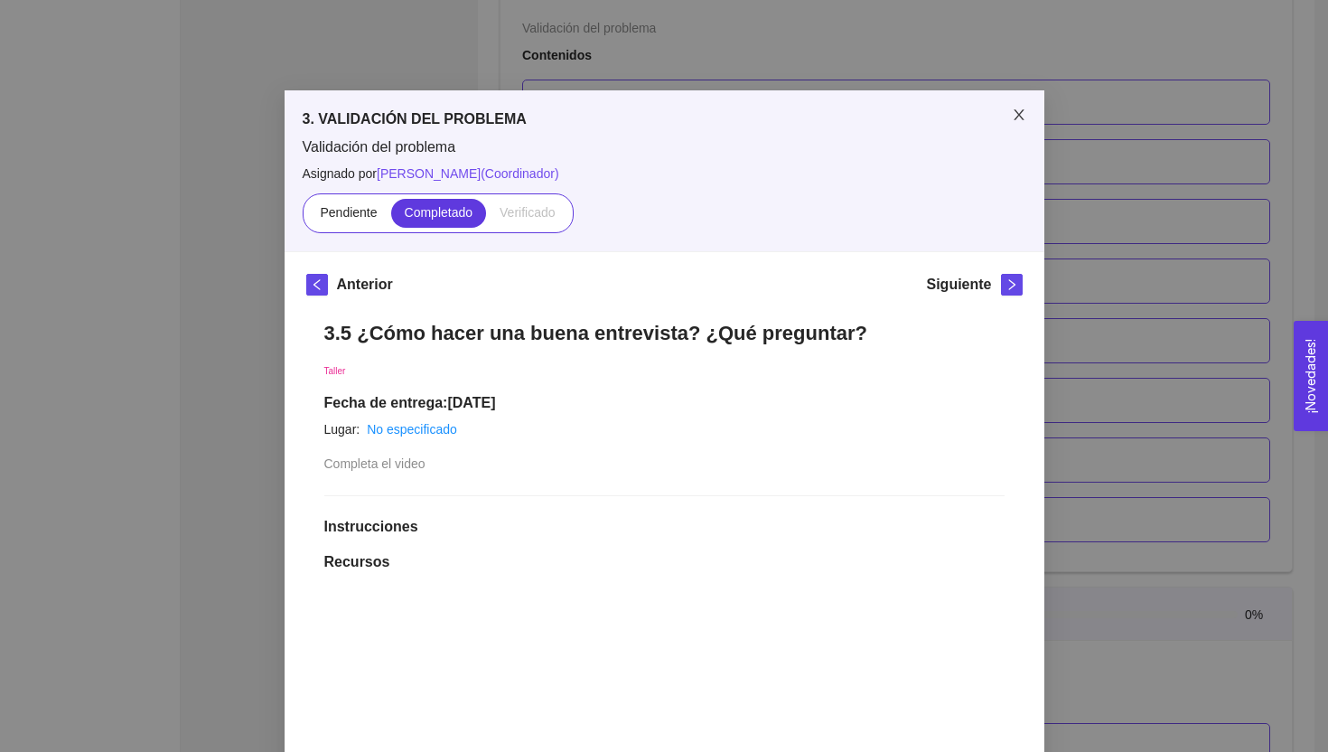
click at [1015, 106] on span "Close" at bounding box center [1019, 115] width 51 height 51
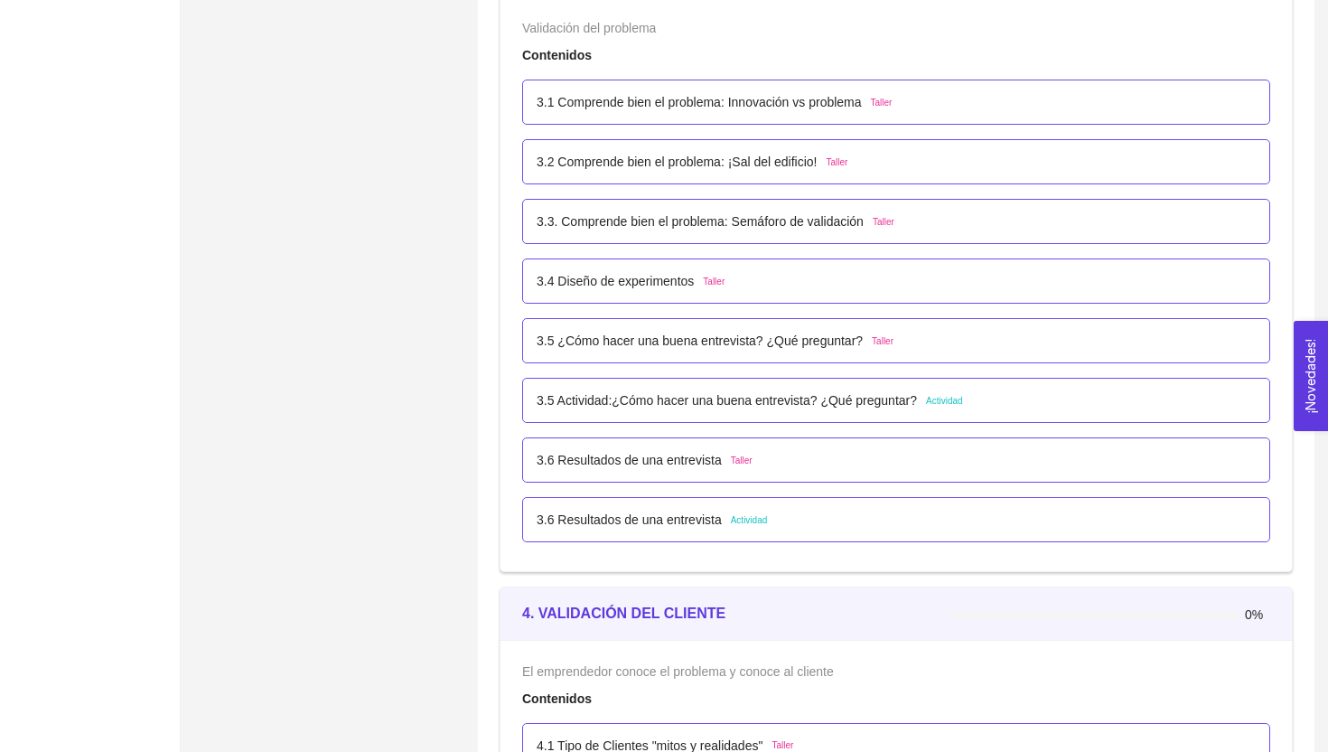
click at [839, 291] on div "3.4 Diseño de experimentos Taller" at bounding box center [896, 280] width 748 height 45
click at [813, 286] on div "3.4 Diseño de experimentos Taller" at bounding box center [896, 281] width 719 height 20
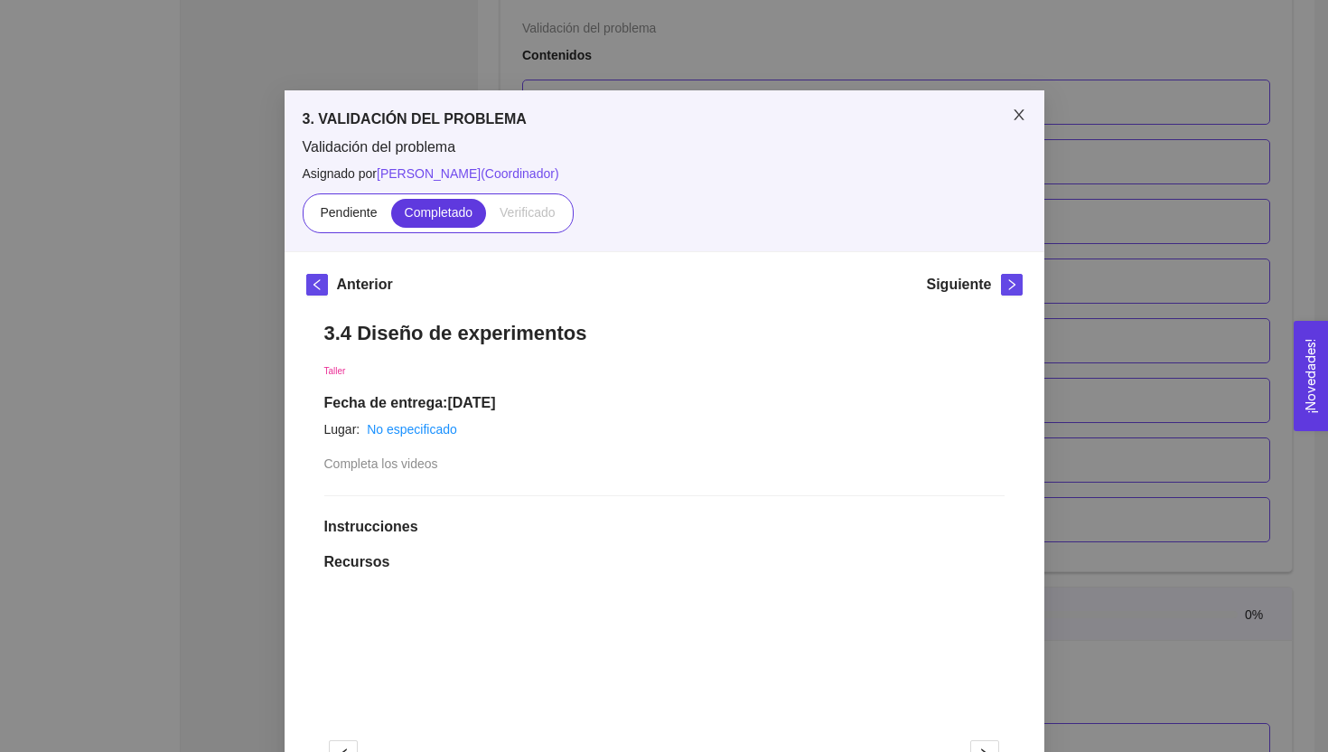
click at [1018, 113] on icon "close" at bounding box center [1019, 114] width 10 height 11
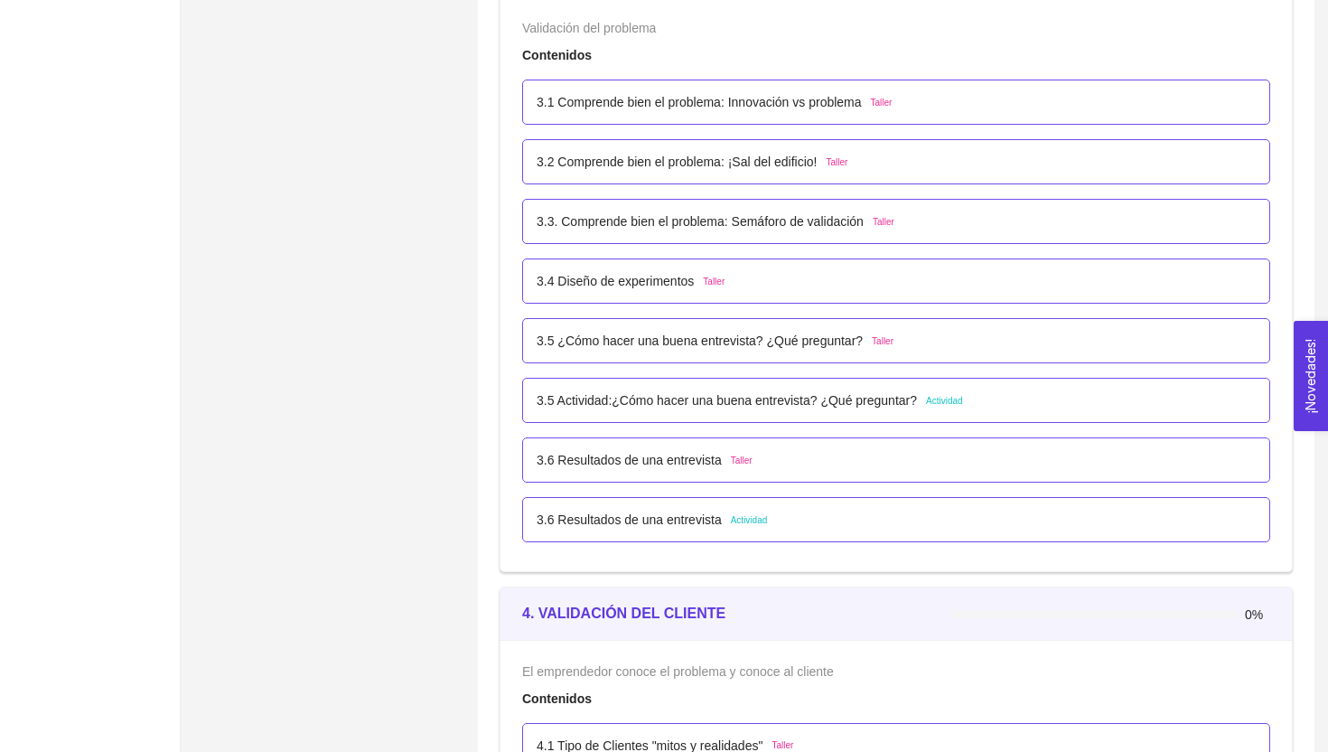
click at [885, 172] on div "3.2 Comprende bien el problema: ¡Sal del edificio! Taller" at bounding box center [896, 162] width 719 height 20
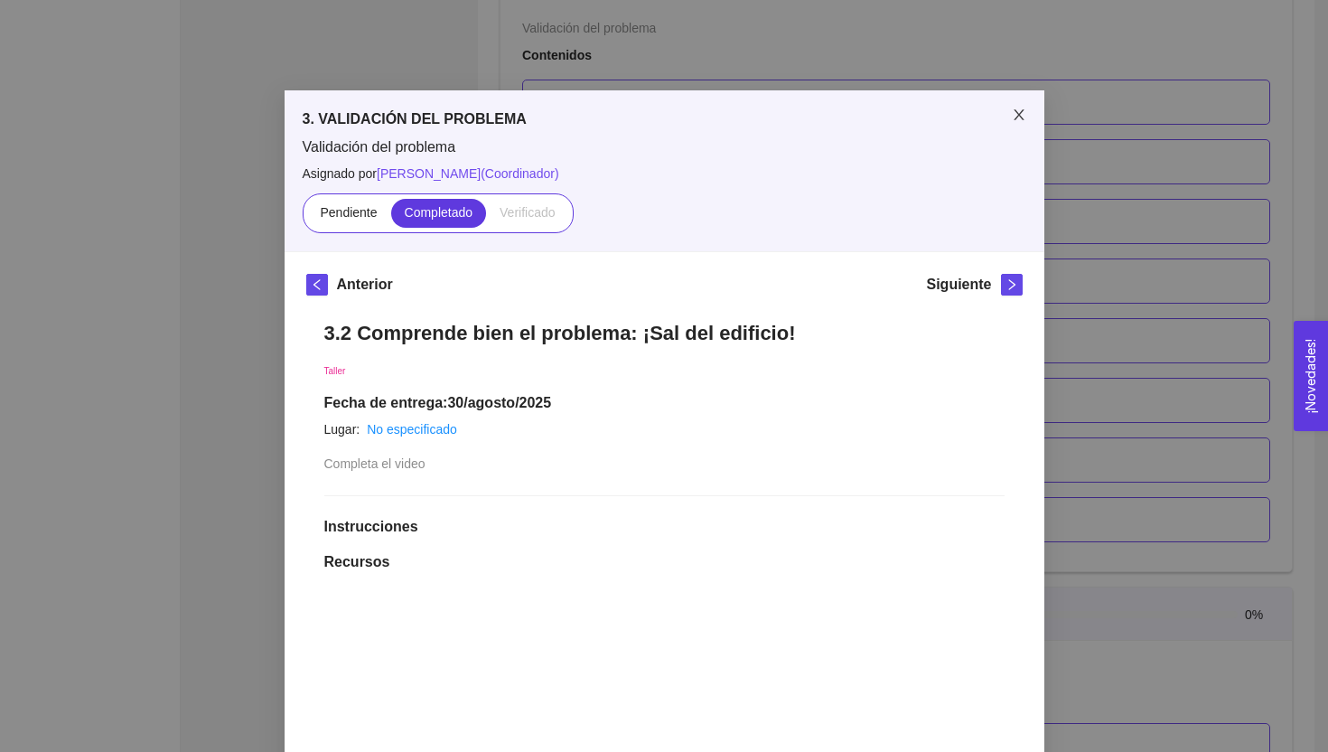
click at [1019, 113] on icon "close" at bounding box center [1019, 115] width 14 height 14
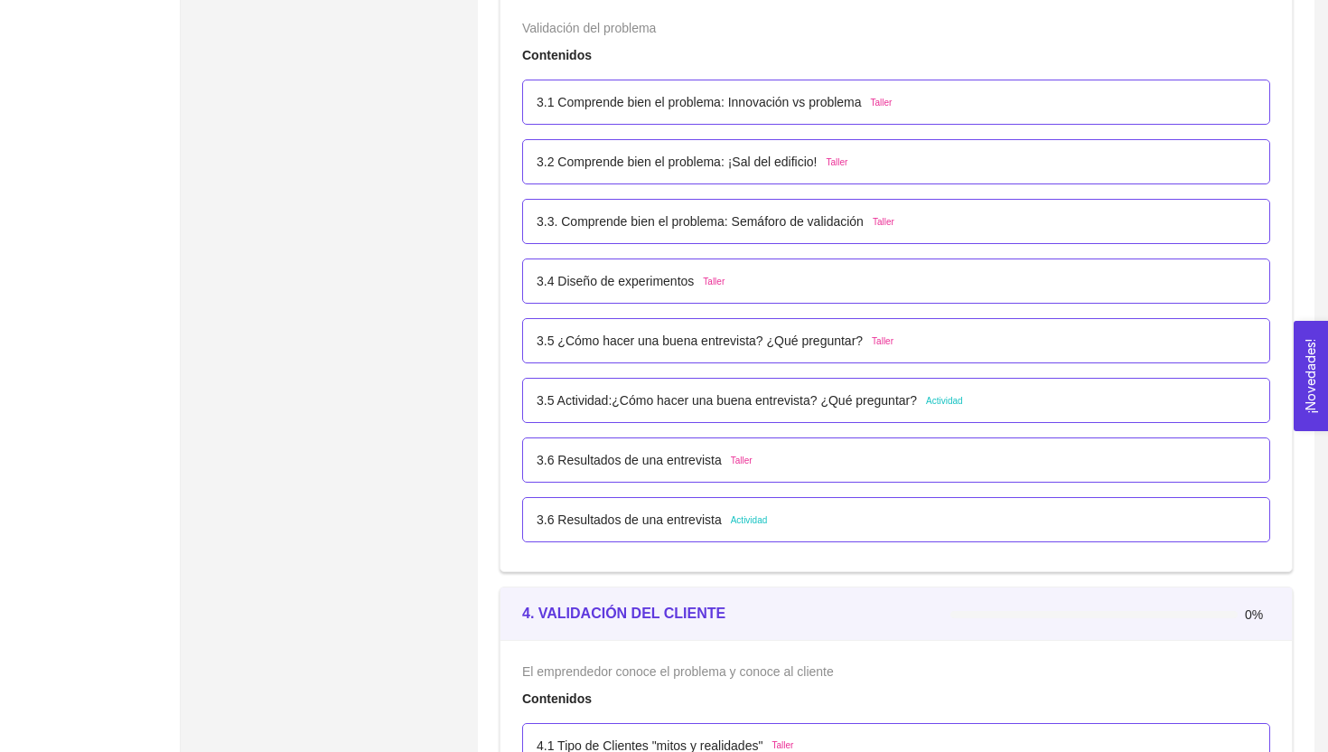
click at [874, 100] on div "3.1 Comprende bien el problema: Innovación vs problema Taller" at bounding box center [714, 102] width 355 height 20
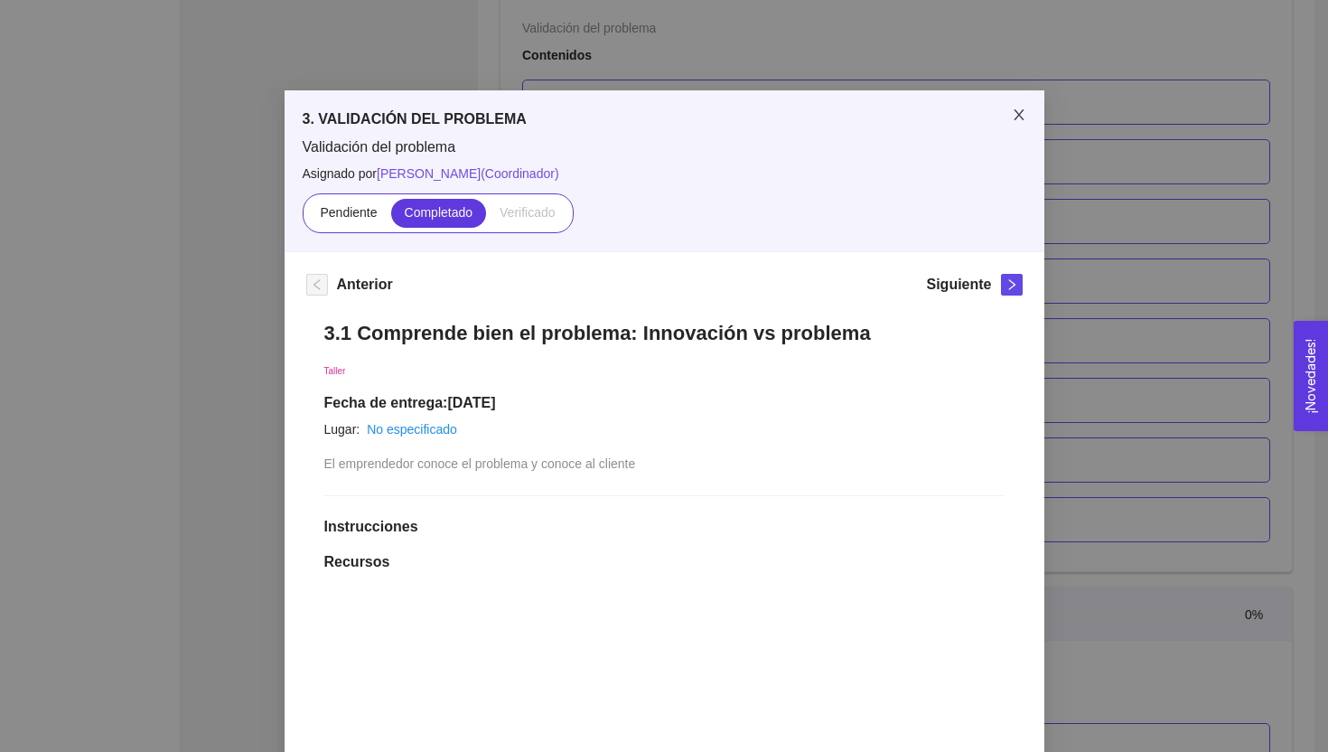
click at [1006, 119] on span "Close" at bounding box center [1019, 115] width 51 height 51
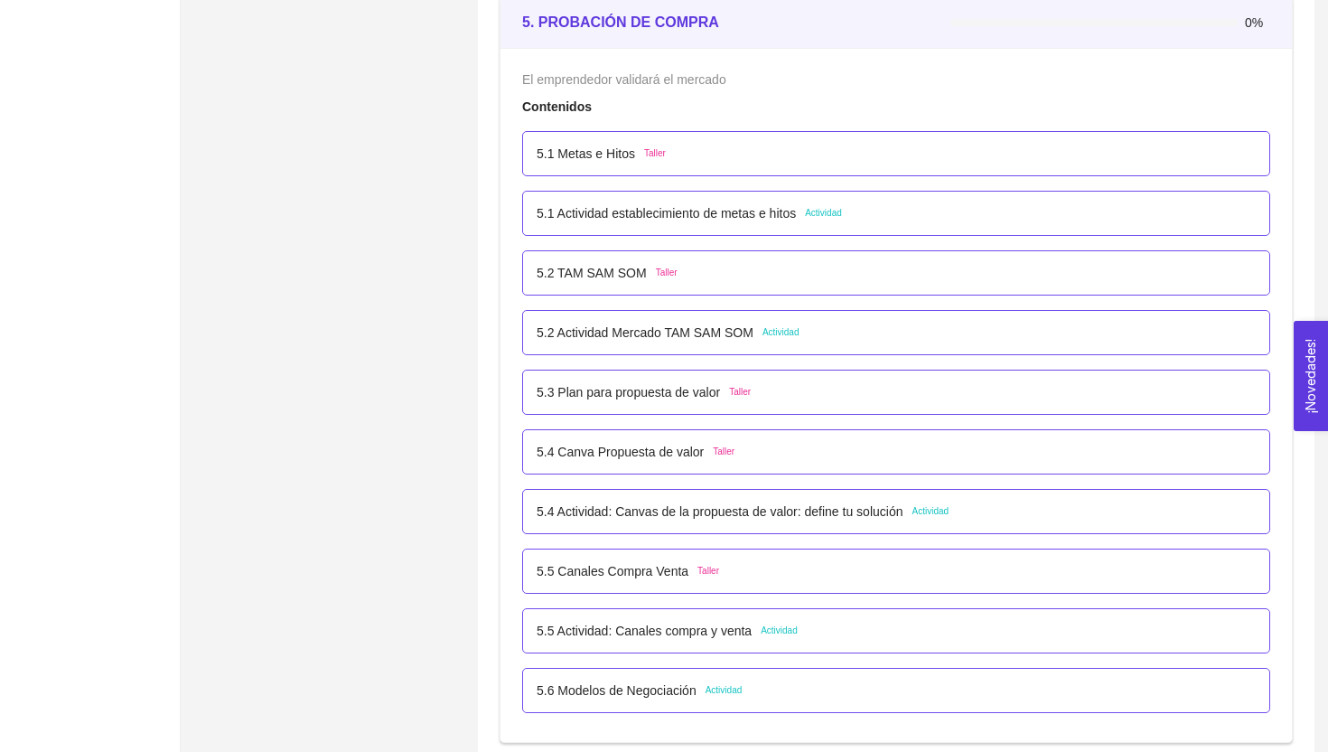
scroll to position [3419, 0]
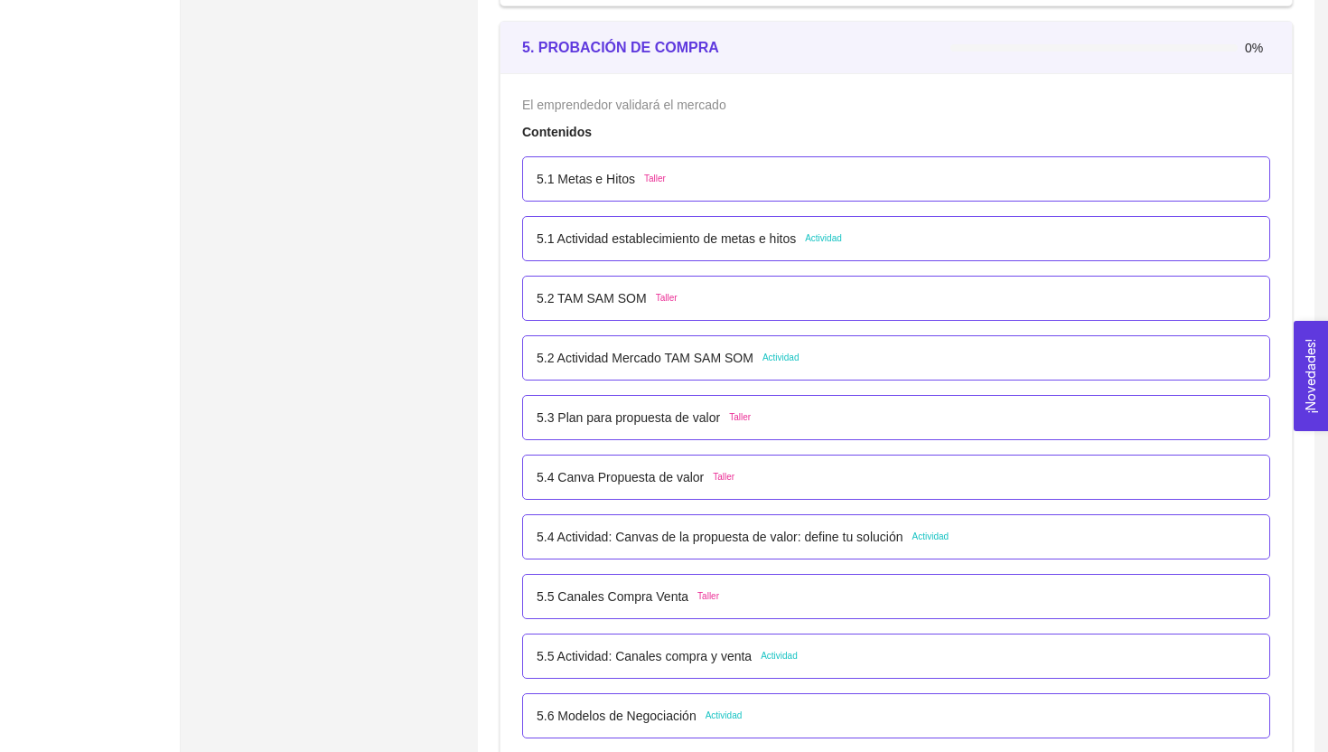
click at [704, 225] on div "5.1 Actividad establecimiento de metas e hitos Actividad" at bounding box center [896, 238] width 748 height 45
click at [715, 245] on p "5.1 Actividad establecimiento de metas e hitos" at bounding box center [666, 239] width 259 height 20
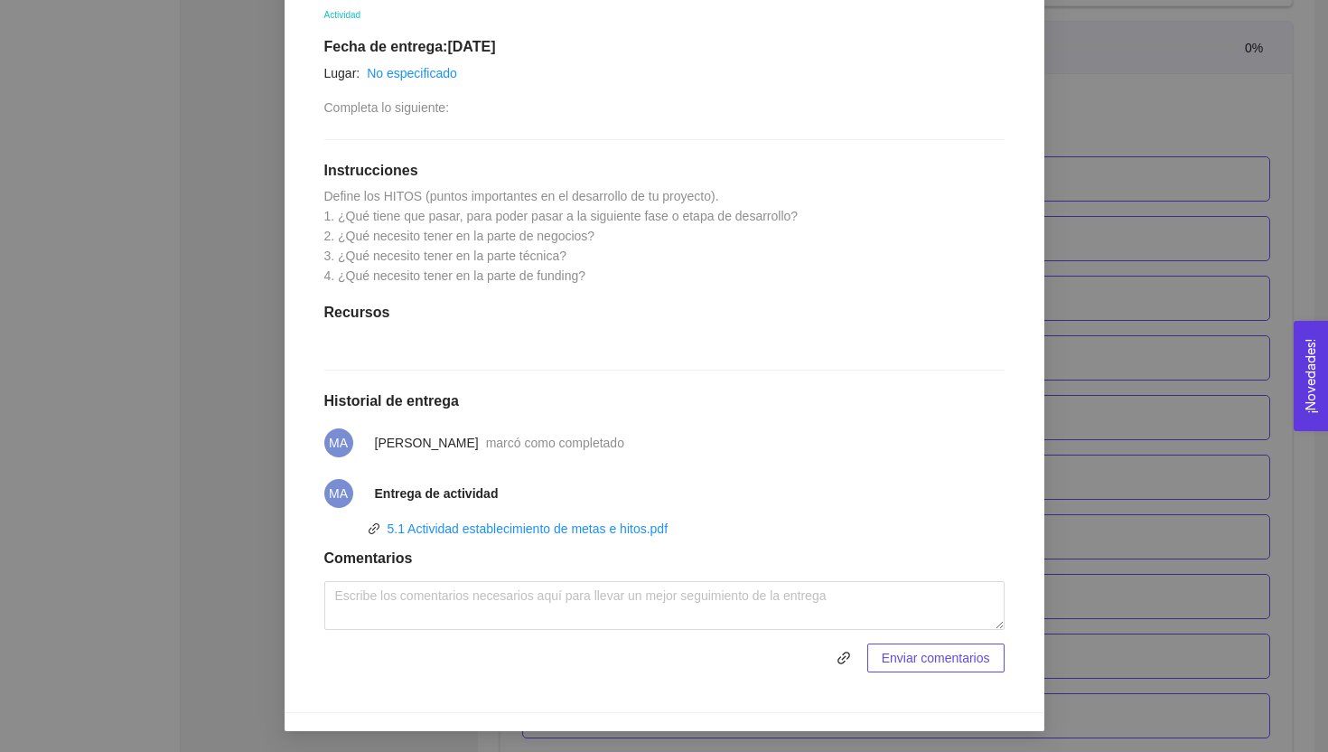
scroll to position [0, 0]
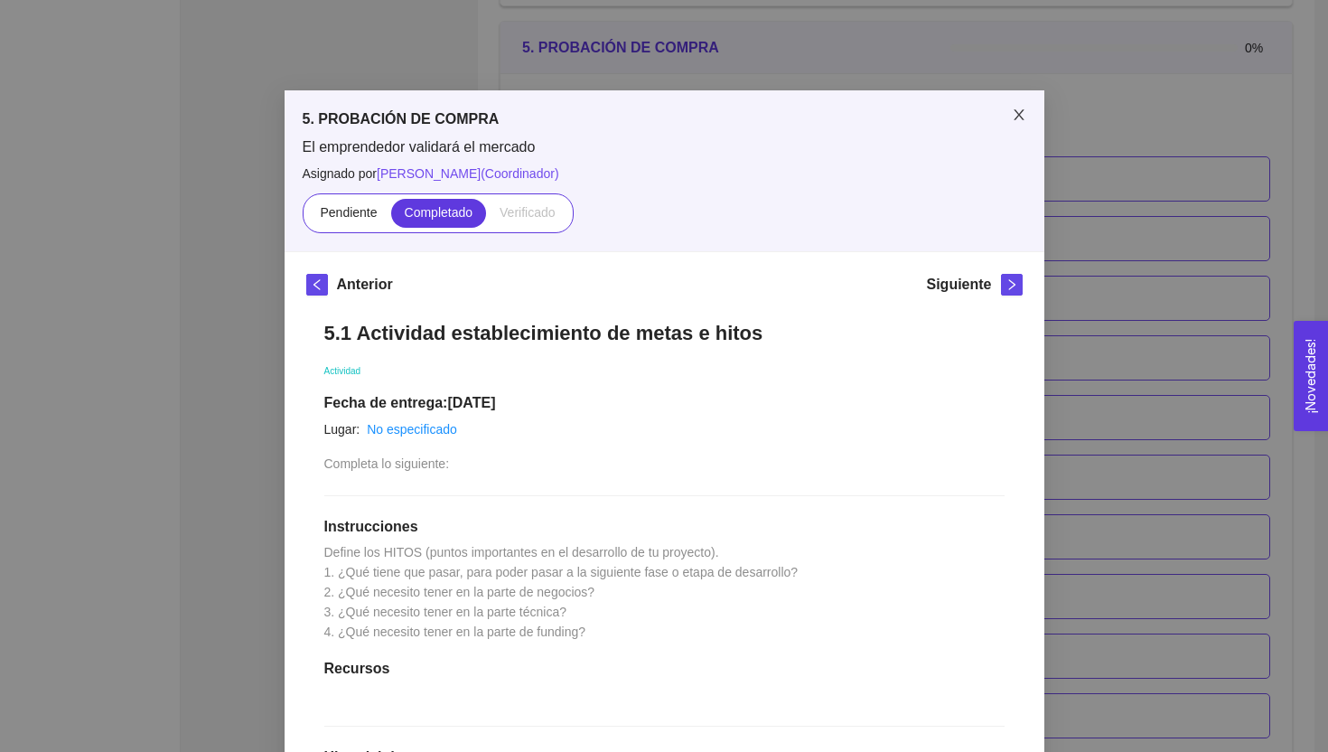
click at [1017, 115] on icon "close" at bounding box center [1019, 115] width 14 height 14
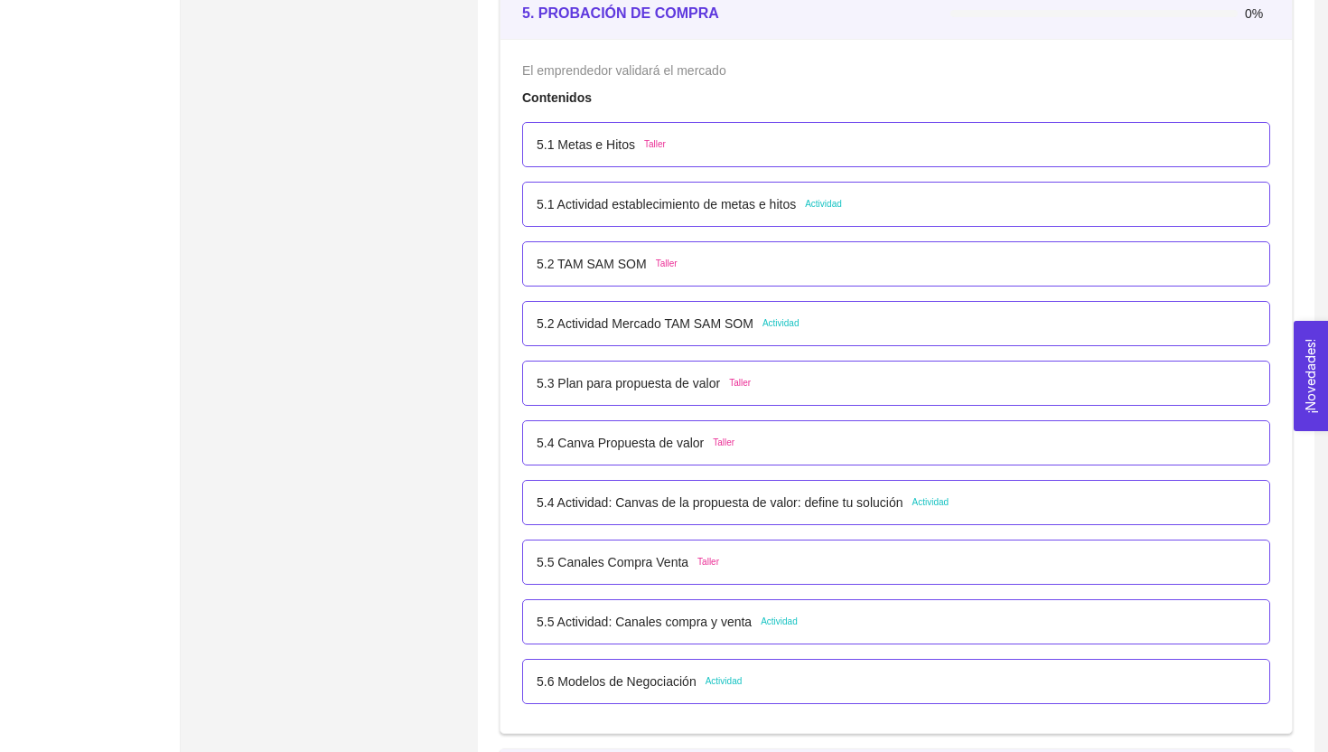
scroll to position [3454, 0]
click at [782, 321] on span "Actividad" at bounding box center [781, 322] width 37 height 14
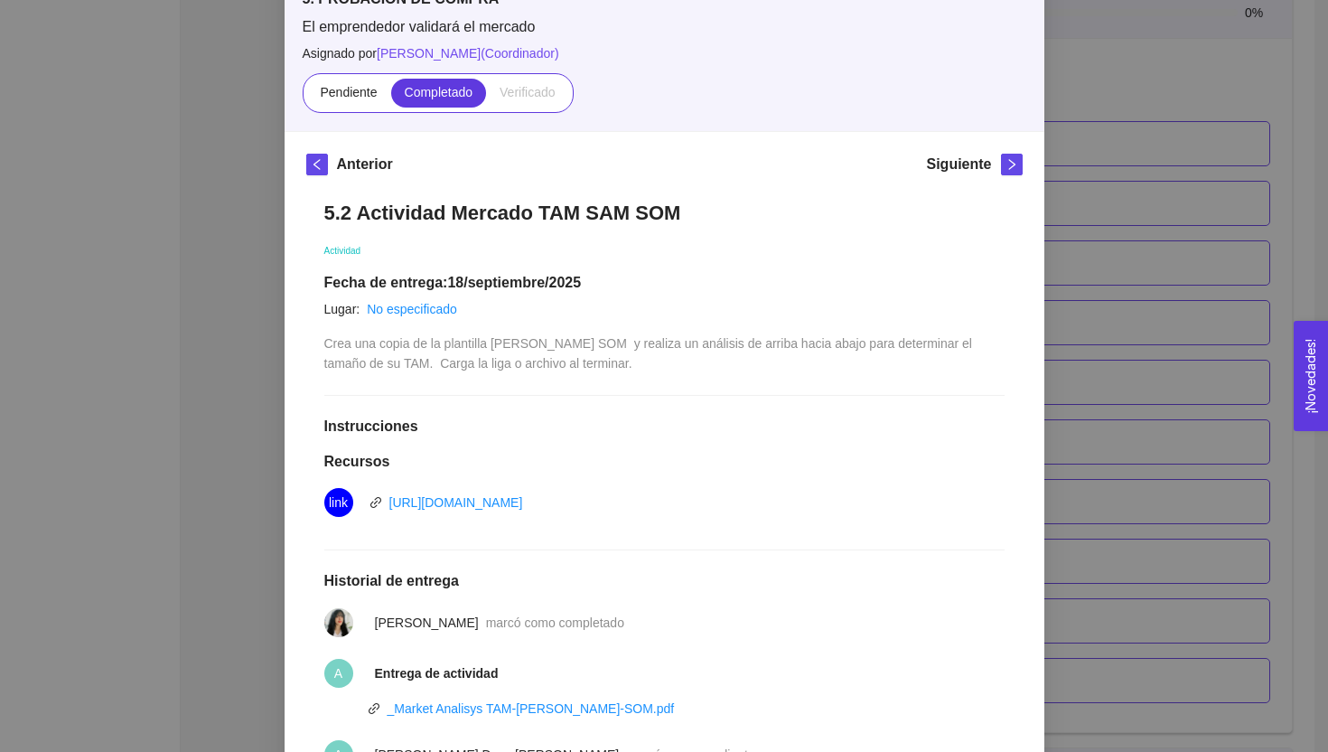
scroll to position [0, 0]
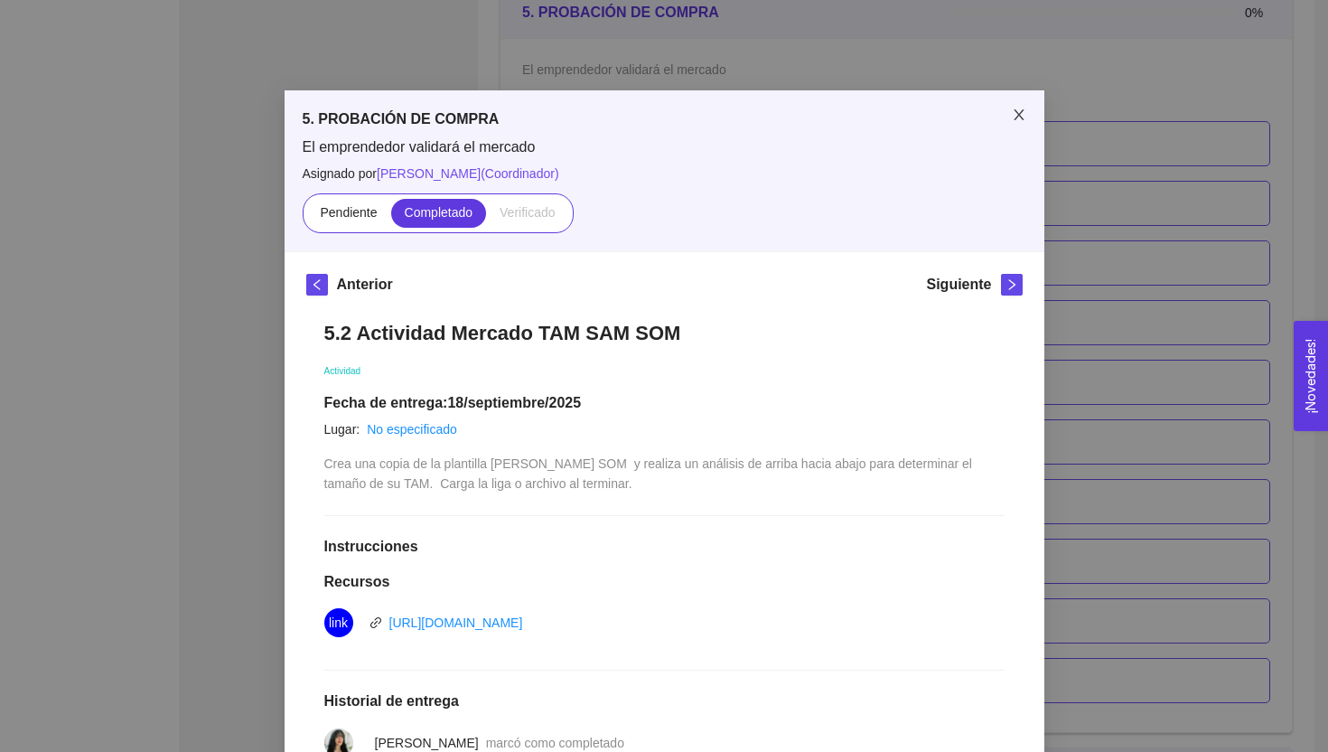
click at [1012, 108] on icon "close" at bounding box center [1019, 115] width 14 height 14
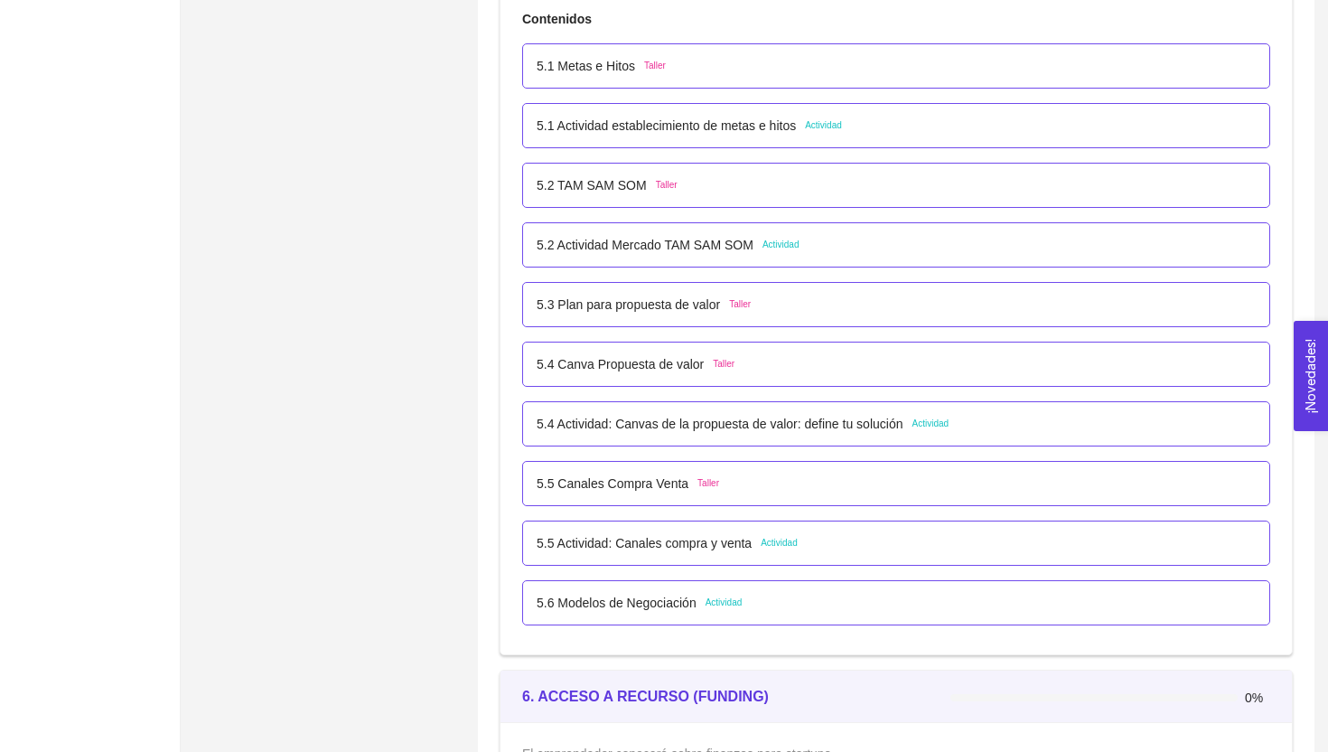
scroll to position [3542, 0]
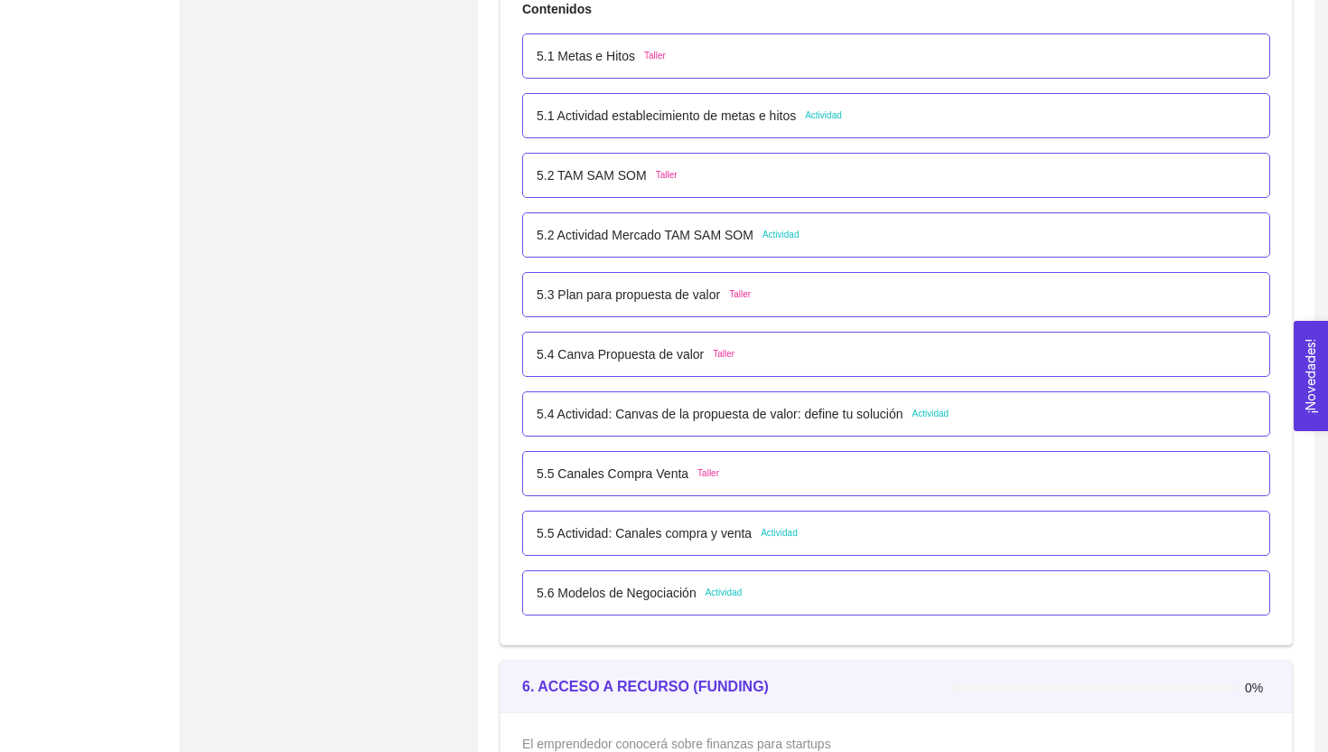
click at [876, 417] on p "5.4 Actividad: Canvas de la propuesta de valor: define tu solución" at bounding box center [720, 414] width 366 height 20
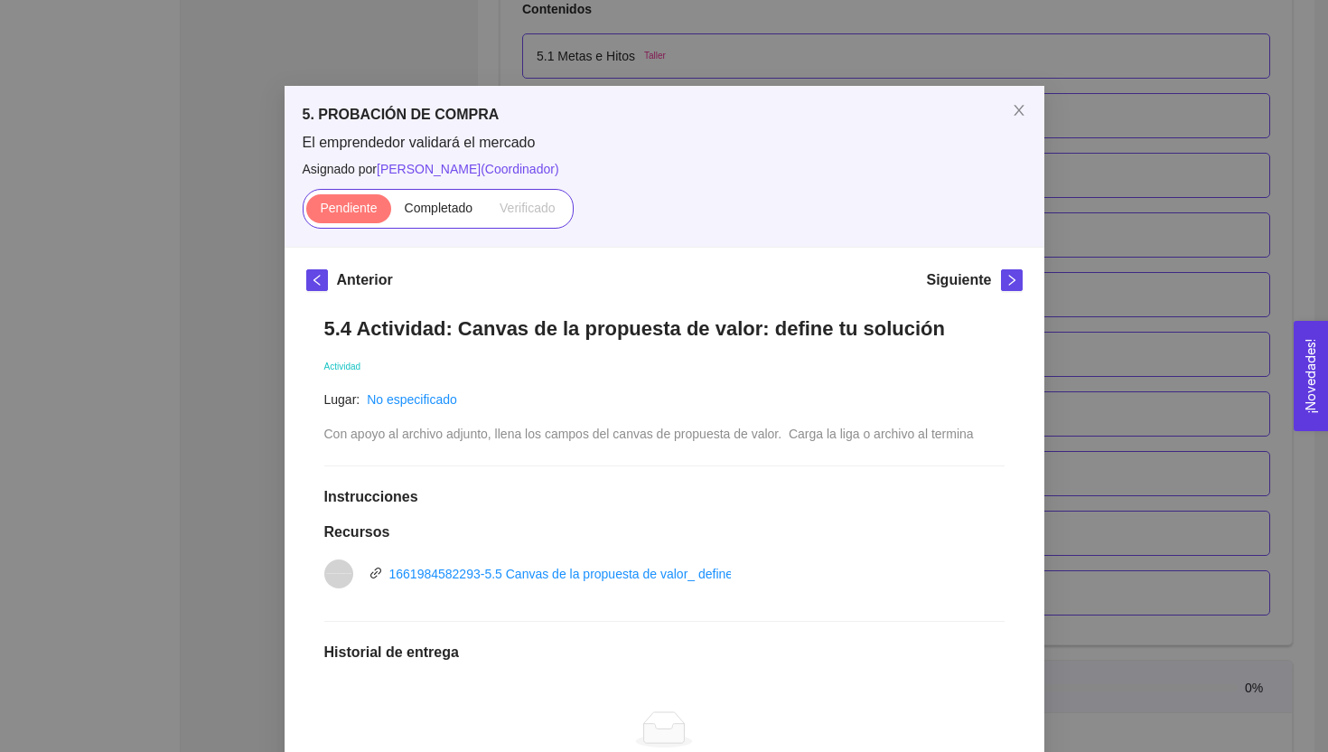
scroll to position [0, 0]
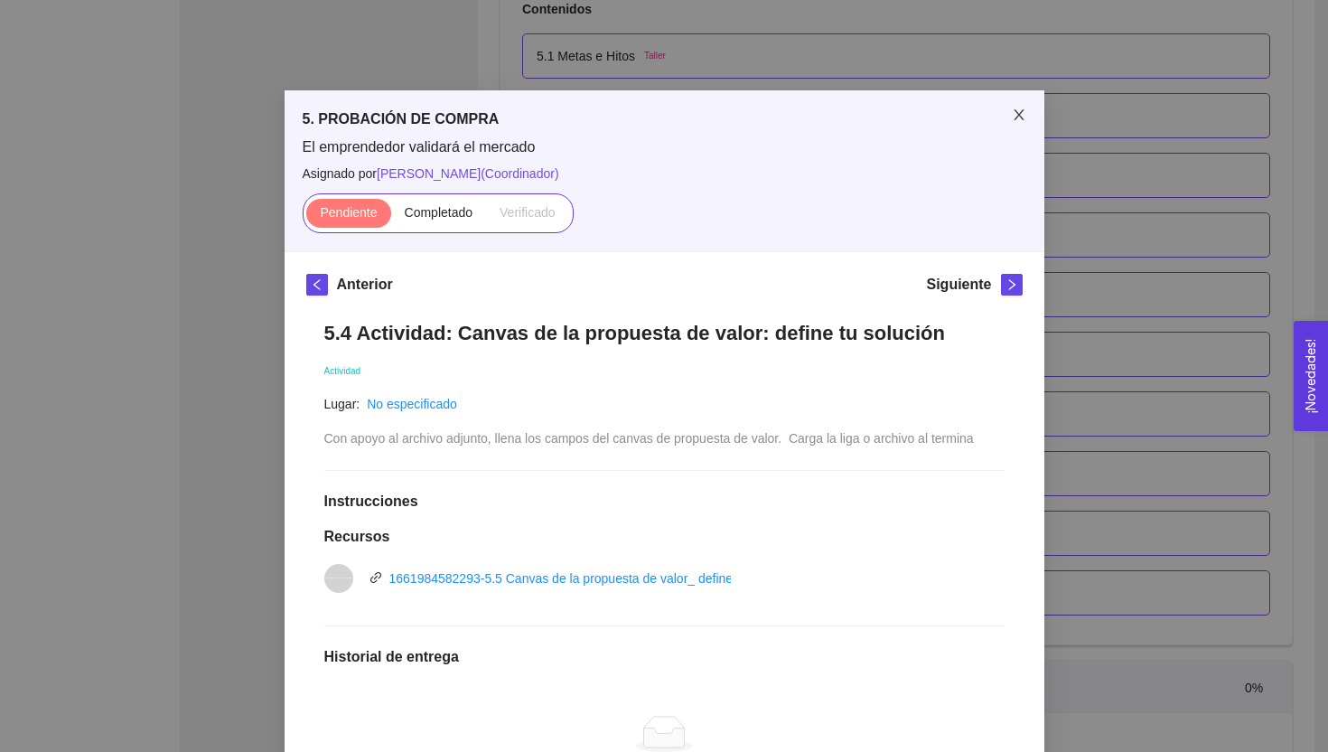
click at [1022, 127] on span "Close" at bounding box center [1019, 115] width 51 height 51
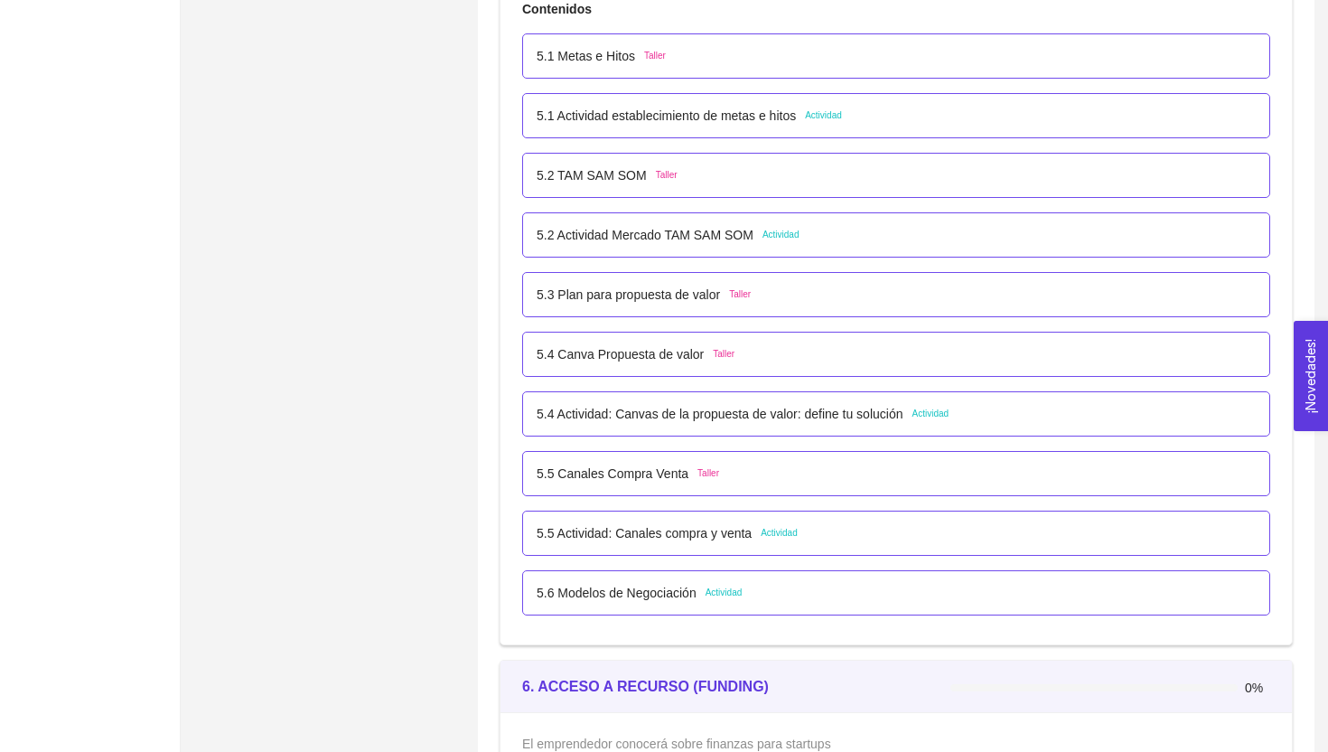
click at [798, 526] on span "Actividad" at bounding box center [779, 533] width 37 height 14
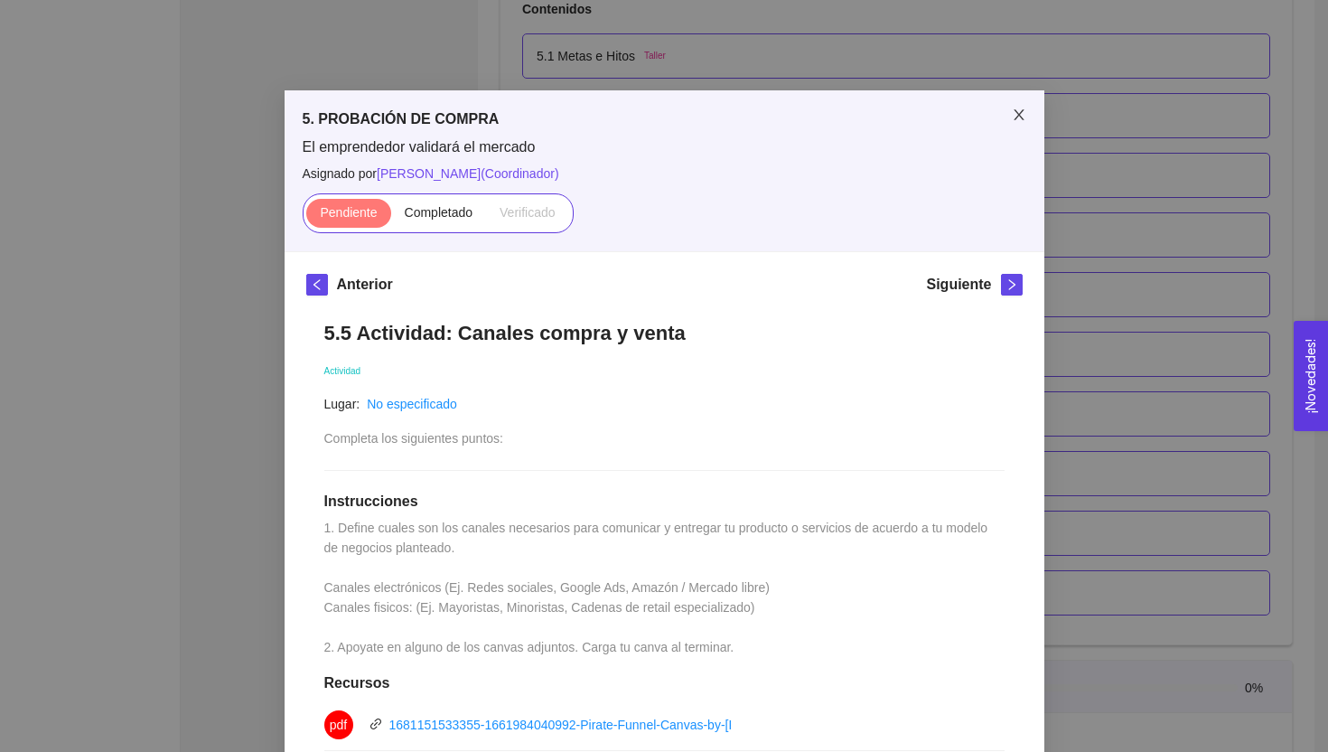
click at [1013, 108] on icon "close" at bounding box center [1019, 115] width 14 height 14
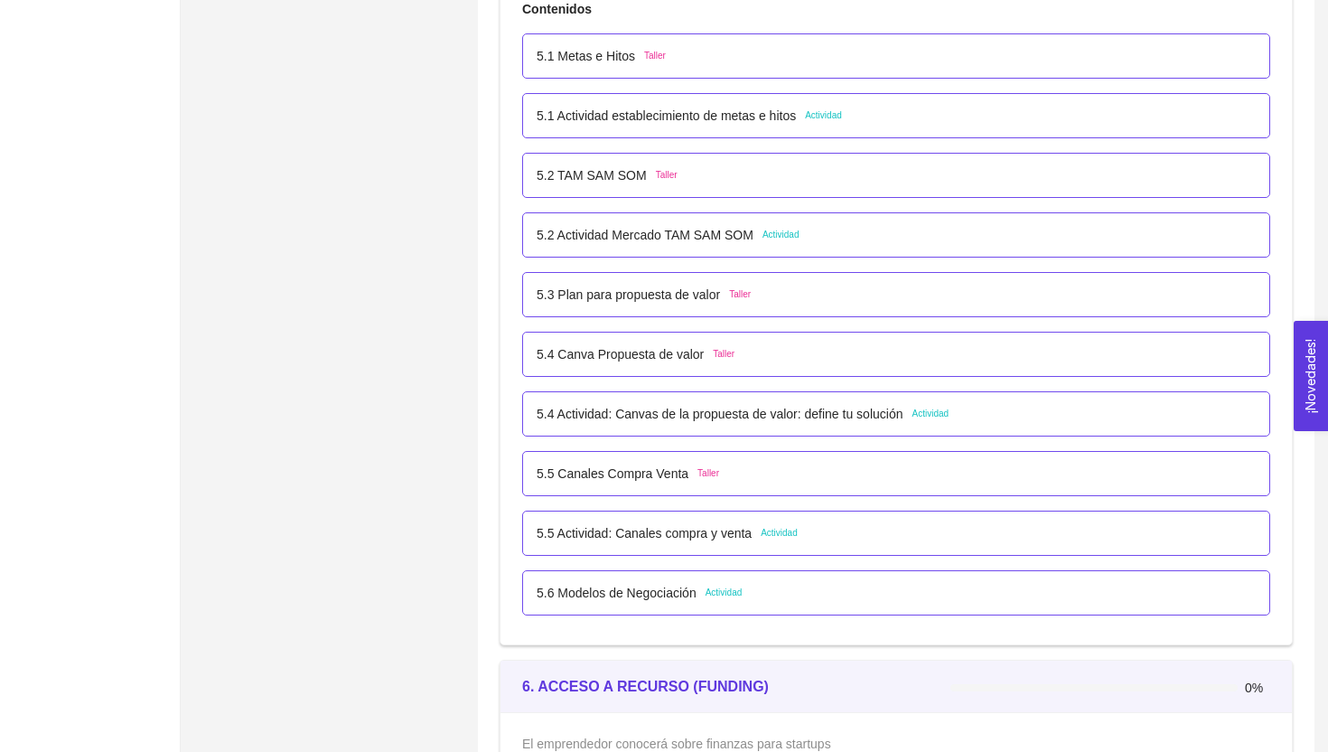
click at [777, 590] on div "5.6 Modelos de Negociación Actividad" at bounding box center [896, 593] width 719 height 20
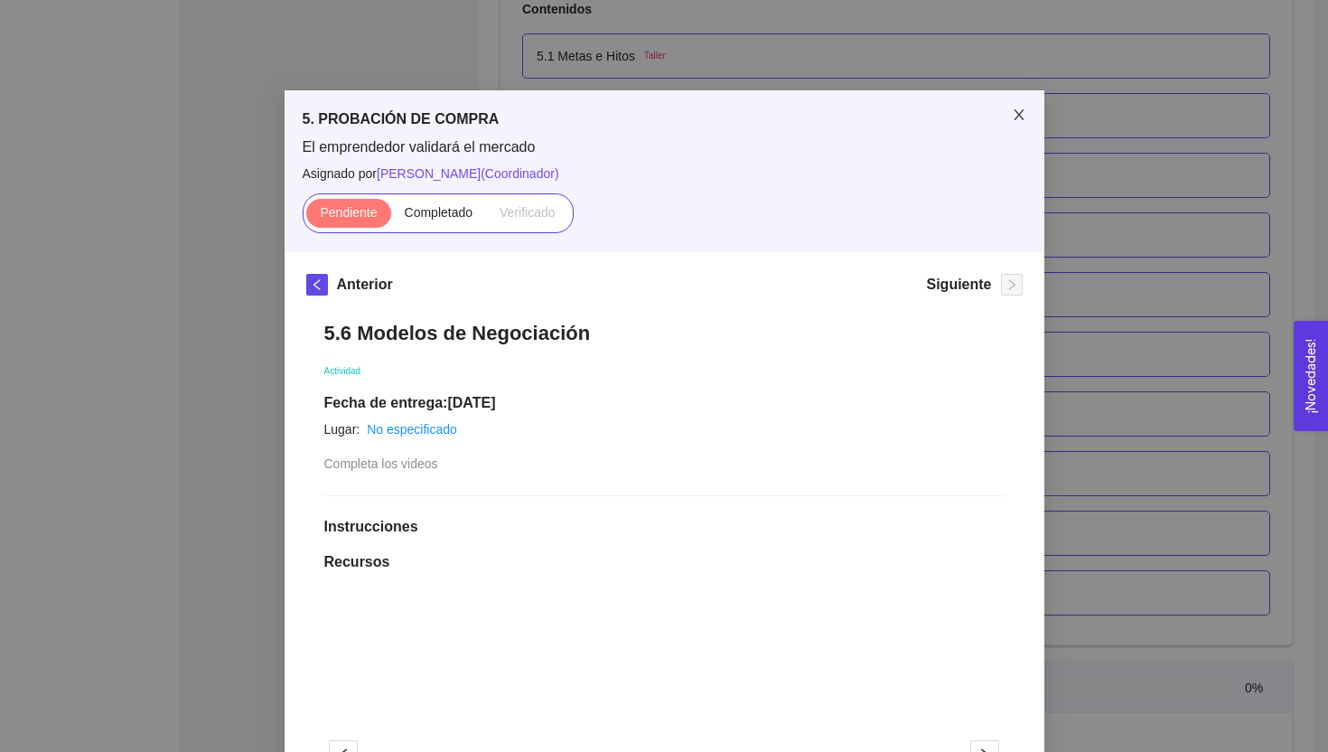
click at [1018, 125] on span "Close" at bounding box center [1019, 115] width 51 height 51
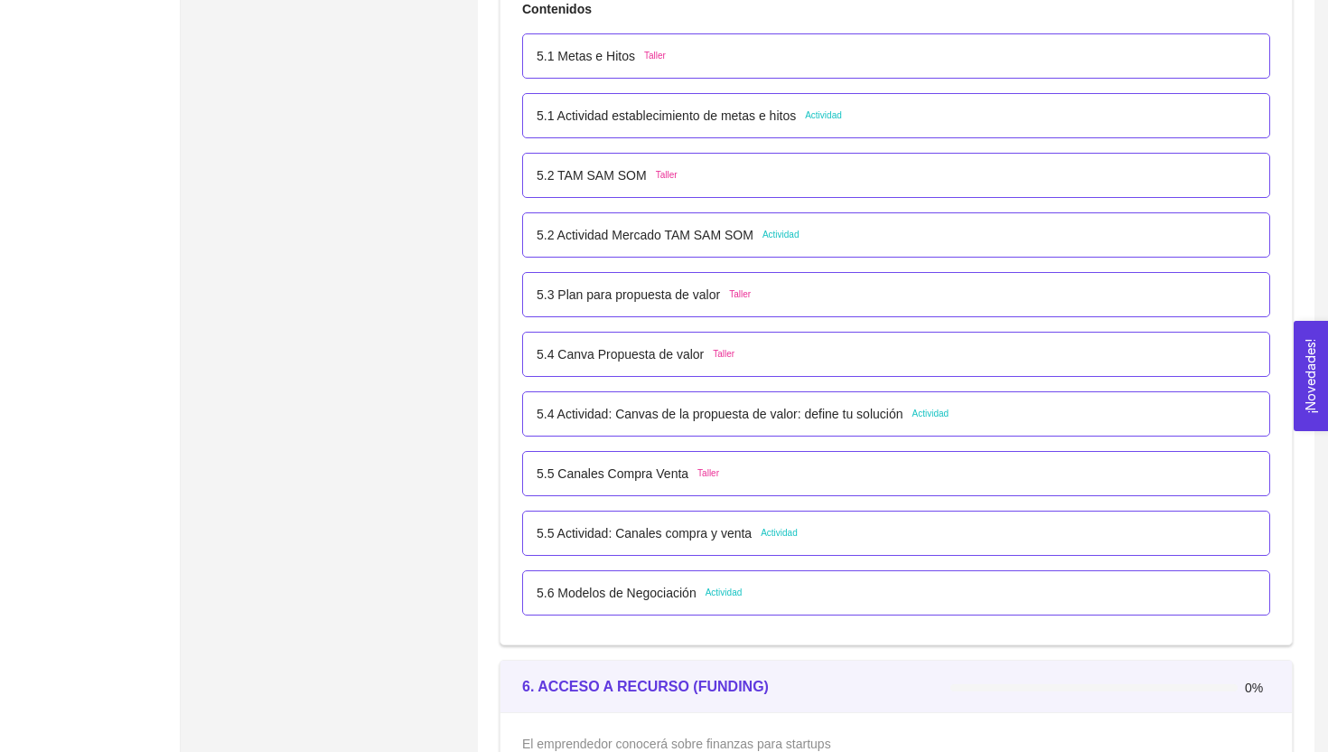
click at [752, 539] on p "5.5 Actividad: Canales compra y venta" at bounding box center [644, 533] width 215 height 20
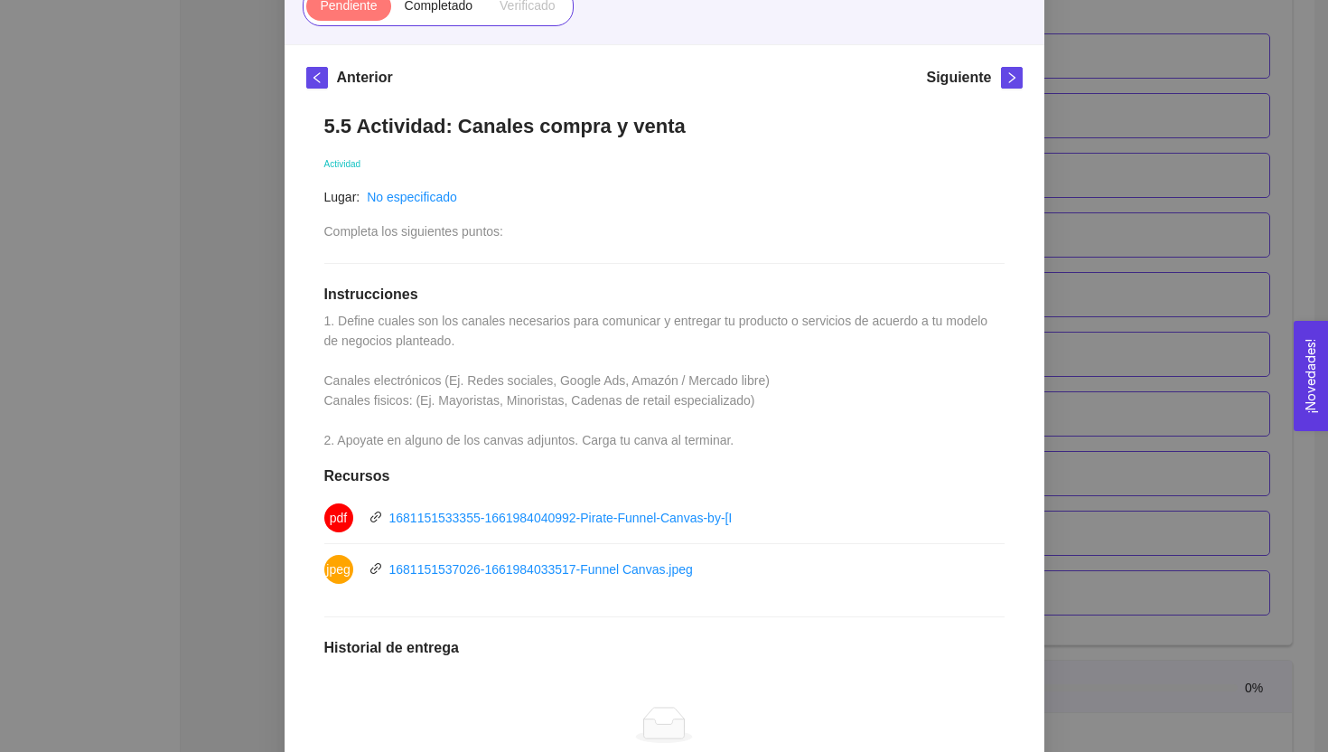
scroll to position [206, 0]
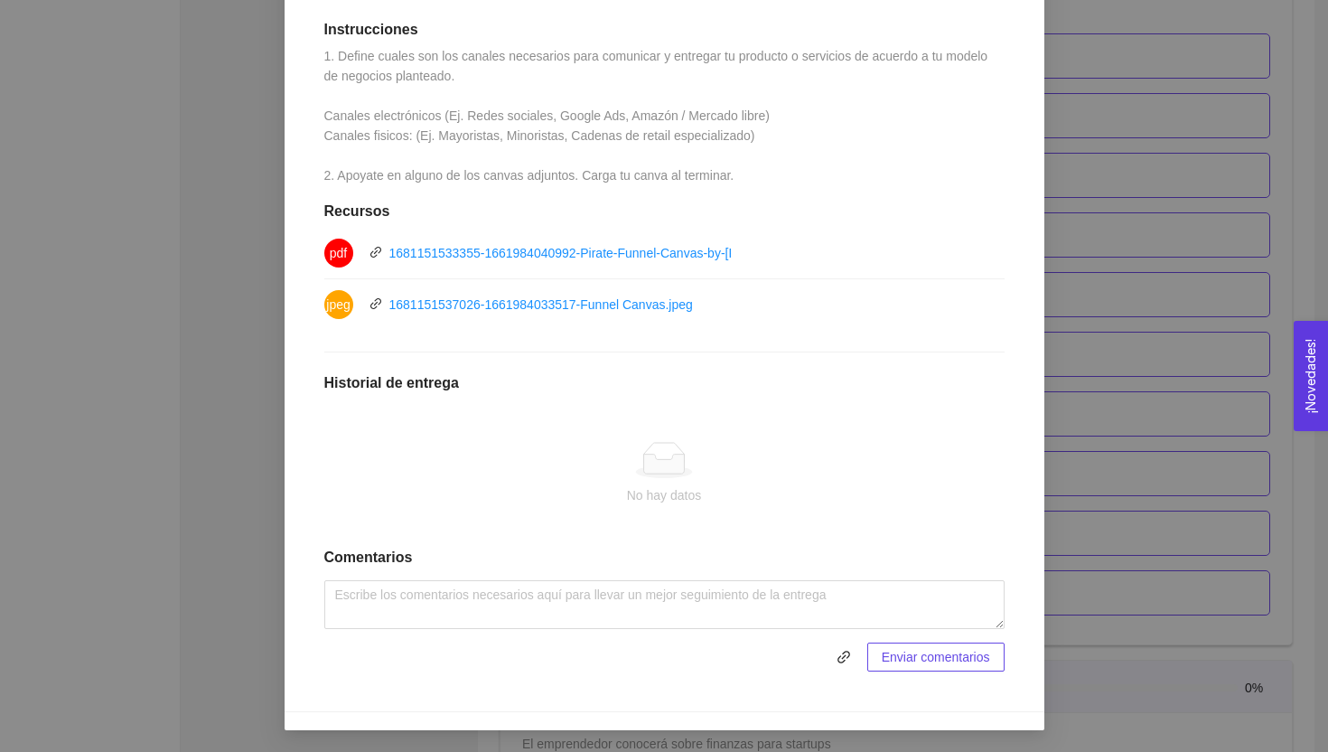
click at [198, 455] on div "5. PROBACIÓN DE COMPRA El emprendedor validará el mercado Asignado por [PERSON_…" at bounding box center [664, 376] width 1328 height 752
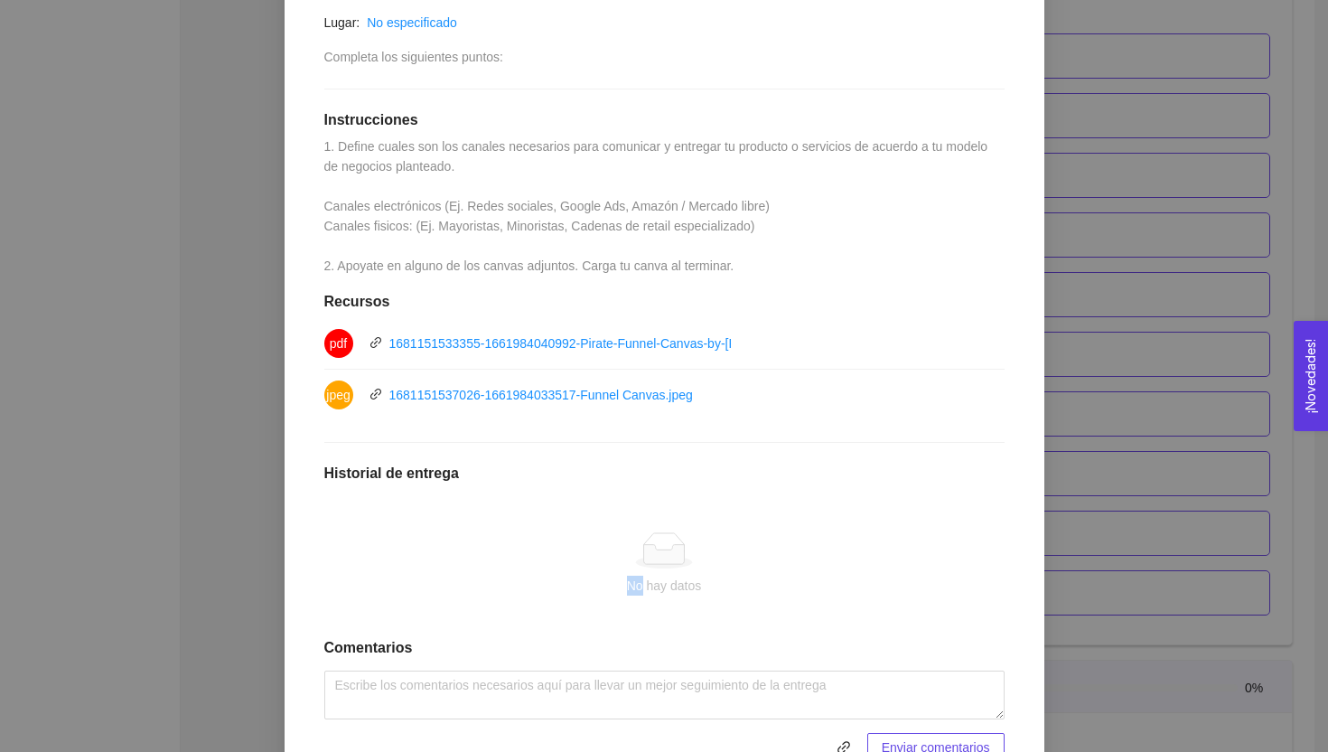
click at [199, 454] on div "5. PROBACIÓN DE COMPRA El emprendedor validará el mercado Asignado por [PERSON_…" at bounding box center [664, 376] width 1328 height 752
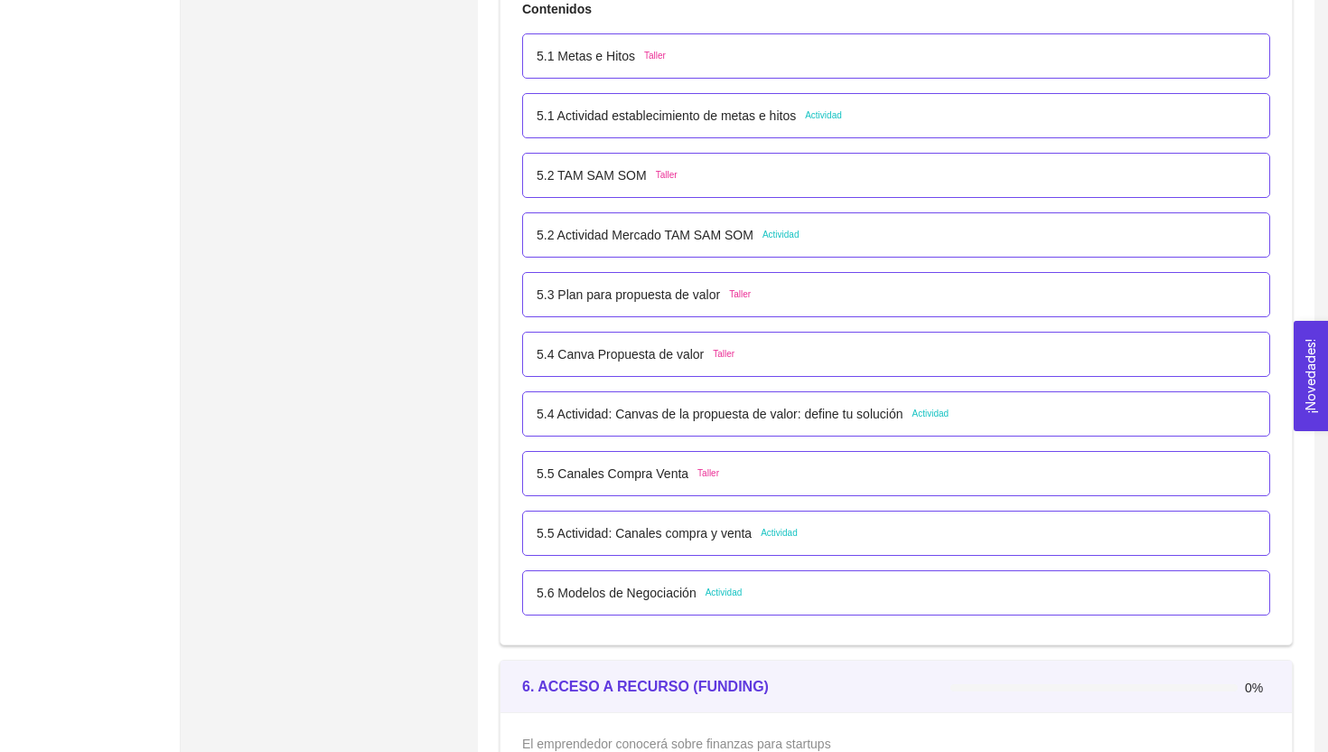
click at [607, 586] on p "5.6 Modelos de Negociación" at bounding box center [617, 593] width 160 height 20
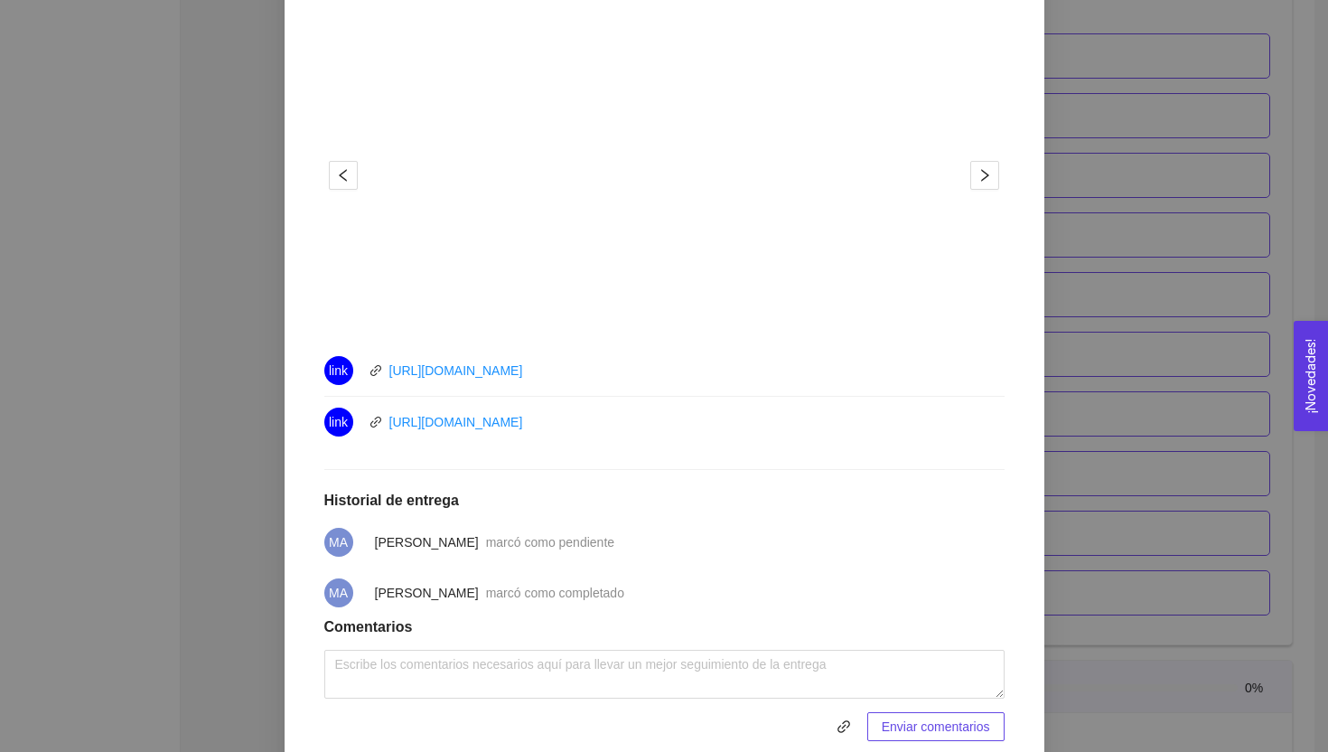
scroll to position [586, 0]
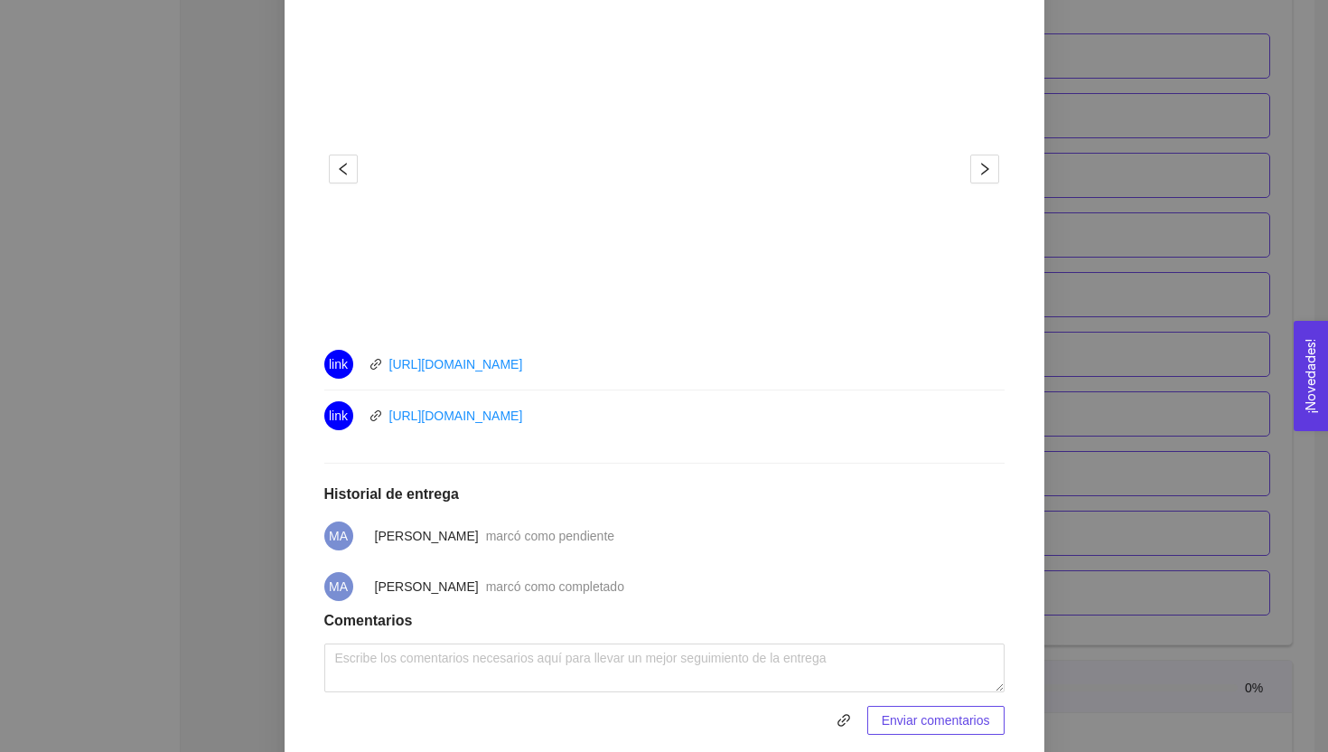
click at [163, 405] on div "5. PROBACIÓN DE COMPRA El emprendedor validará el mercado Asignado por [PERSON_…" at bounding box center [664, 376] width 1328 height 752
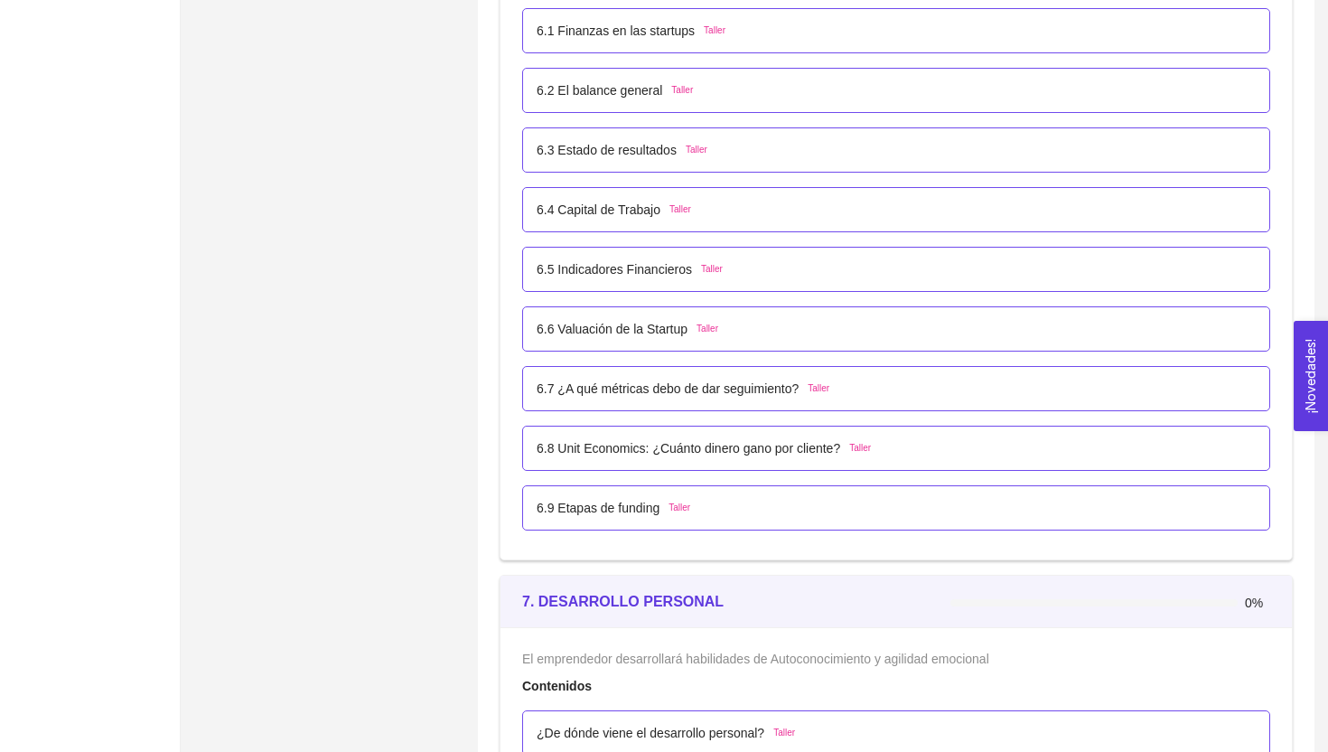
scroll to position [4313, 0]
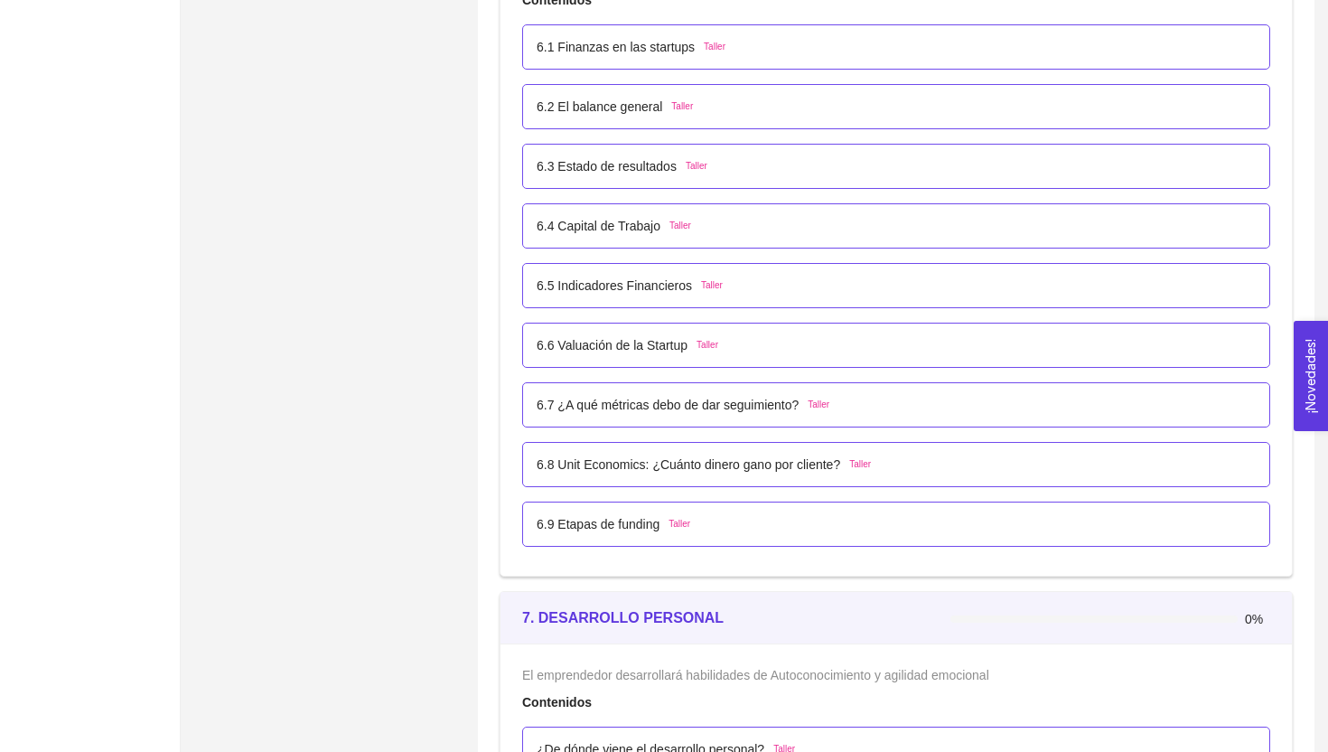
click at [682, 465] on p "6.8 Unit Economics: ¿Cuánto dinero gano por cliente?" at bounding box center [689, 465] width 304 height 20
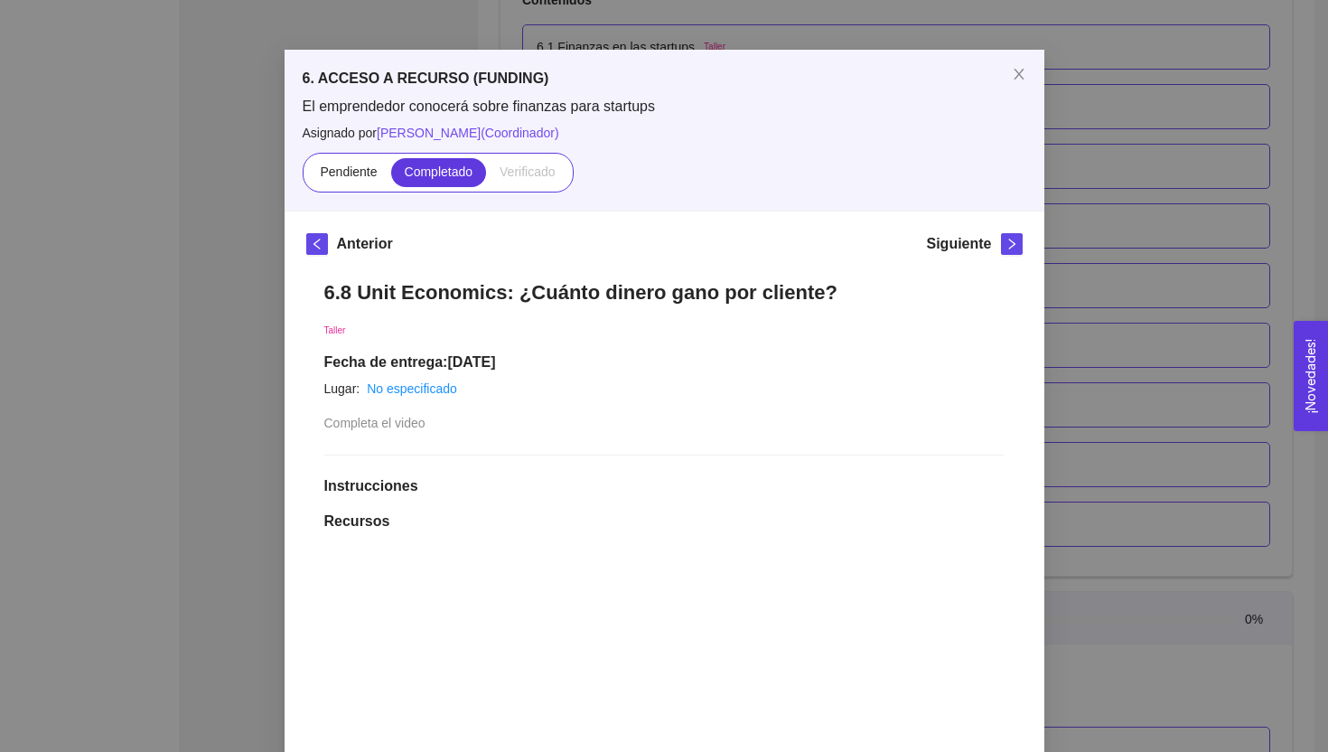
scroll to position [0, 0]
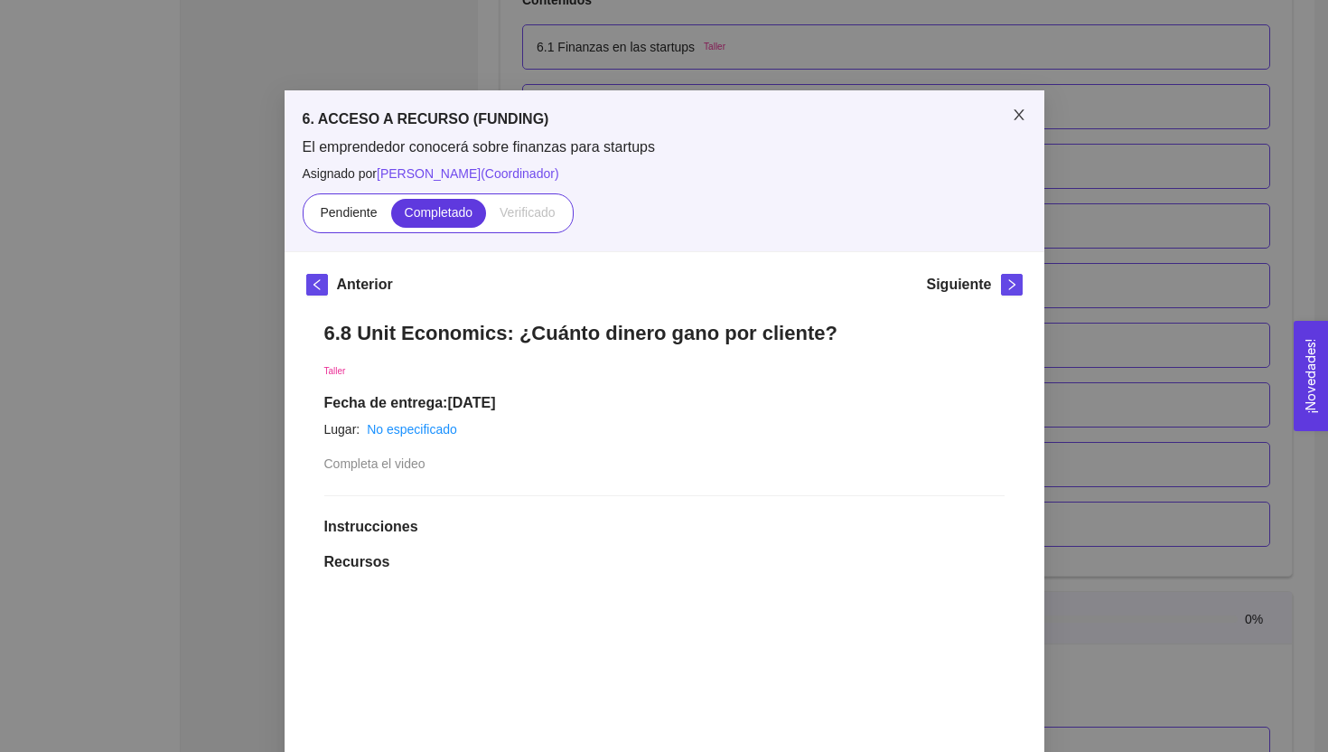
click at [1023, 118] on icon "close" at bounding box center [1019, 115] width 14 height 14
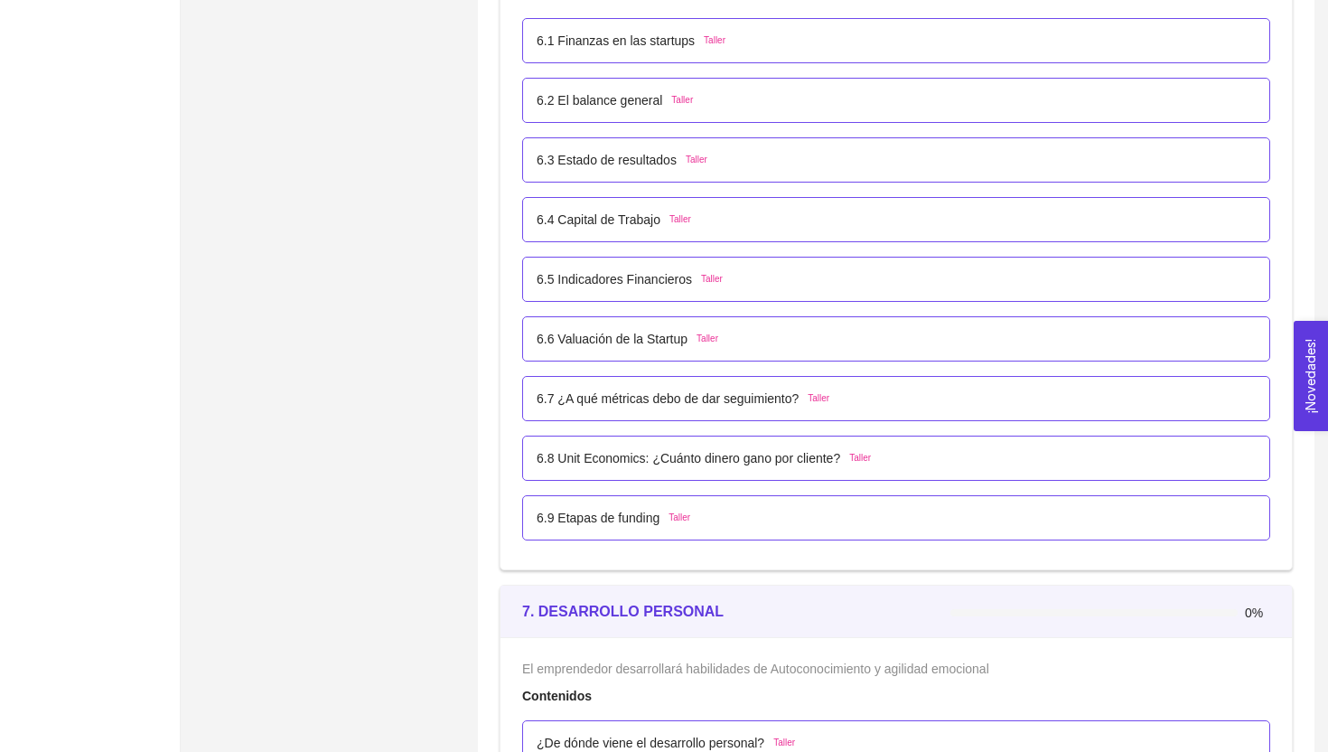
scroll to position [4311, 0]
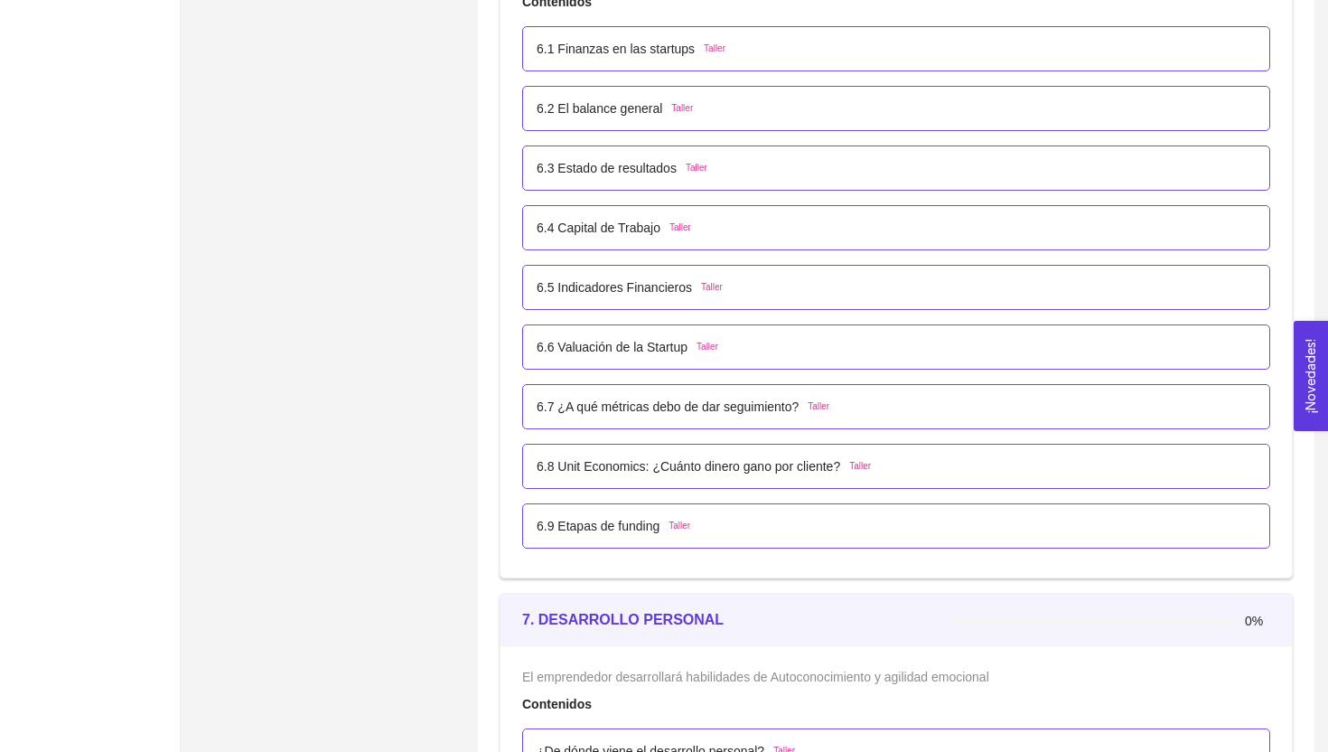
click at [869, 454] on div "6.8 Unit Economics: ¿Cuánto dinero gano por cliente? Taller" at bounding box center [896, 466] width 748 height 45
click at [831, 474] on p "6.8 Unit Economics: ¿Cuánto dinero gano por cliente?" at bounding box center [689, 466] width 304 height 20
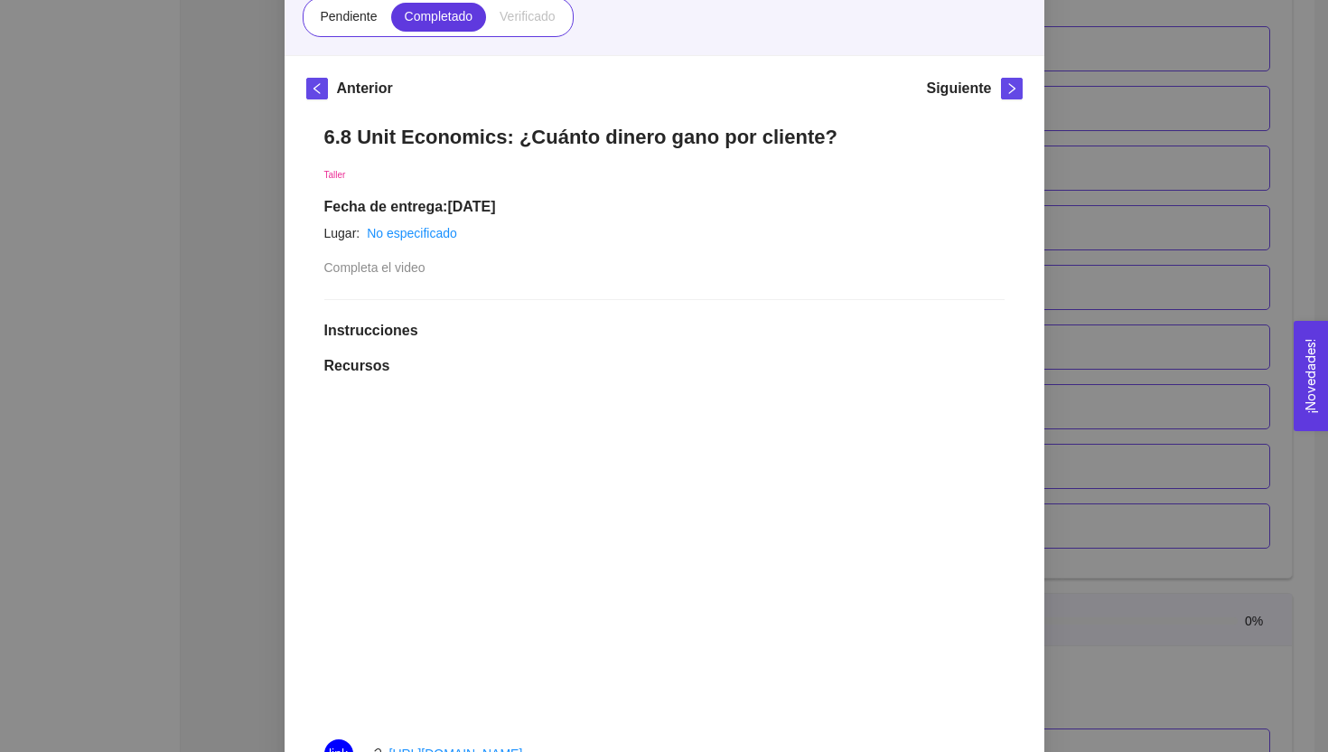
scroll to position [25, 0]
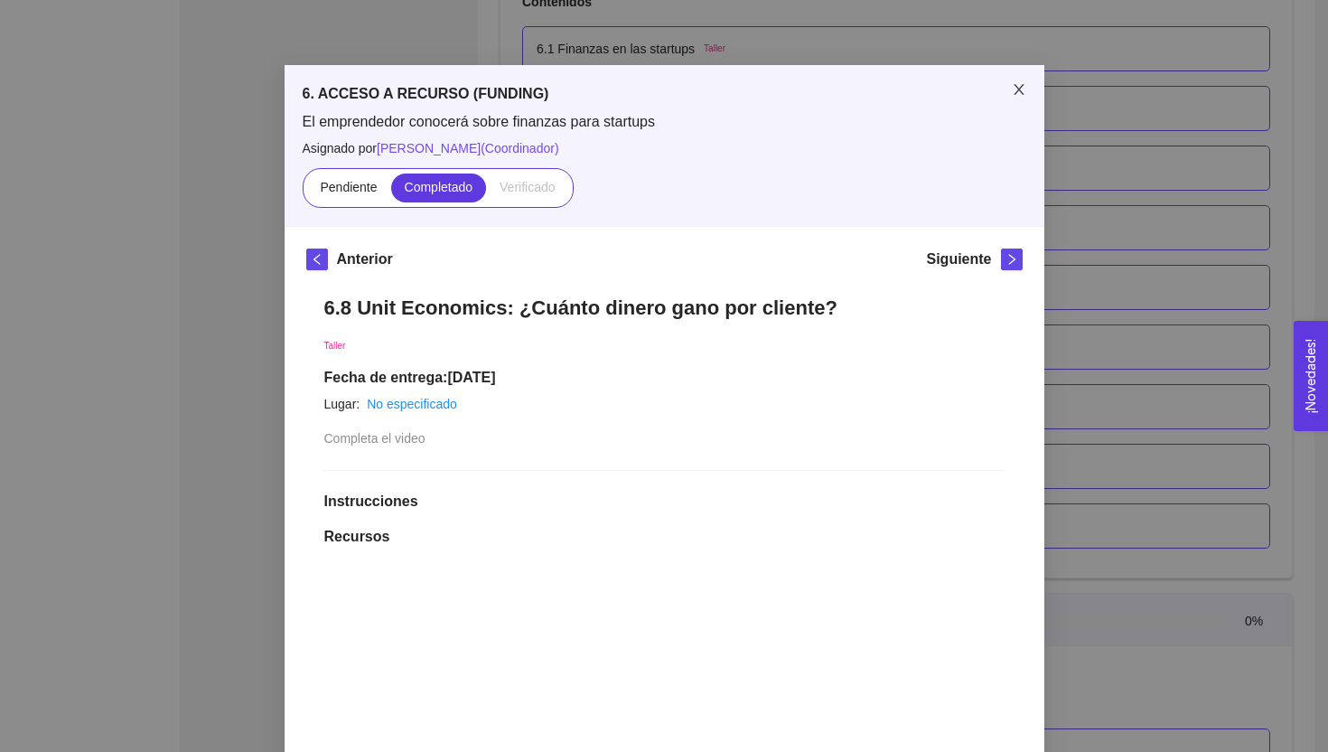
click at [1015, 102] on span "Close" at bounding box center [1019, 90] width 51 height 51
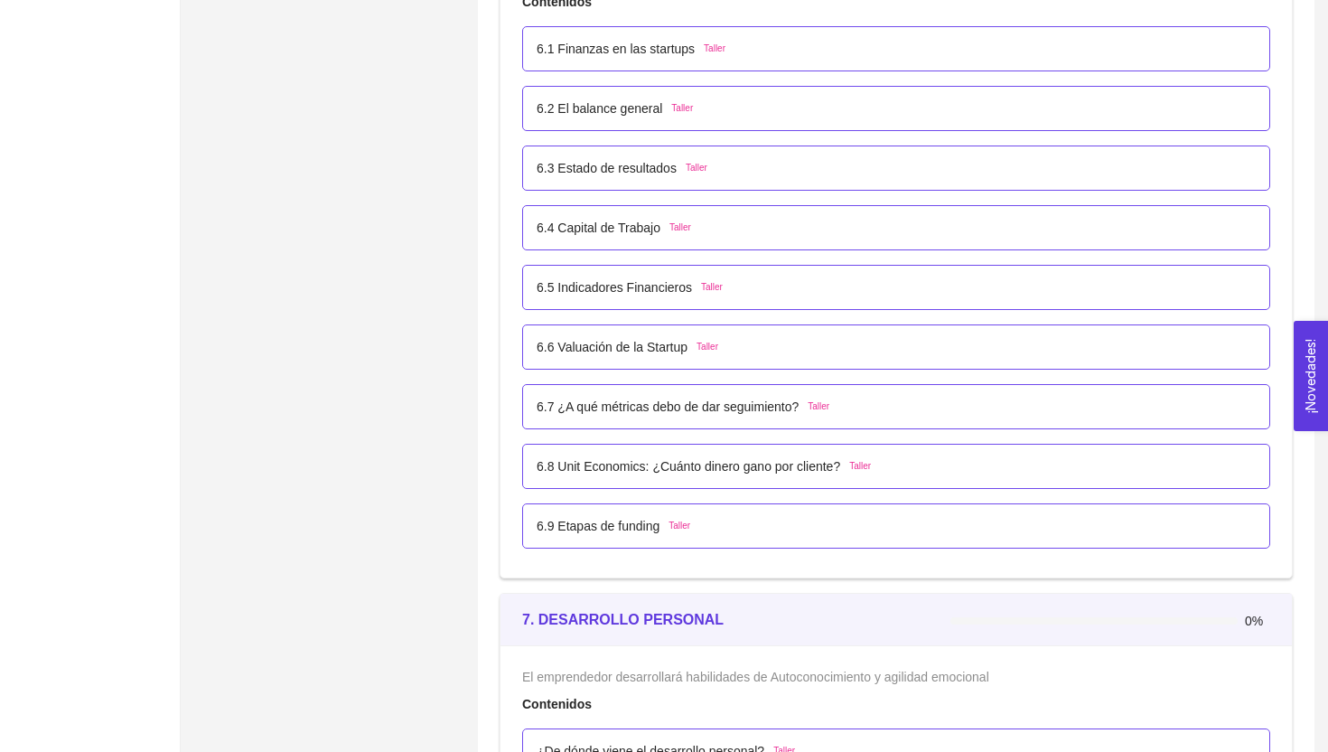
click at [831, 41] on div "6.1 Finanzas en las startups Taller" at bounding box center [896, 49] width 719 height 20
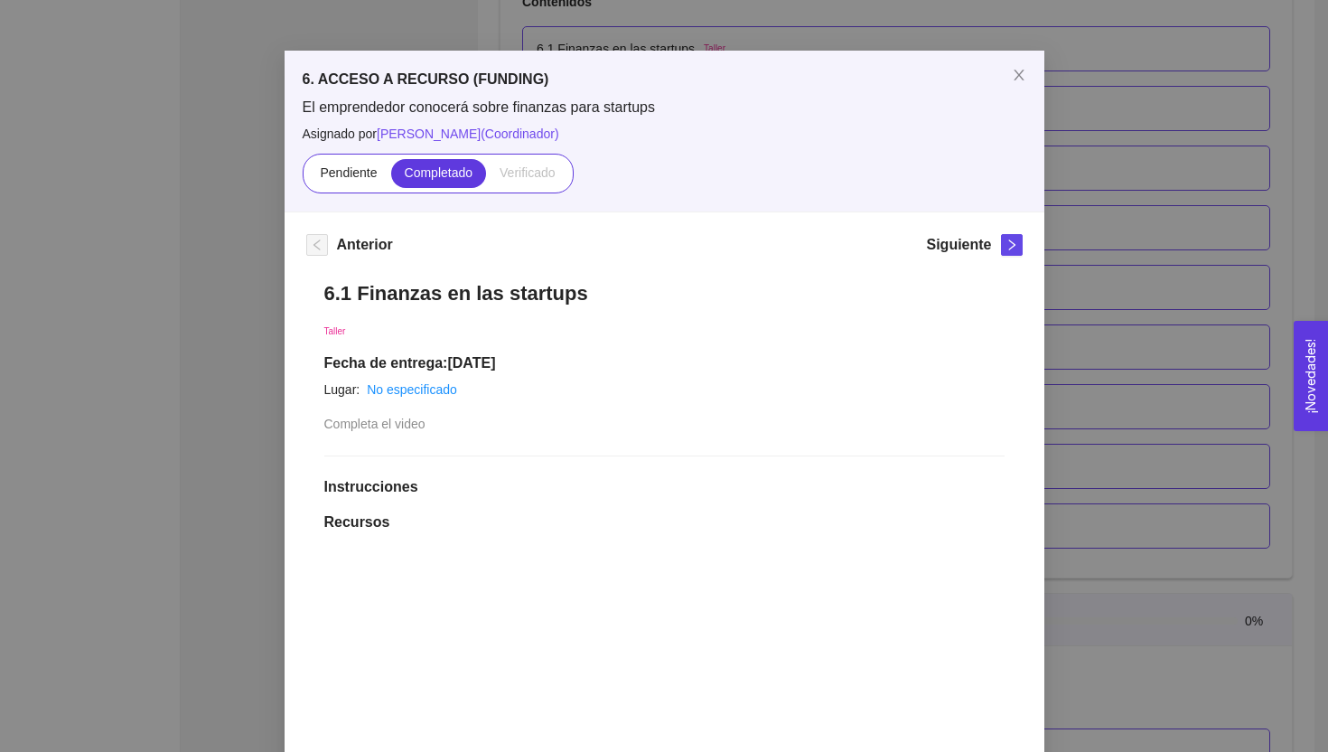
scroll to position [0, 0]
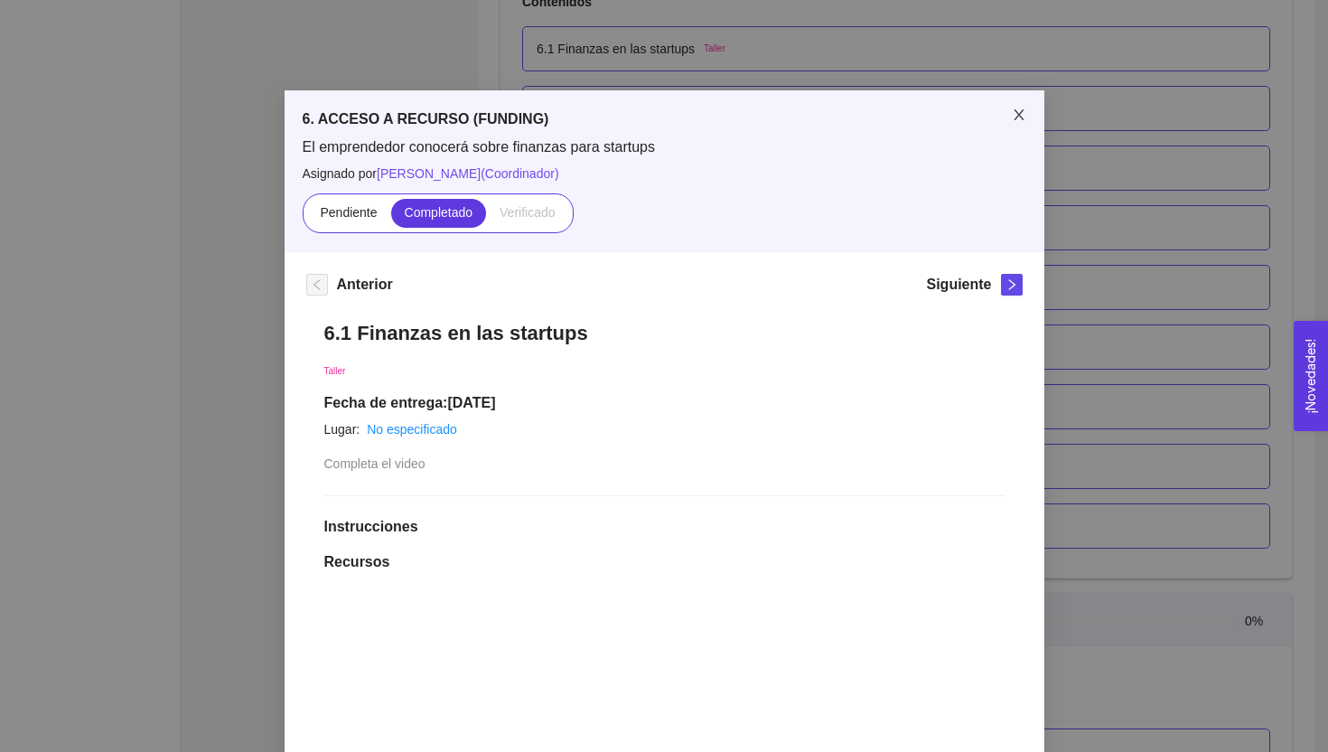
click at [1016, 125] on span "Close" at bounding box center [1019, 115] width 51 height 51
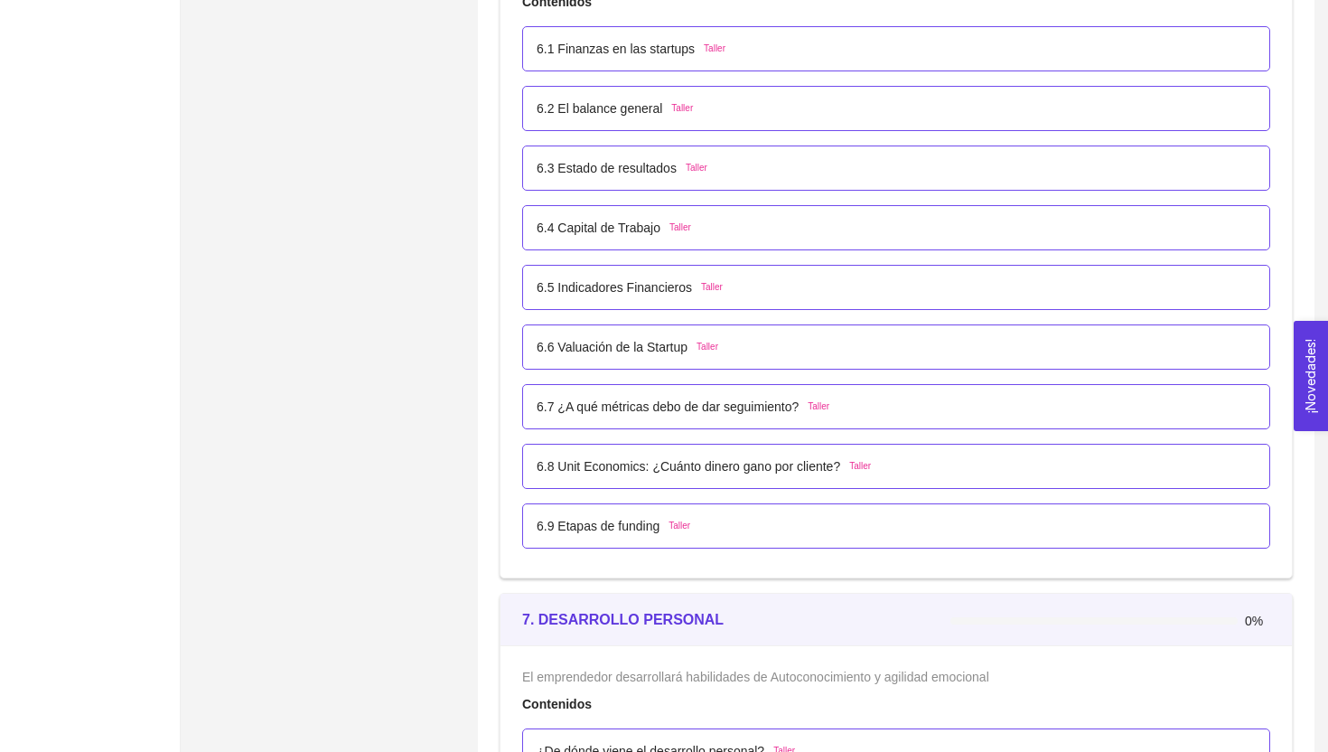
click at [710, 116] on div "6.2 El balance general [PERSON_NAME]" at bounding box center [896, 109] width 719 height 20
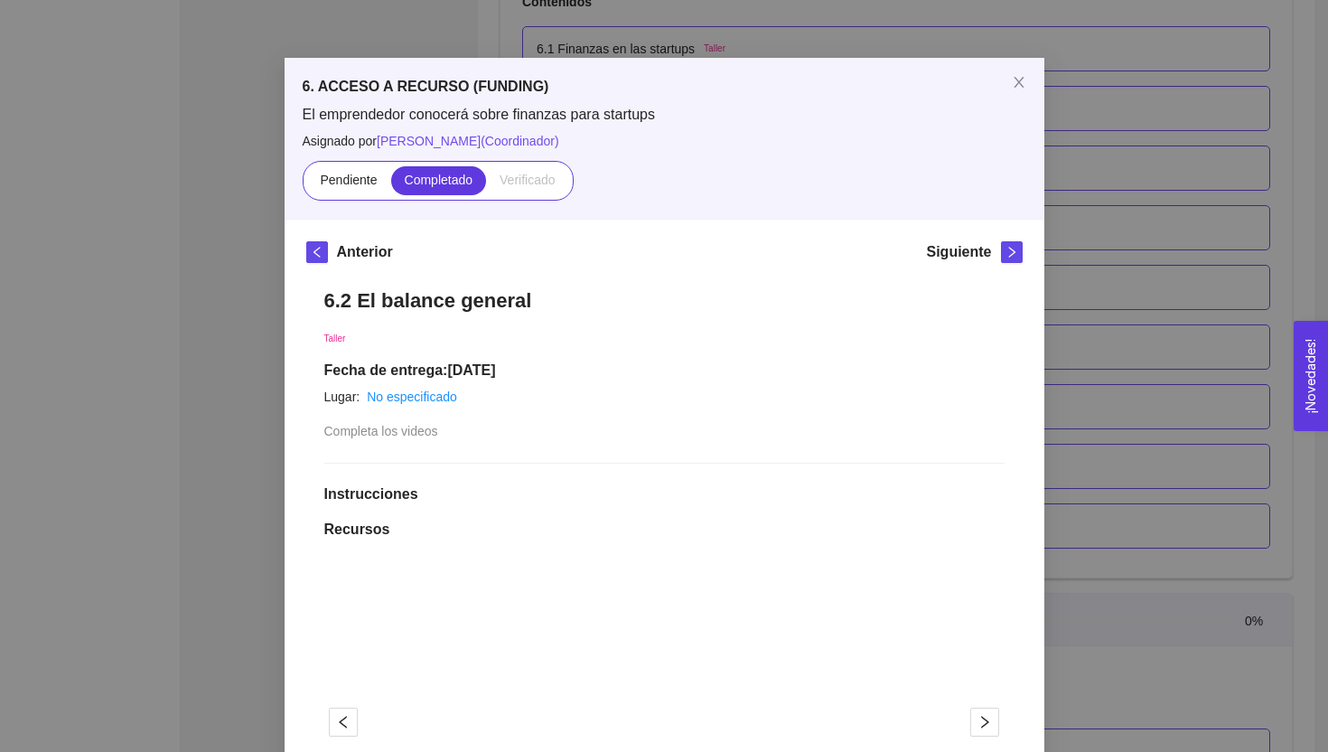
scroll to position [24, 0]
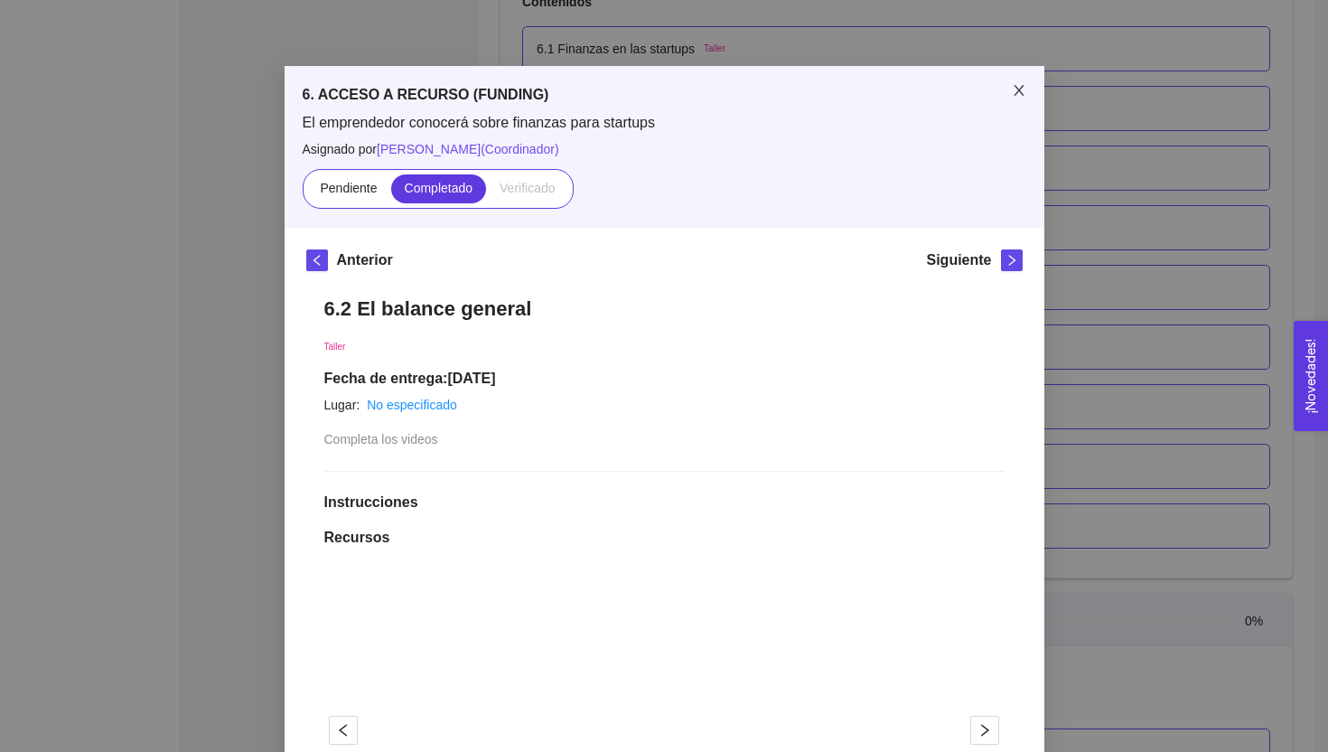
click at [1027, 90] on span "Close" at bounding box center [1019, 91] width 51 height 51
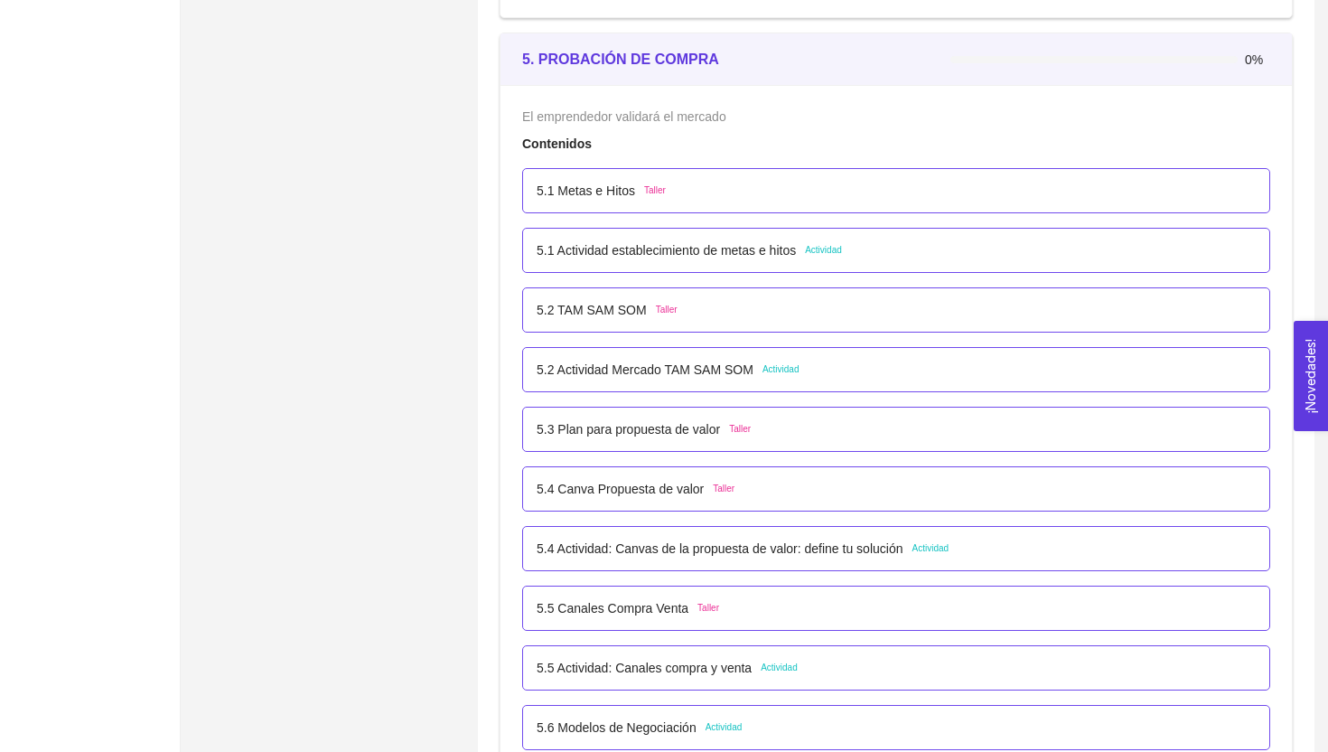
scroll to position [3410, 0]
click at [652, 186] on span "Taller" at bounding box center [655, 188] width 22 height 14
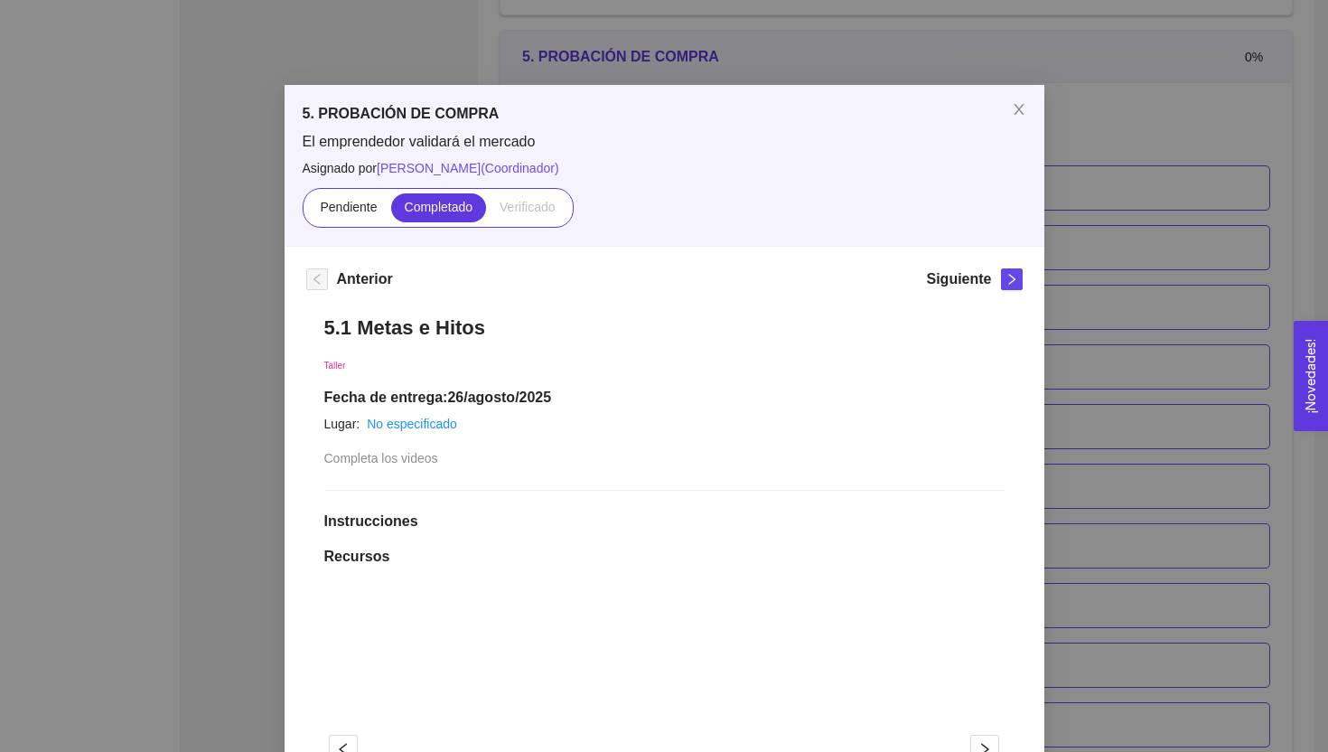
scroll to position [0, 0]
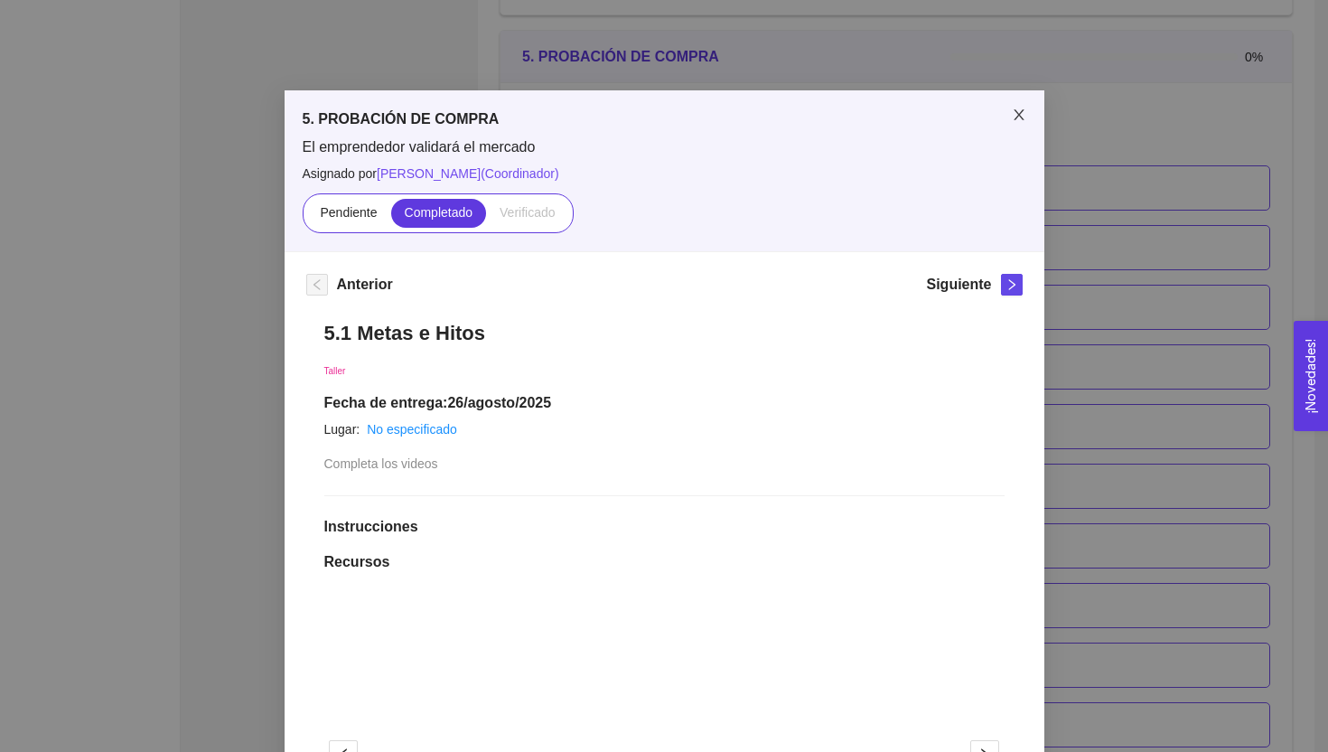
click at [1021, 110] on icon "close" at bounding box center [1019, 115] width 14 height 14
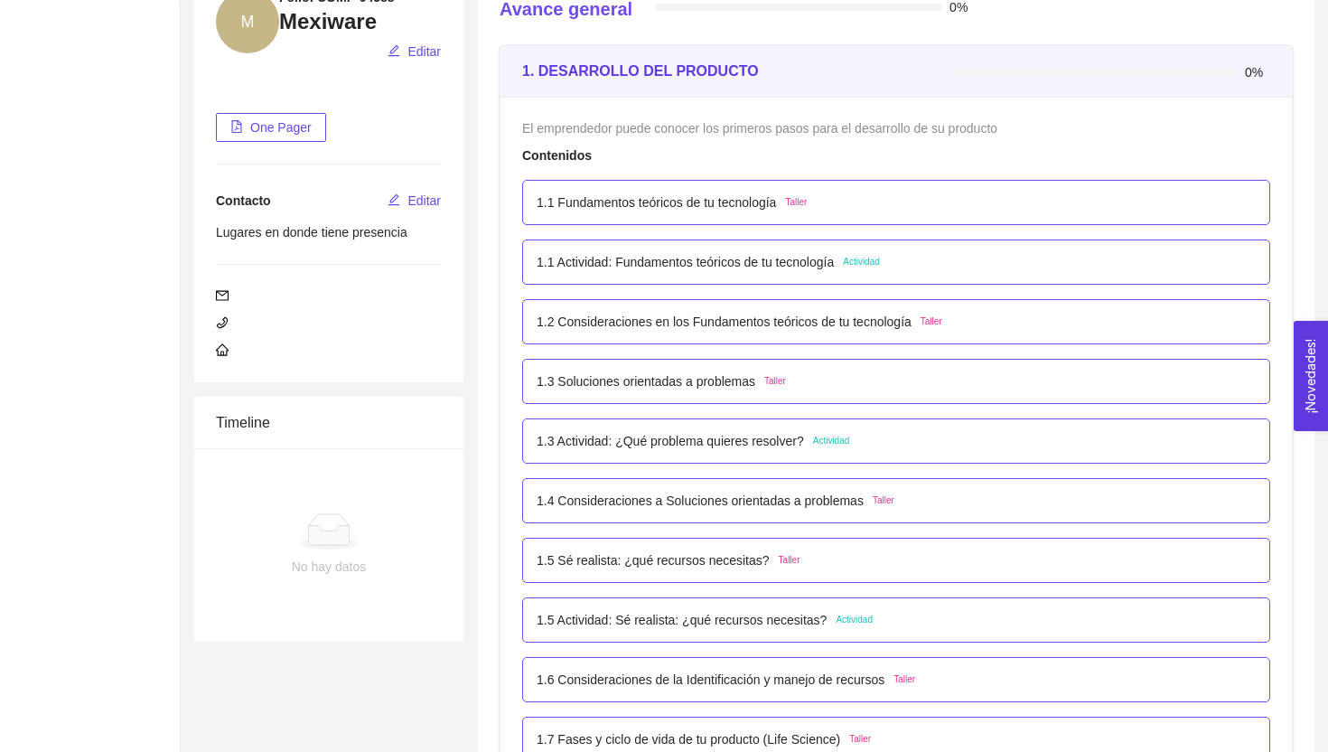
scroll to position [240, 0]
